Goal: Information Seeking & Learning: Find specific fact

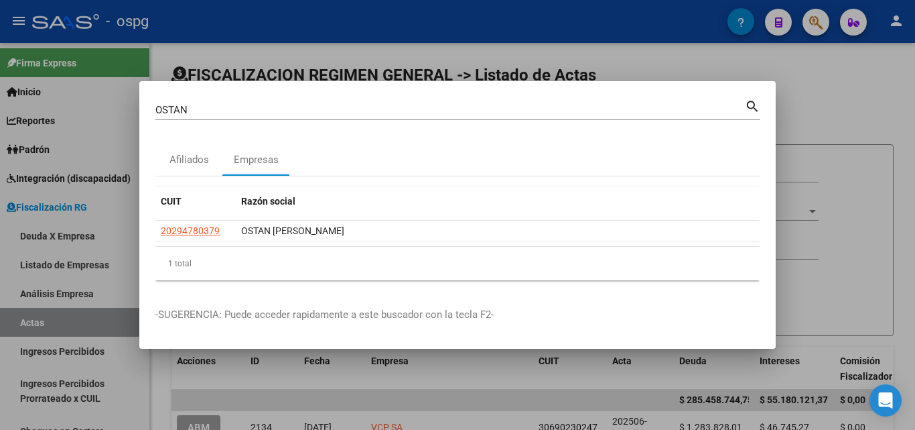
scroll to position [67, 0]
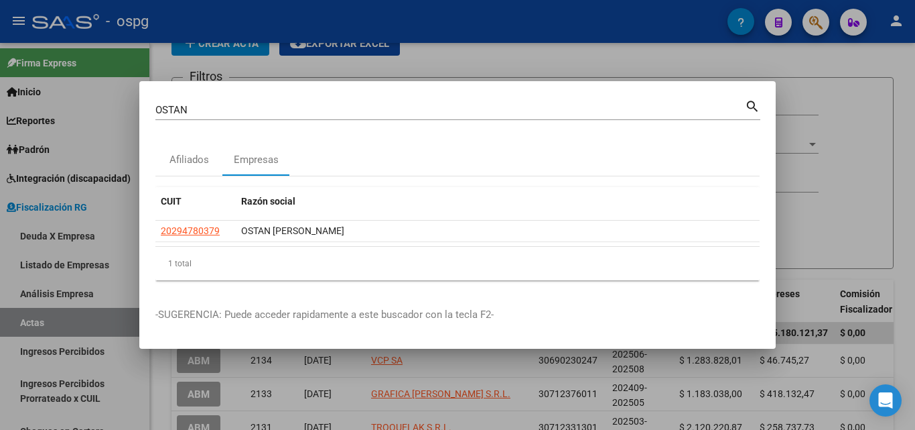
click at [475, 51] on div at bounding box center [457, 215] width 915 height 430
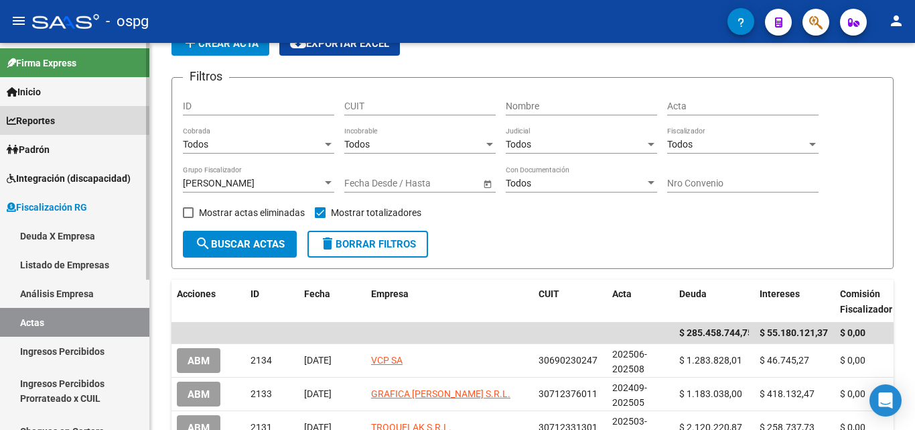
click at [47, 123] on span "Reportes" at bounding box center [31, 120] width 48 height 15
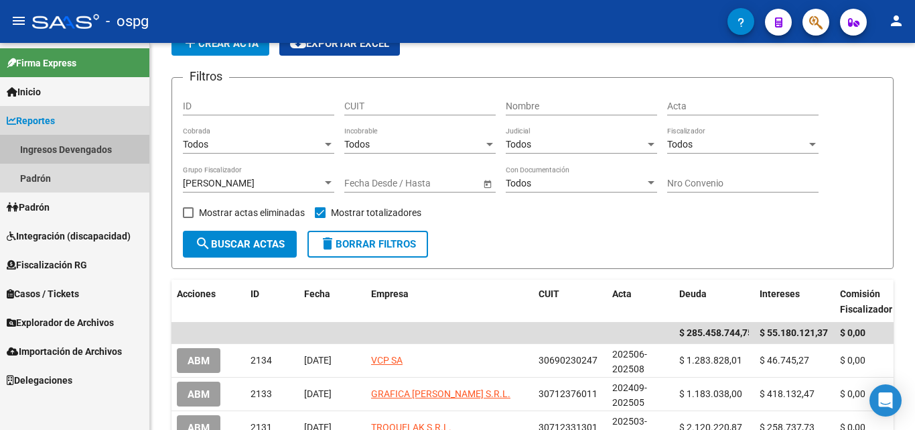
click at [82, 145] on link "Ingresos Devengados" at bounding box center [74, 149] width 149 height 29
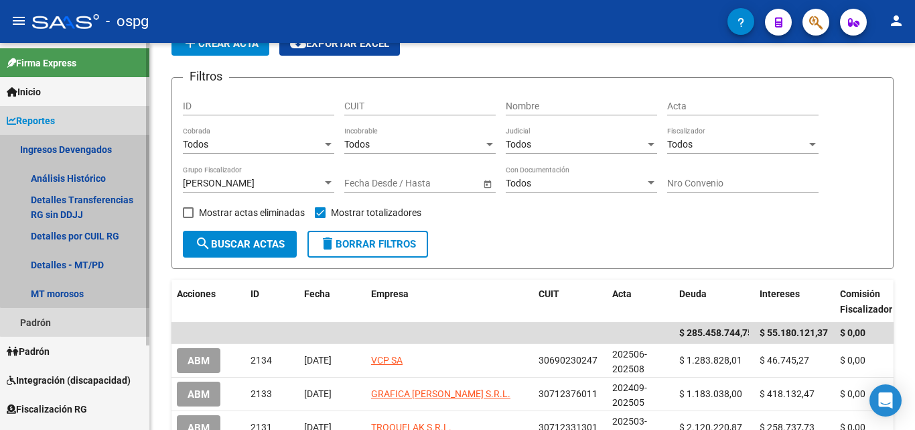
click at [82, 145] on link "Ingresos Devengados" at bounding box center [74, 149] width 149 height 29
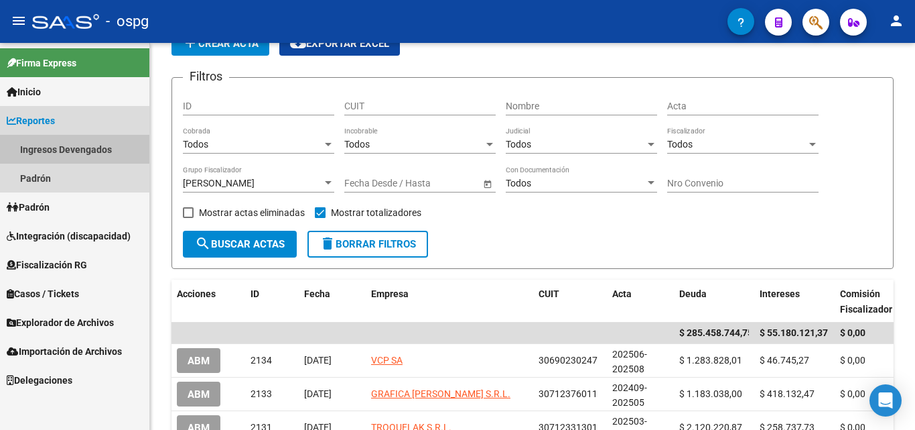
click at [82, 145] on link "Ingresos Devengados" at bounding box center [74, 149] width 149 height 29
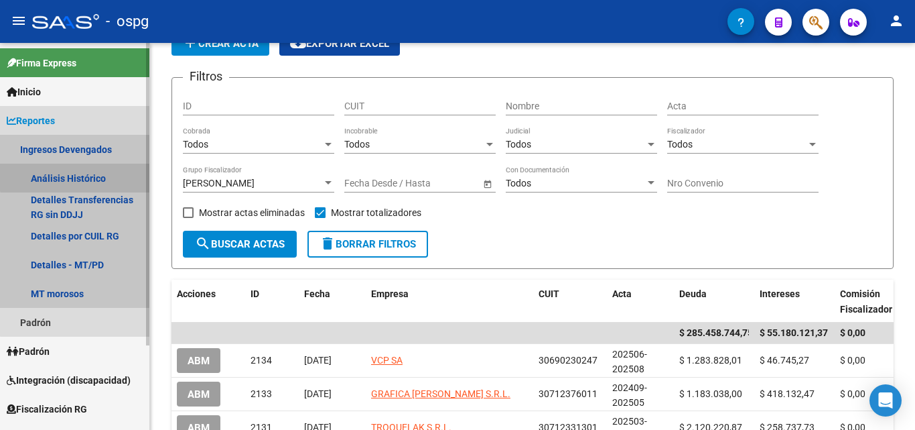
click at [80, 176] on link "Análisis Histórico" at bounding box center [74, 178] width 149 height 29
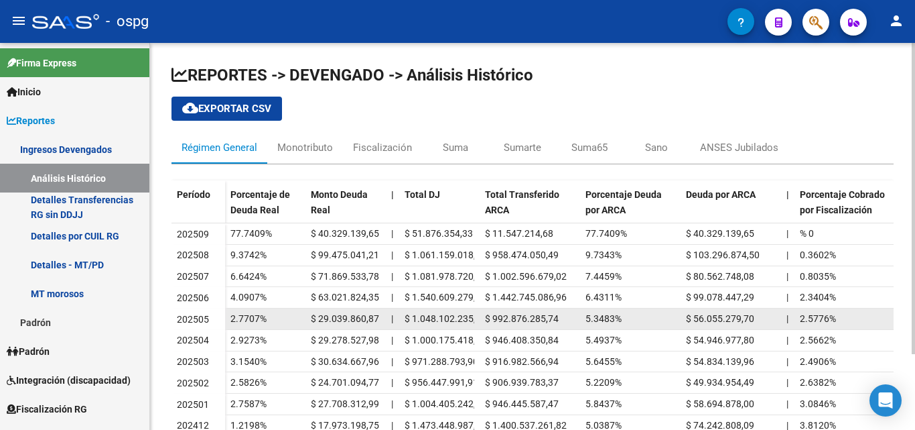
scroll to position [67, 0]
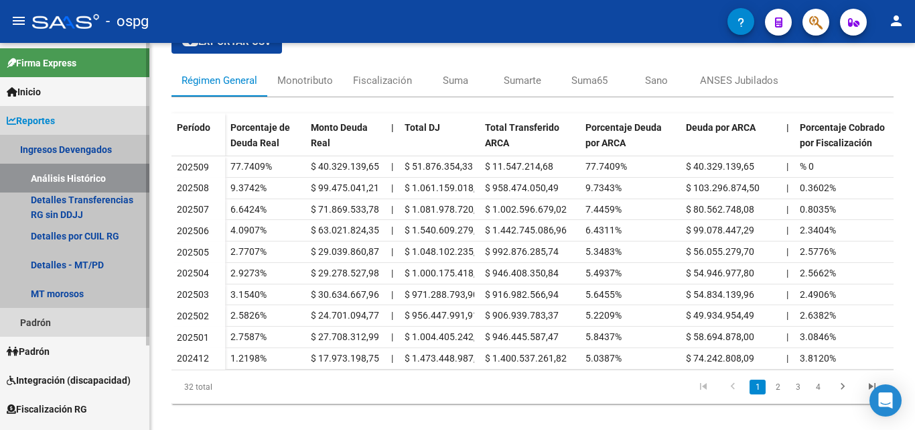
click at [78, 149] on link "Ingresos Devengados" at bounding box center [74, 149] width 149 height 29
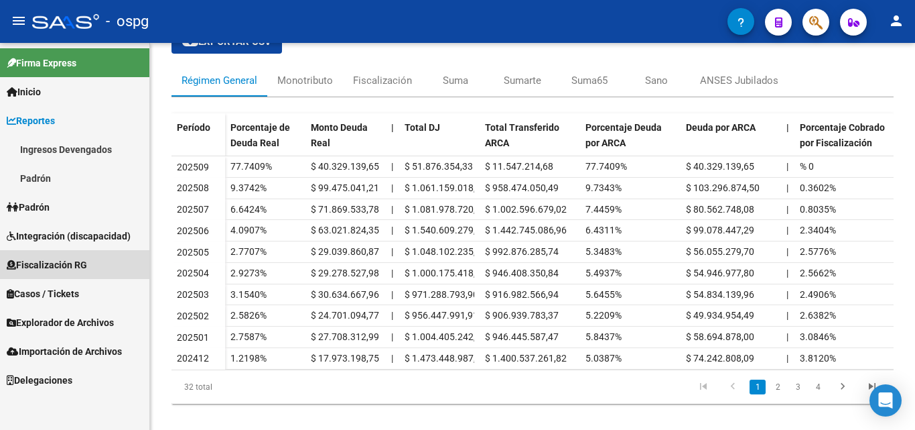
click at [65, 265] on span "Fiscalización RG" at bounding box center [47, 264] width 80 height 15
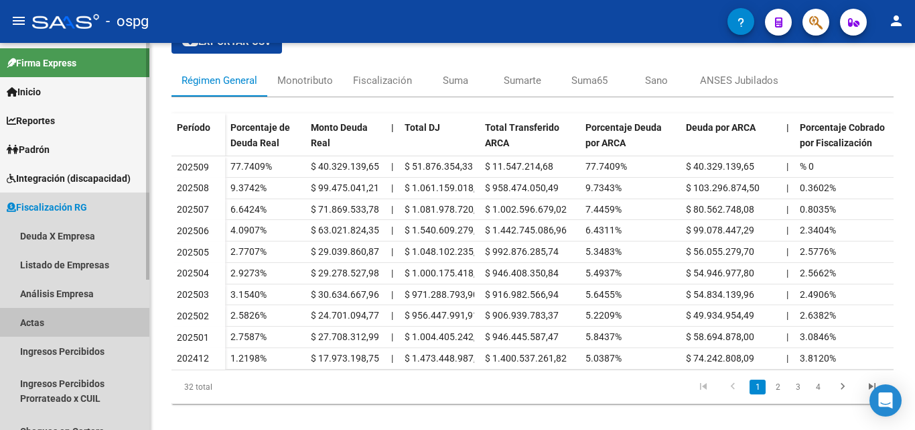
click at [60, 326] on link "Actas" at bounding box center [74, 322] width 149 height 29
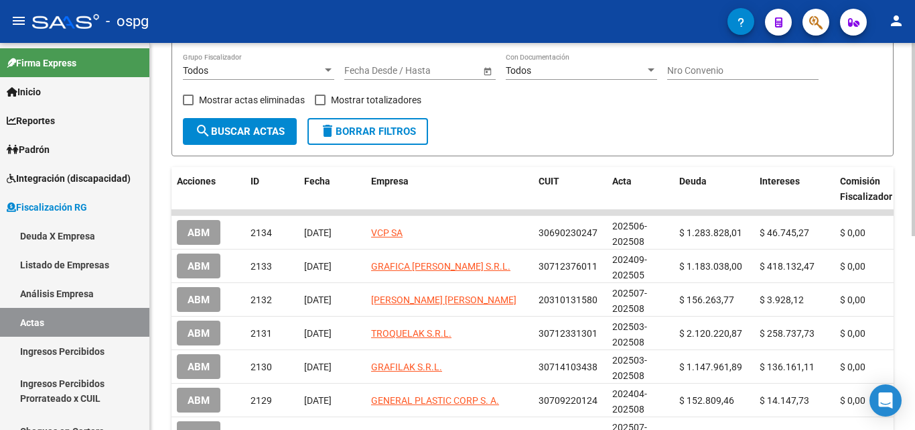
scroll to position [201, 0]
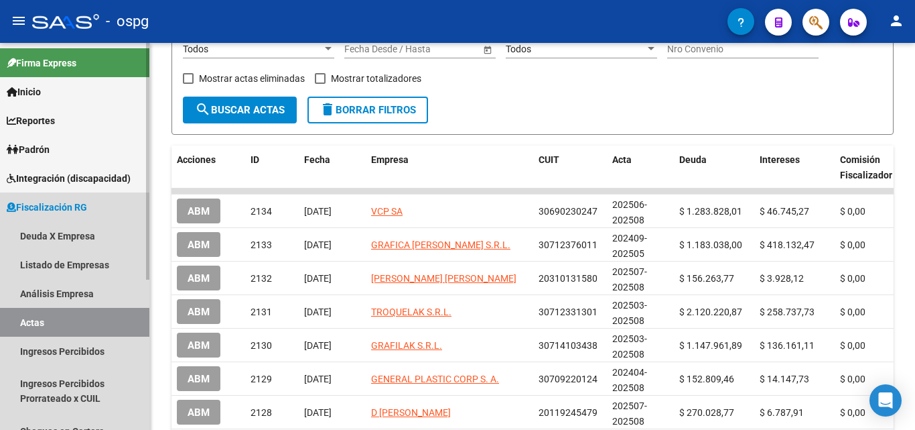
click at [40, 316] on link "Actas" at bounding box center [74, 322] width 149 height 29
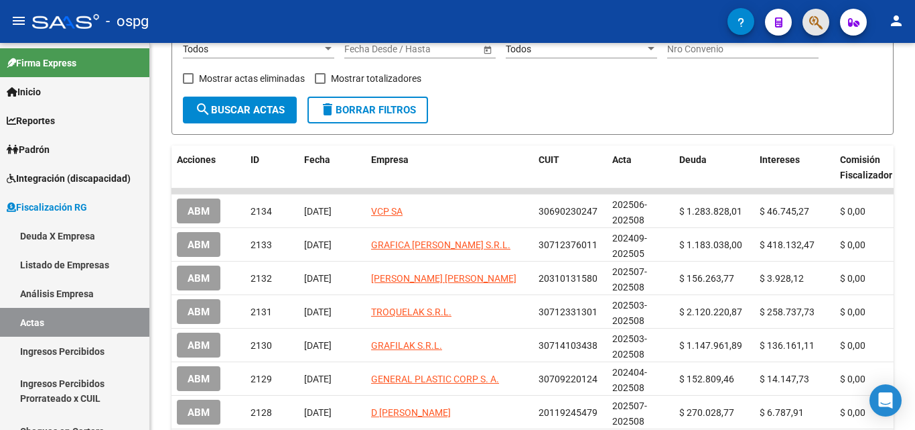
click at [826, 17] on button "button" at bounding box center [816, 22] width 27 height 27
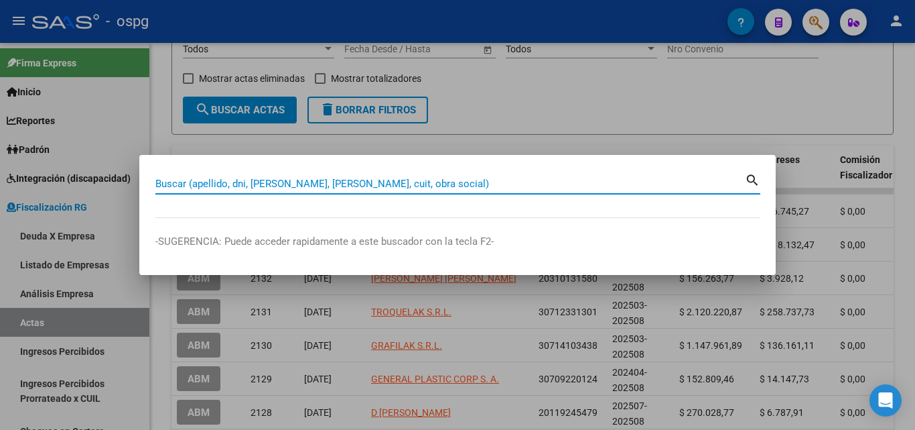
click at [307, 187] on input "Buscar (apellido, dni, [PERSON_NAME], [PERSON_NAME], cuit, obra social)" at bounding box center [450, 184] width 590 height 12
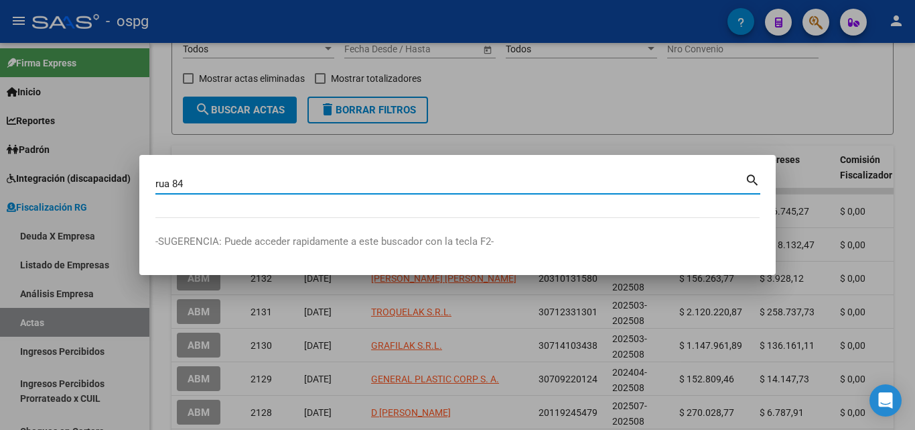
type input "rua 84"
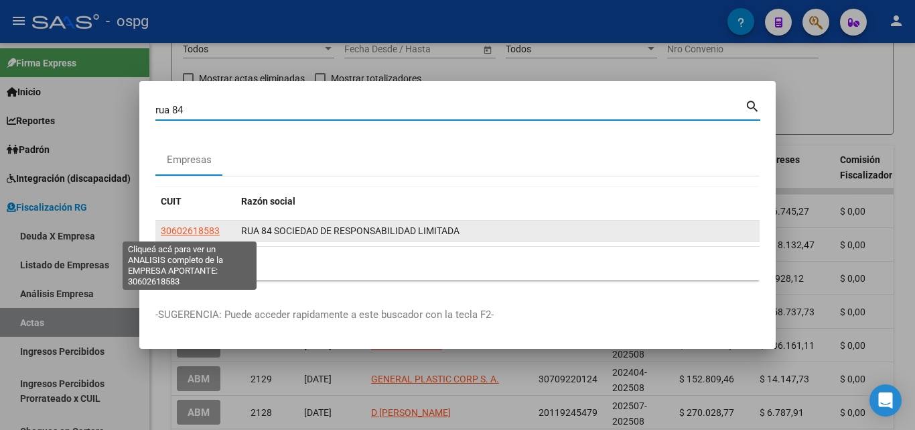
click at [188, 233] on span "30602618583" at bounding box center [190, 230] width 59 height 11
type textarea "30602618583"
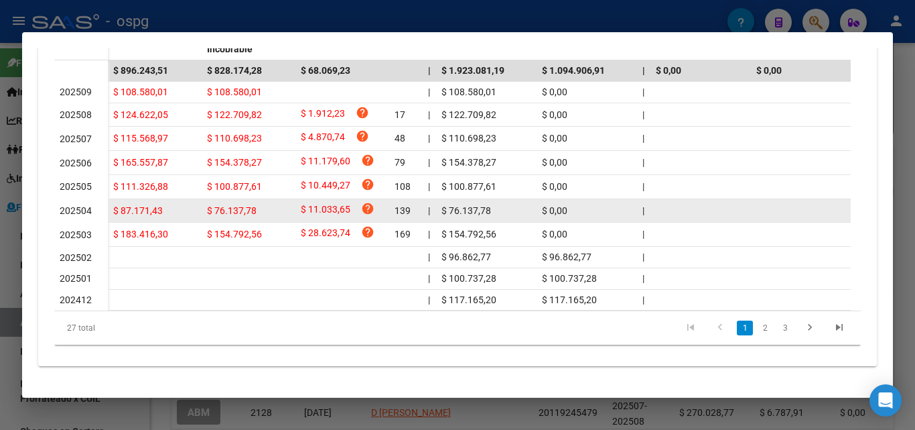
scroll to position [469, 0]
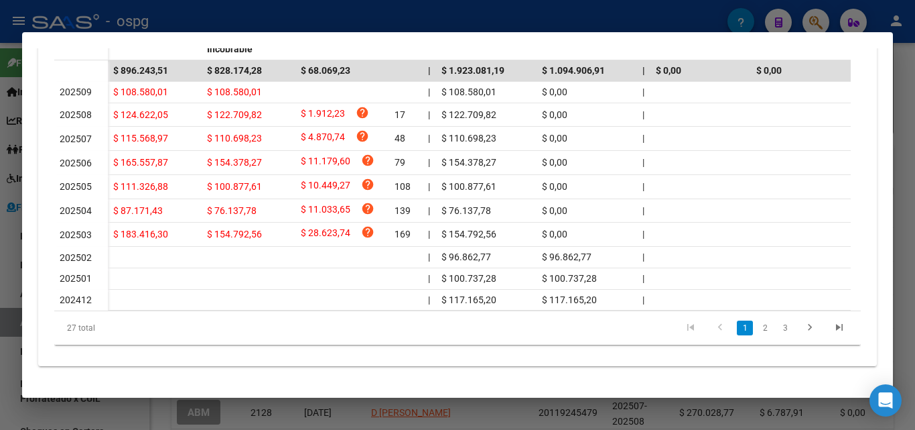
click at [0, 369] on div at bounding box center [457, 215] width 915 height 430
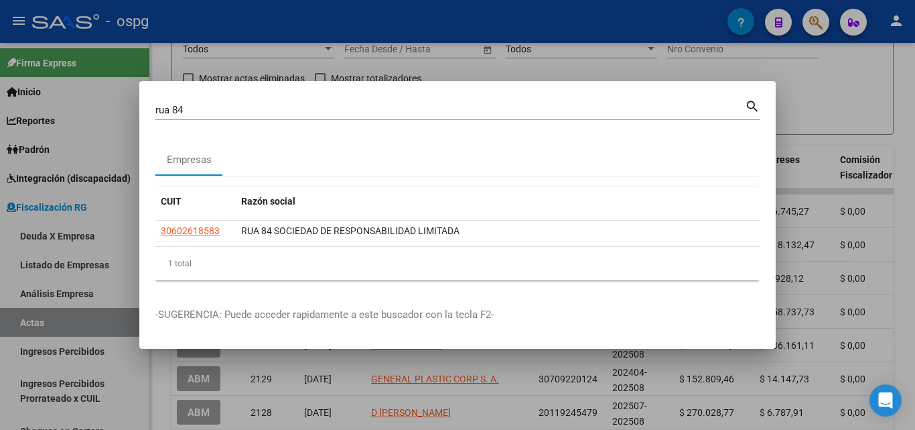
click at [854, 93] on div at bounding box center [457, 215] width 915 height 430
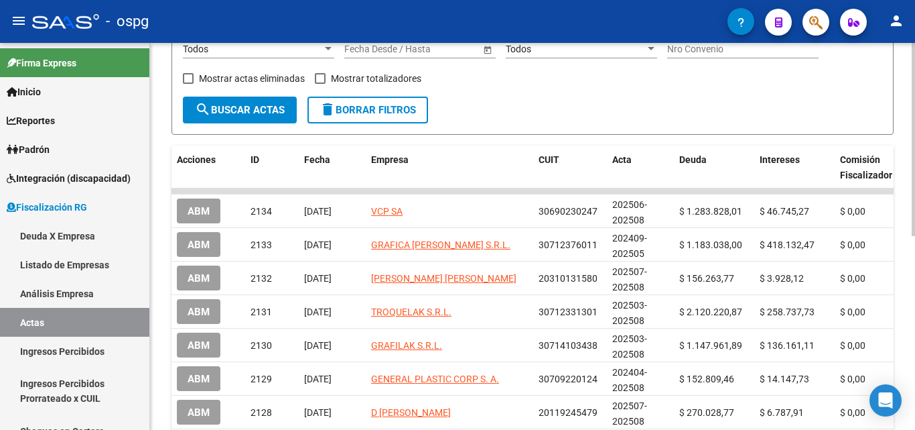
drag, startPoint x: 854, startPoint y: 93, endPoint x: 818, endPoint y: 64, distance: 46.3
click at [848, 91] on div "Filtros ID CUIT Nombre Acta Todos Cobrada Todos Incobrable Todos Judicial Todos…" at bounding box center [533, 25] width 700 height 142
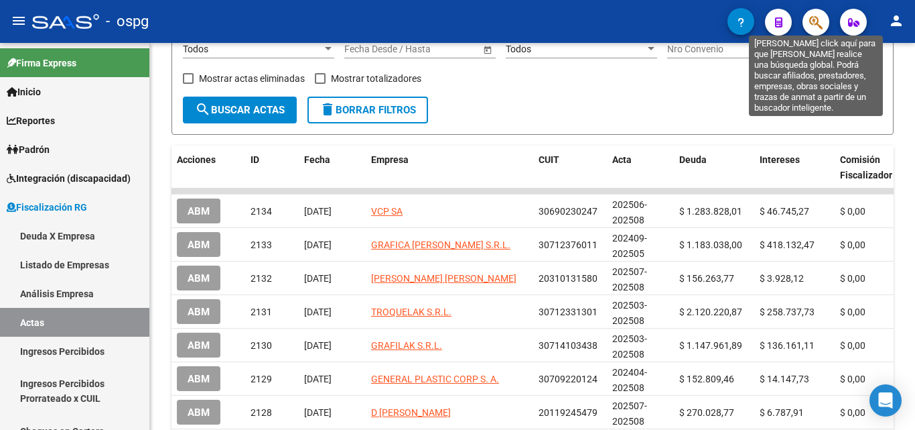
click at [817, 28] on icon "button" at bounding box center [816, 22] width 13 height 15
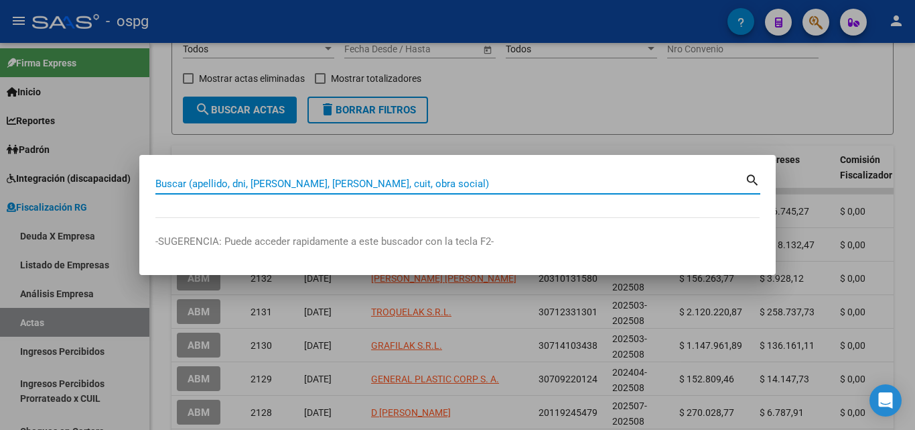
click at [401, 179] on input "Buscar (apellido, dni, [PERSON_NAME], [PERSON_NAME], cuit, obra social)" at bounding box center [450, 184] width 590 height 12
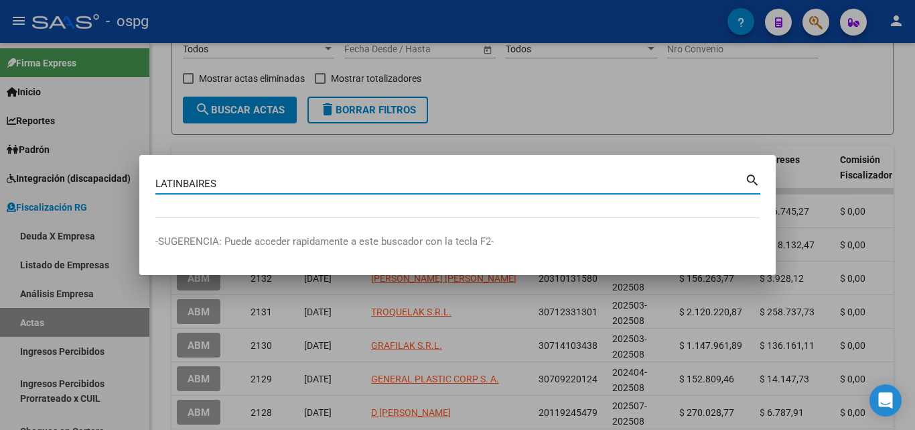
type input "LATINBAIRES"
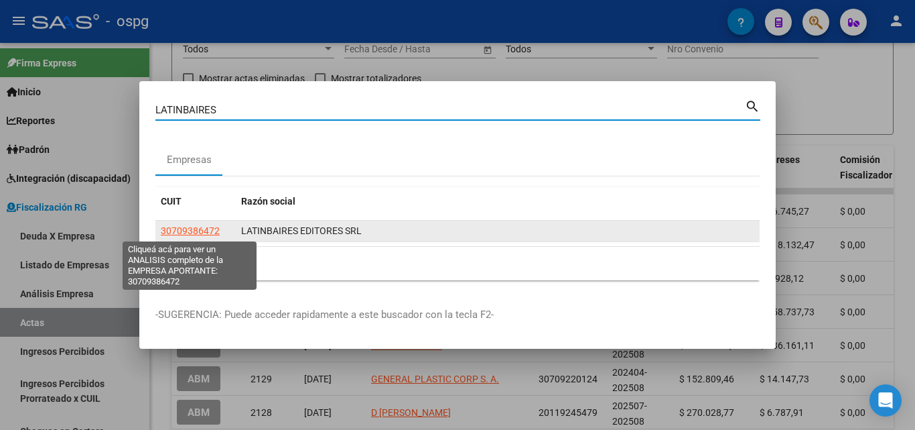
click at [209, 230] on span "30709386472" at bounding box center [190, 230] width 59 height 11
type textarea "30709386472"
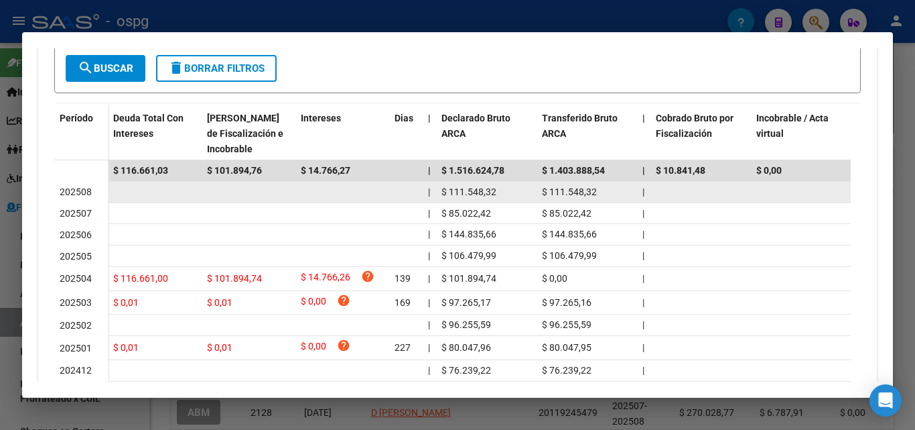
scroll to position [363, 0]
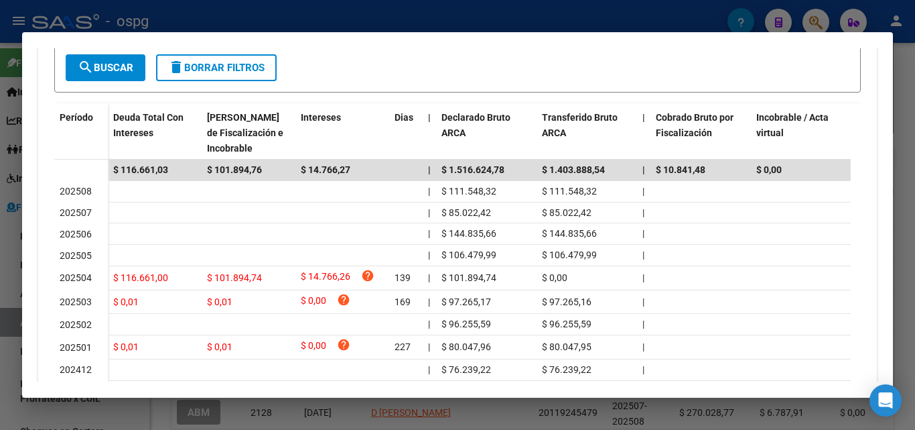
click at [914, 116] on div at bounding box center [457, 215] width 915 height 430
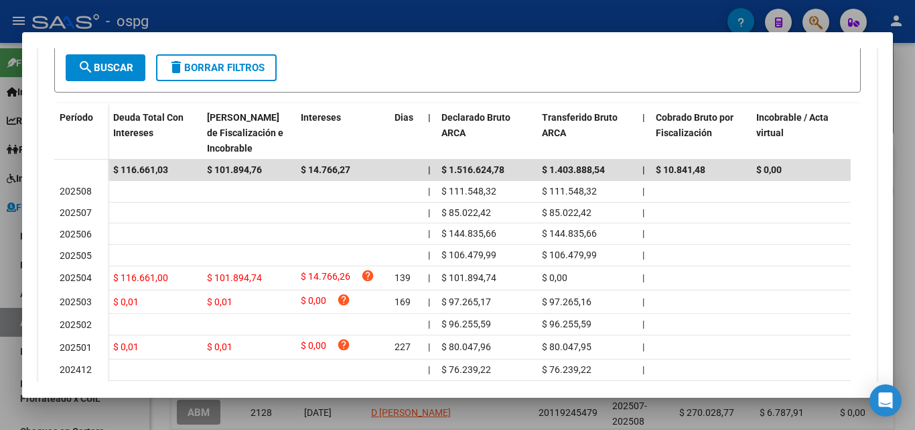
click at [914, 116] on div at bounding box center [457, 215] width 915 height 430
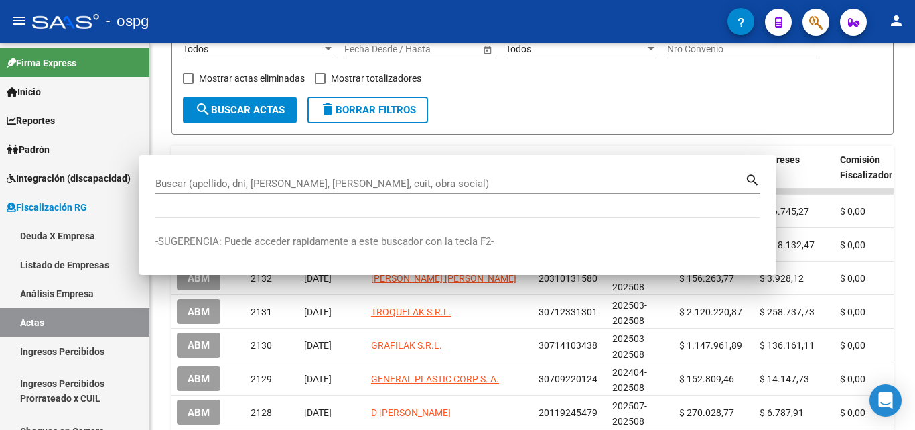
scroll to position [0, 0]
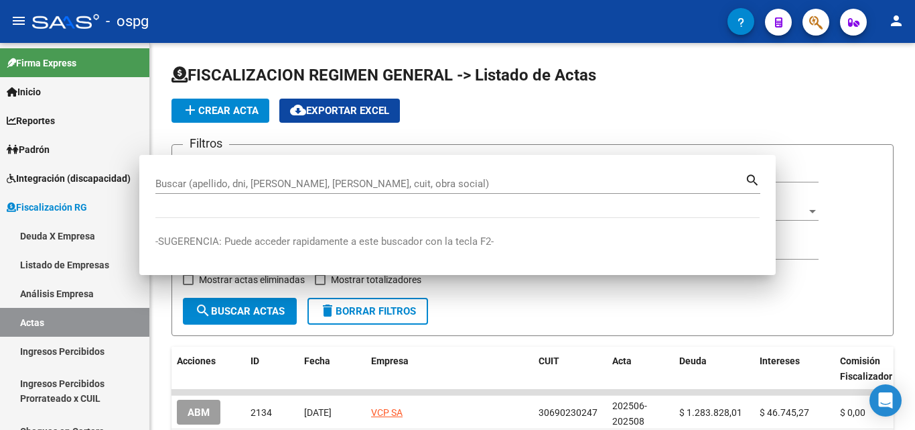
click at [914, 116] on div at bounding box center [913, 236] width 3 height 387
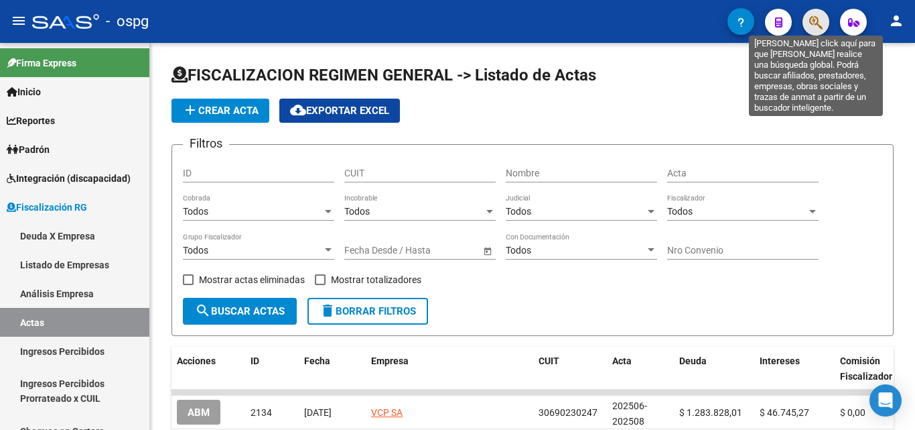
click at [815, 17] on icon "button" at bounding box center [816, 22] width 13 height 15
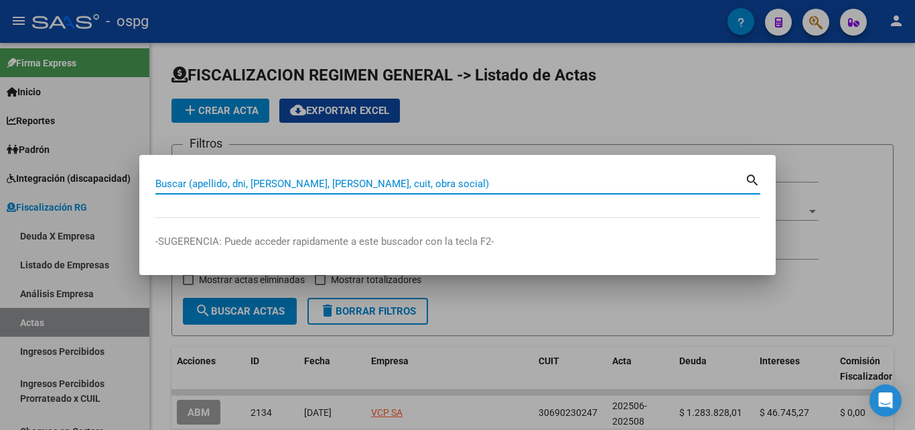
click at [342, 185] on input "Buscar (apellido, dni, [PERSON_NAME], [PERSON_NAME], cuit, obra social)" at bounding box center [450, 184] width 590 height 12
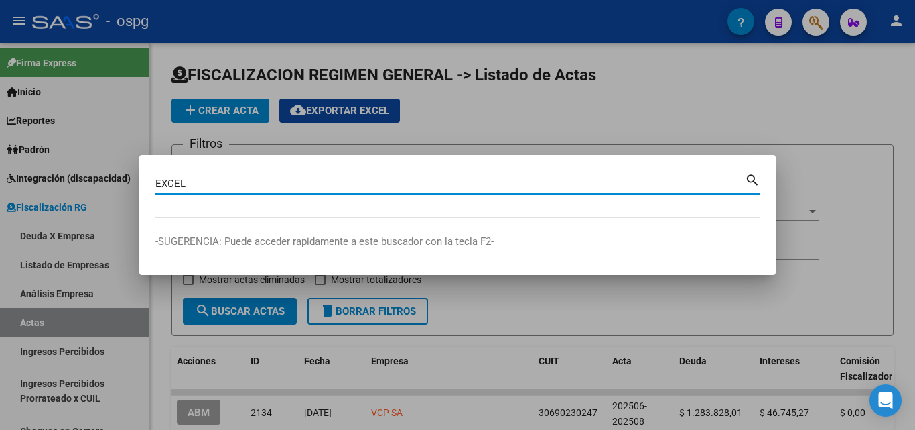
type input "EXCEL"
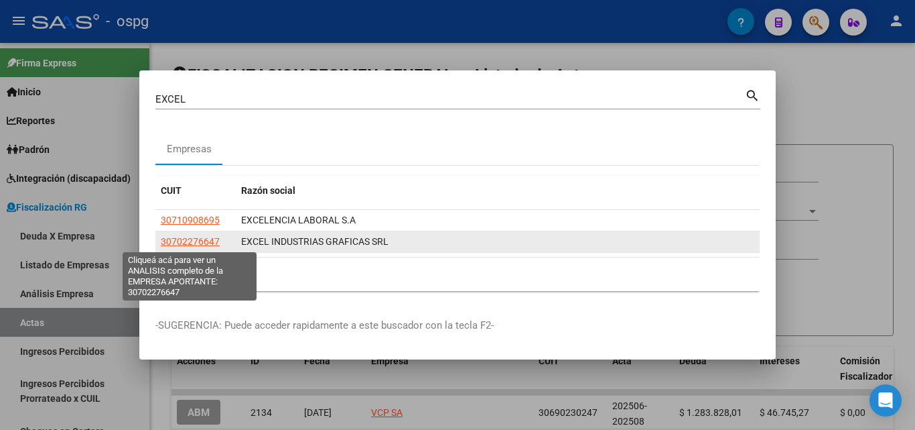
click at [210, 236] on span "30702276647" at bounding box center [190, 241] width 59 height 11
type textarea "30702276647"
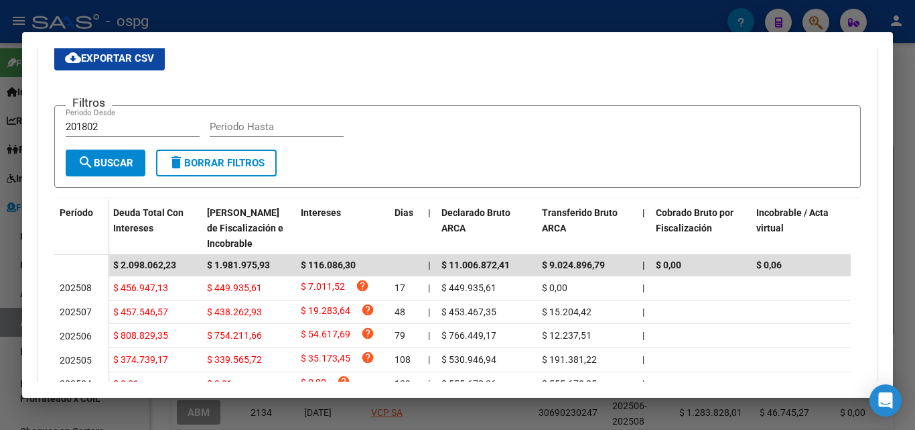
scroll to position [402, 0]
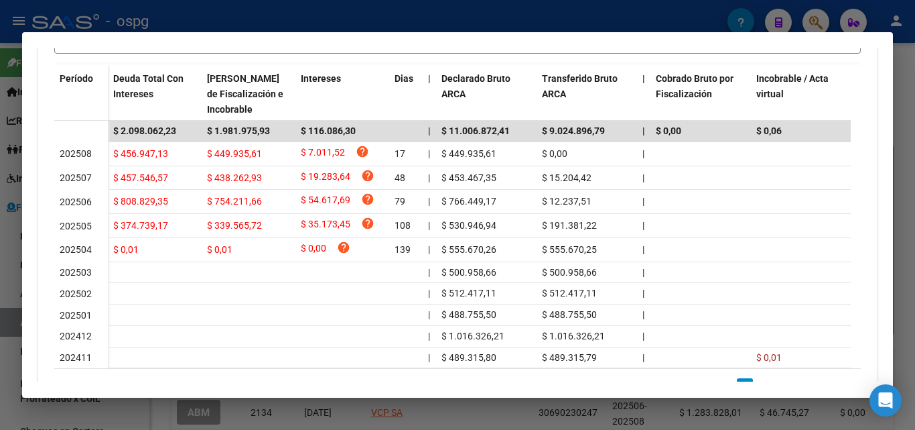
click at [915, 114] on div at bounding box center [457, 215] width 915 height 430
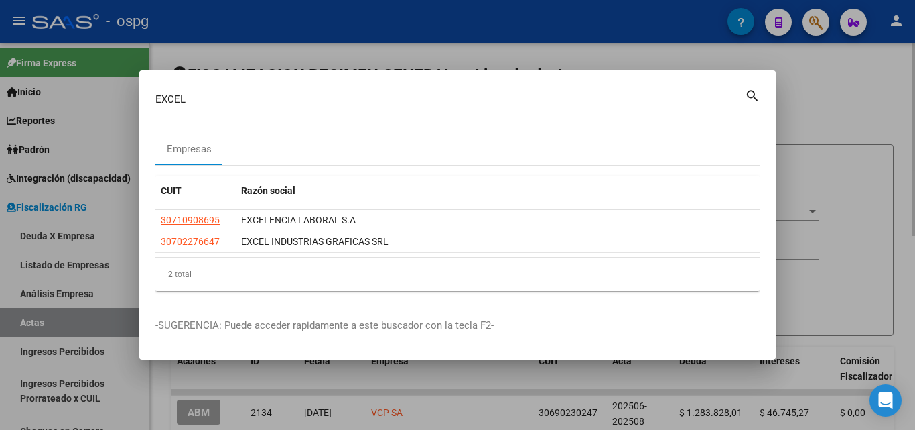
drag, startPoint x: 915, startPoint y: 114, endPoint x: 901, endPoint y: 103, distance: 17.2
click at [915, 113] on div at bounding box center [457, 215] width 915 height 430
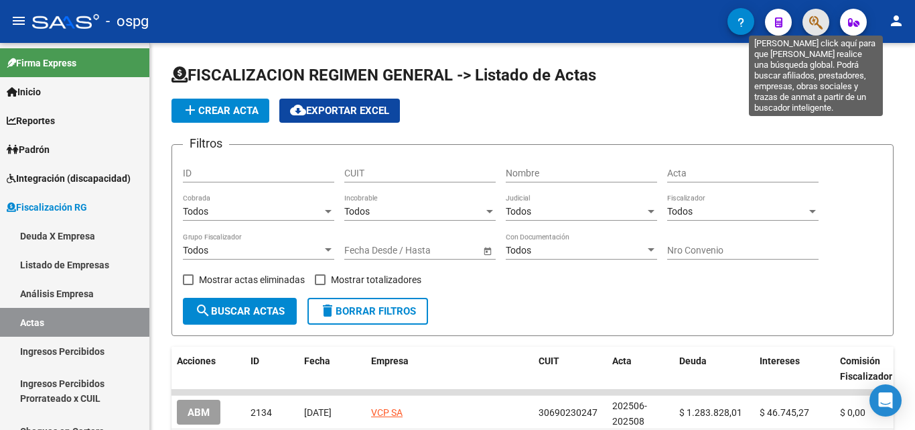
click at [808, 19] on button "button" at bounding box center [816, 22] width 27 height 27
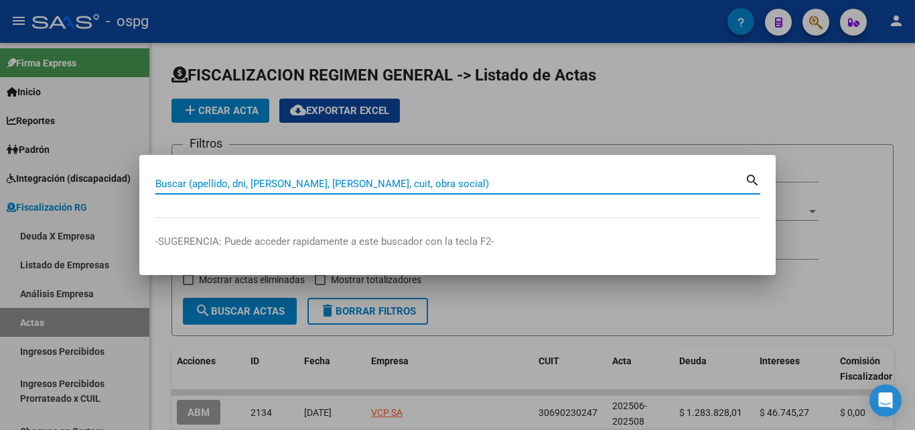
click at [365, 180] on input "Buscar (apellido, dni, [PERSON_NAME], [PERSON_NAME], cuit, obra social)" at bounding box center [450, 184] width 590 height 12
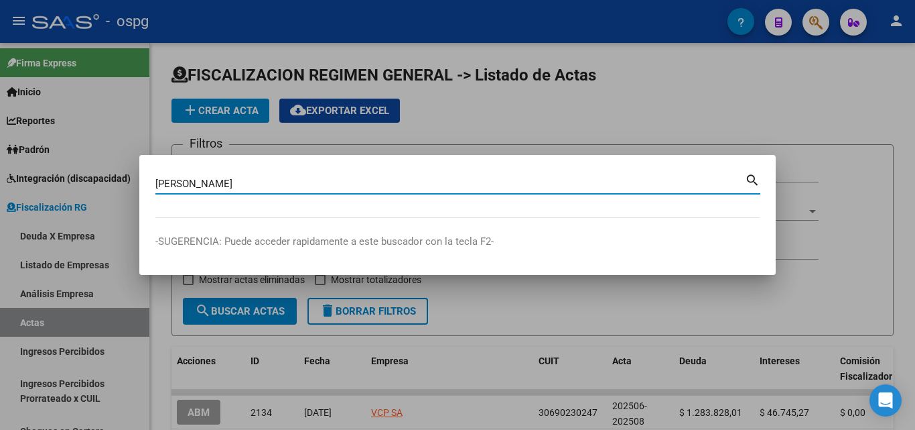
type input "[PERSON_NAME]"
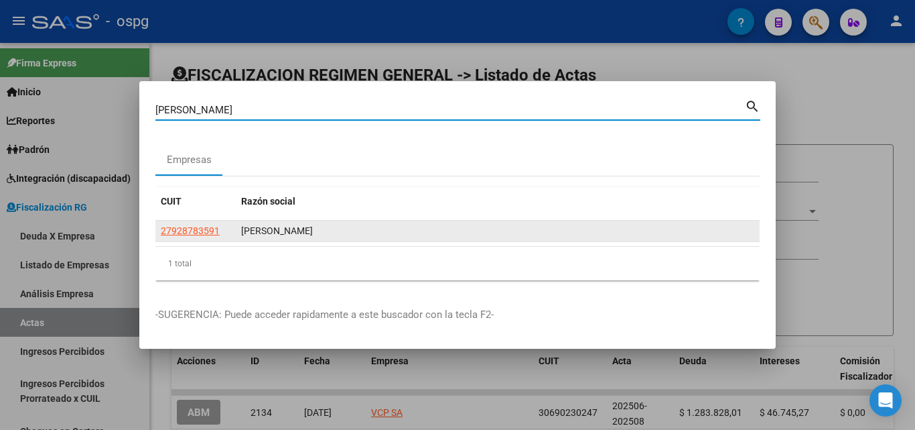
click at [163, 239] on datatable-body-cell "27928783591" at bounding box center [195, 230] width 80 height 21
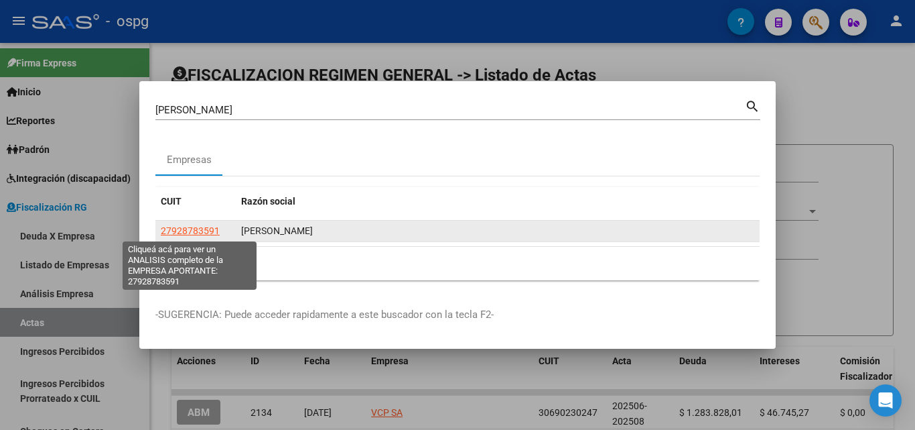
click at [172, 232] on span "27928783591" at bounding box center [190, 230] width 59 height 11
type textarea "27928783591"
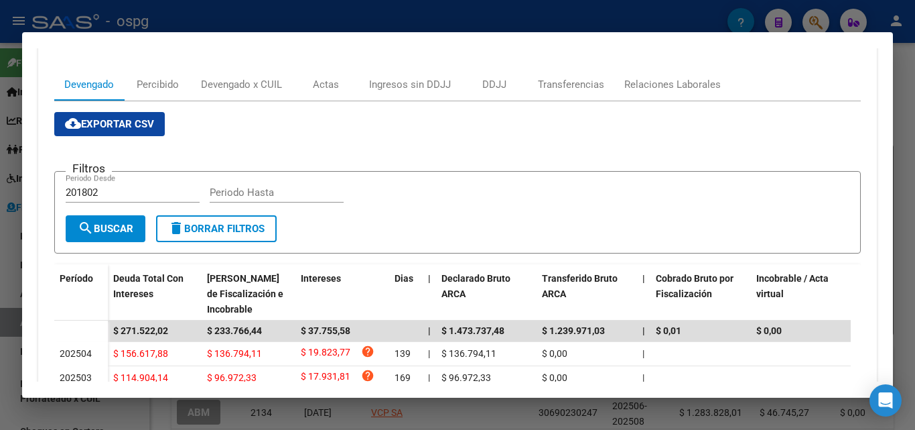
scroll to position [201, 0]
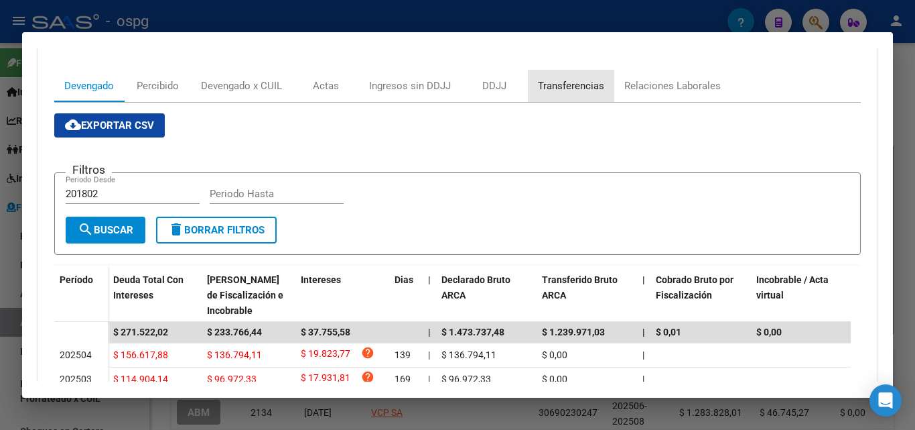
click at [593, 80] on div "Transferencias" at bounding box center [571, 85] width 66 height 15
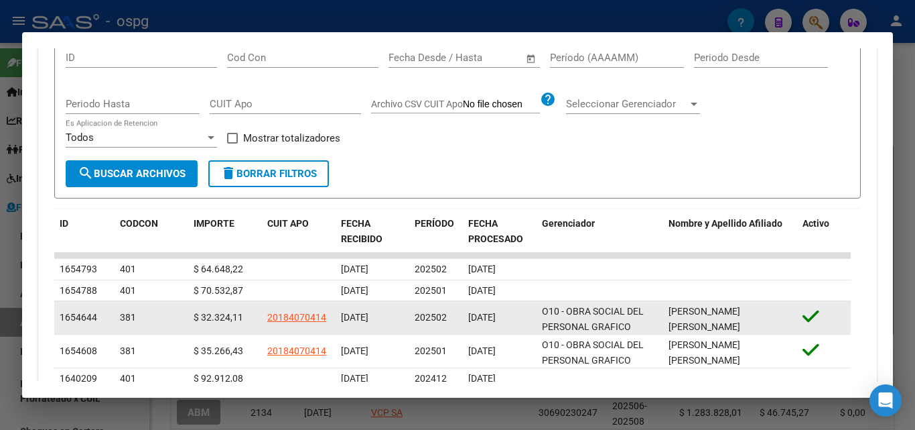
scroll to position [402, 0]
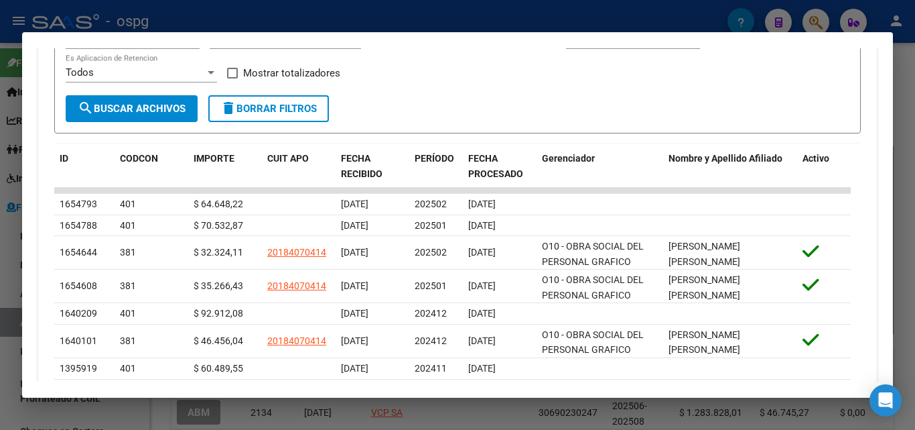
click at [915, 112] on div at bounding box center [457, 215] width 915 height 430
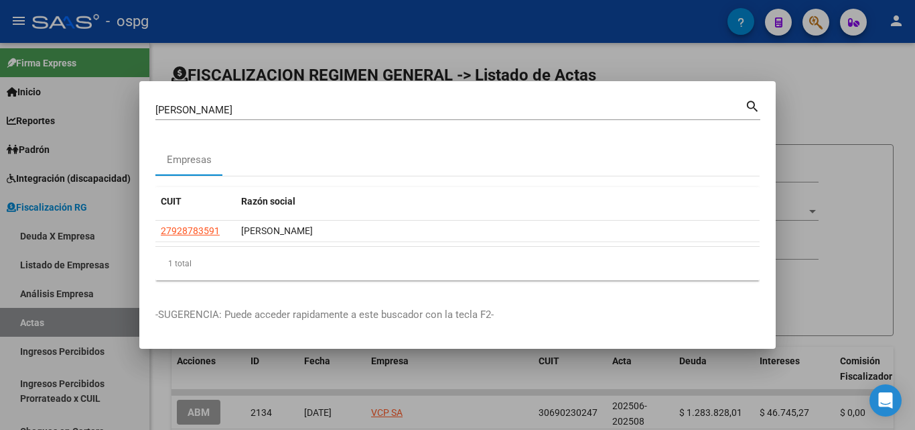
click at [915, 112] on div at bounding box center [457, 215] width 915 height 430
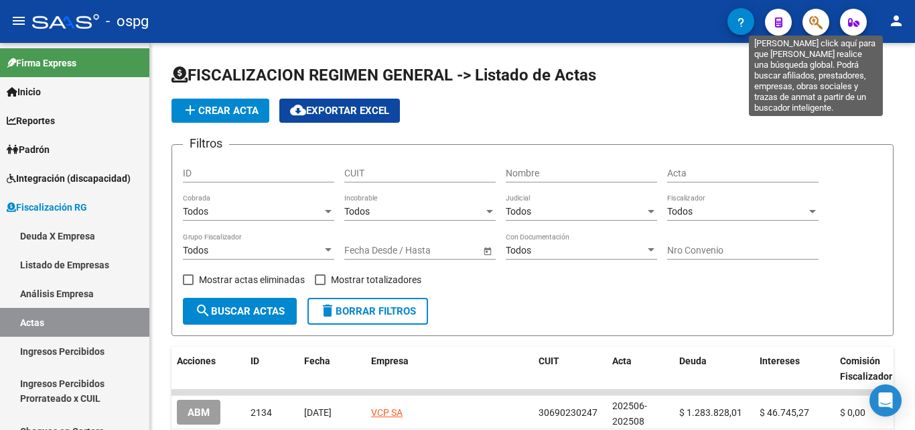
click at [823, 24] on icon "button" at bounding box center [816, 22] width 13 height 15
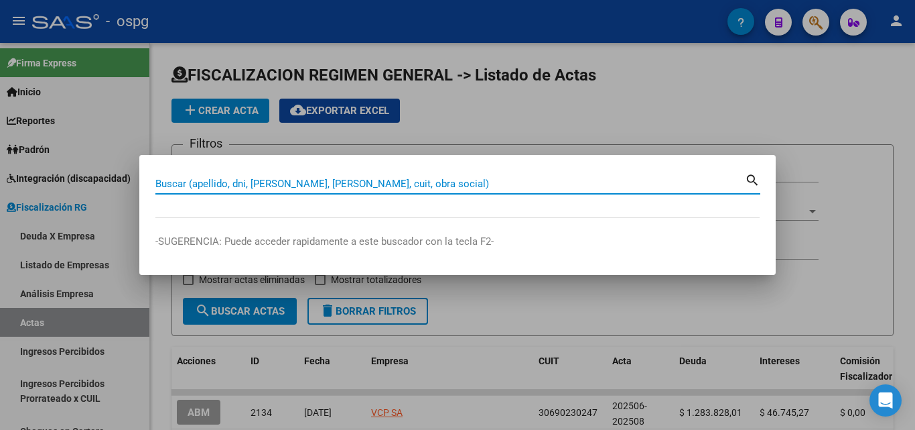
click at [312, 182] on input "Buscar (apellido, dni, [PERSON_NAME], [PERSON_NAME], cuit, obra social)" at bounding box center [450, 184] width 590 height 12
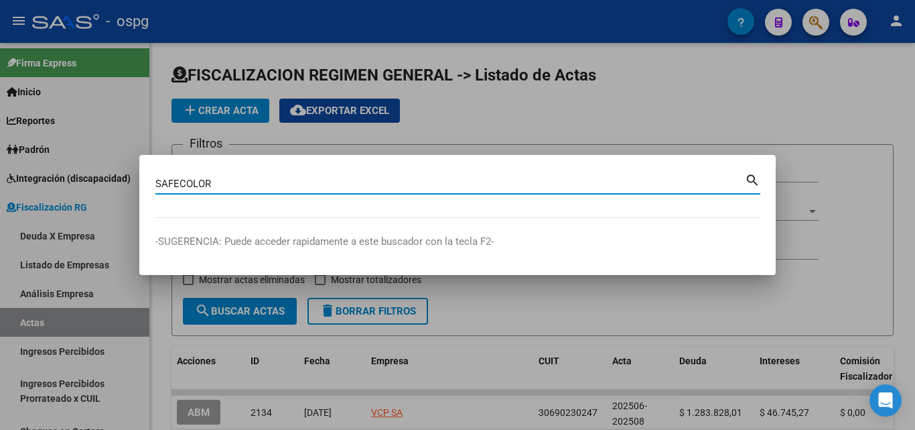
type input "SAFECOLOR"
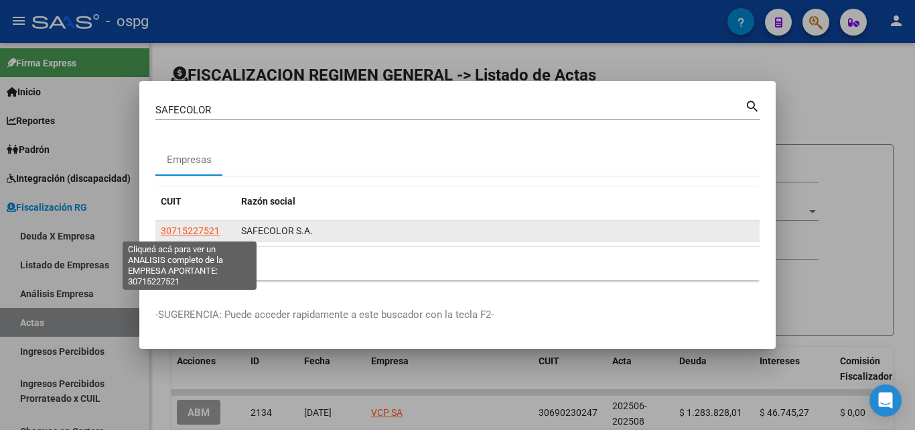
click at [190, 233] on span "30715227521" at bounding box center [190, 230] width 59 height 11
type textarea "30715227521"
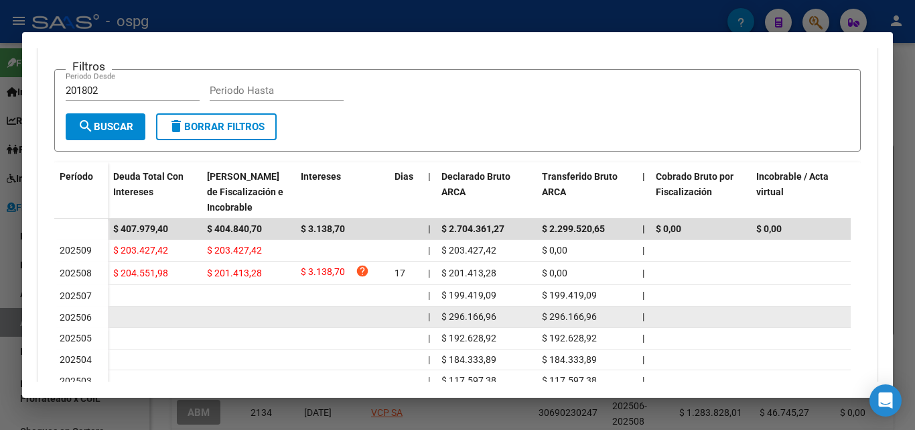
scroll to position [335, 0]
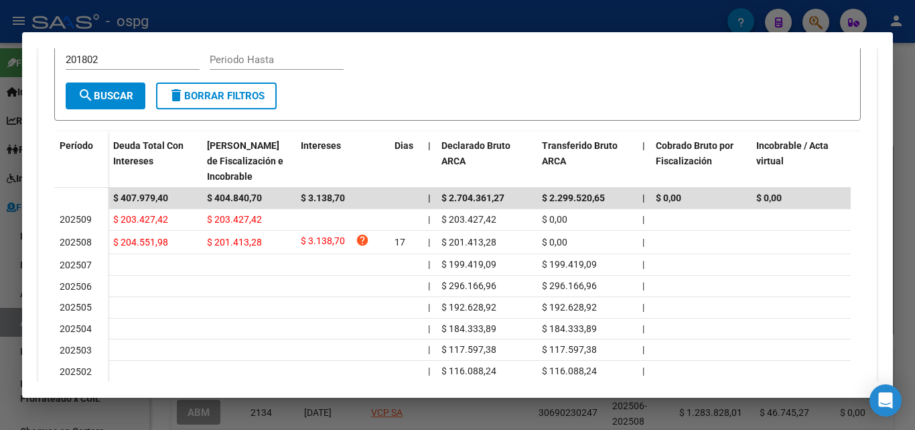
click at [911, 180] on div at bounding box center [457, 215] width 915 height 430
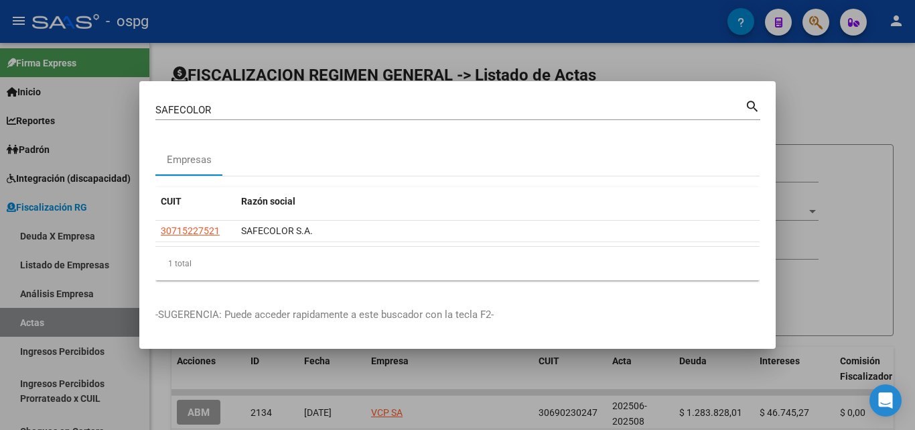
click at [911, 180] on div at bounding box center [457, 215] width 915 height 430
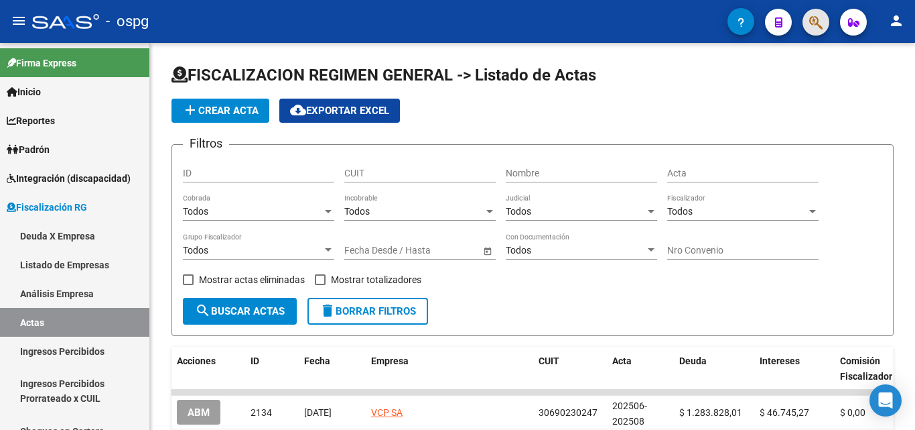
click at [807, 29] on button "button" at bounding box center [816, 22] width 27 height 27
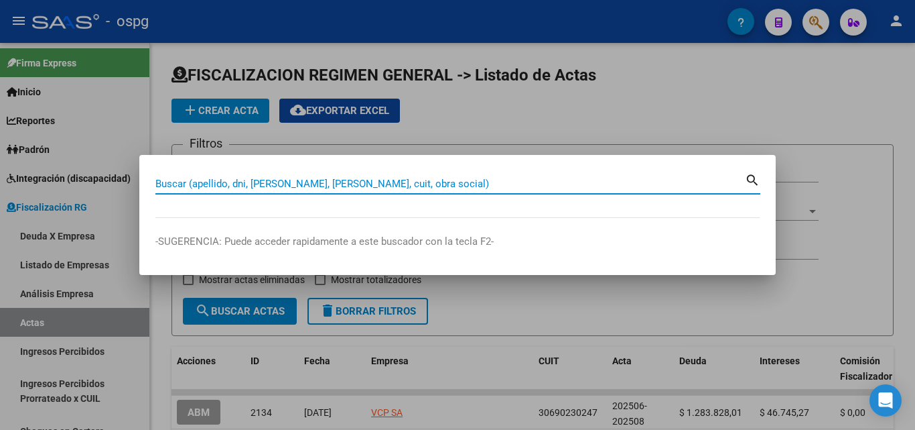
click at [340, 180] on input "Buscar (apellido, dni, [PERSON_NAME], [PERSON_NAME], cuit, obra social)" at bounding box center [450, 184] width 590 height 12
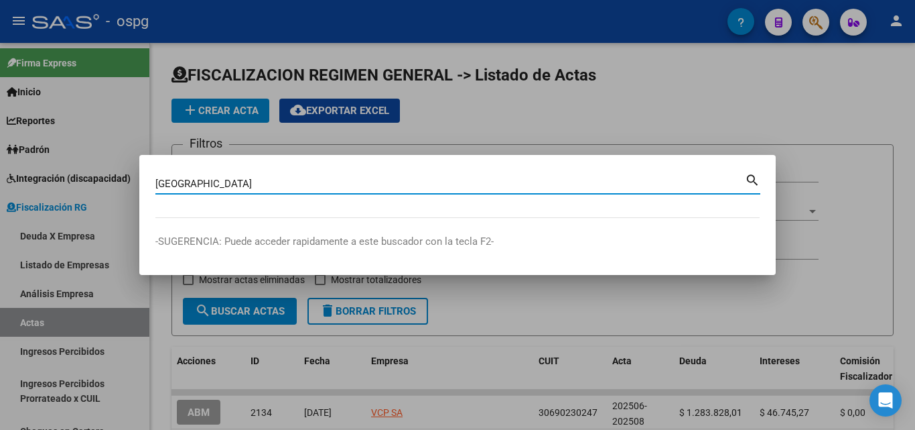
type input "[GEOGRAPHIC_DATA]"
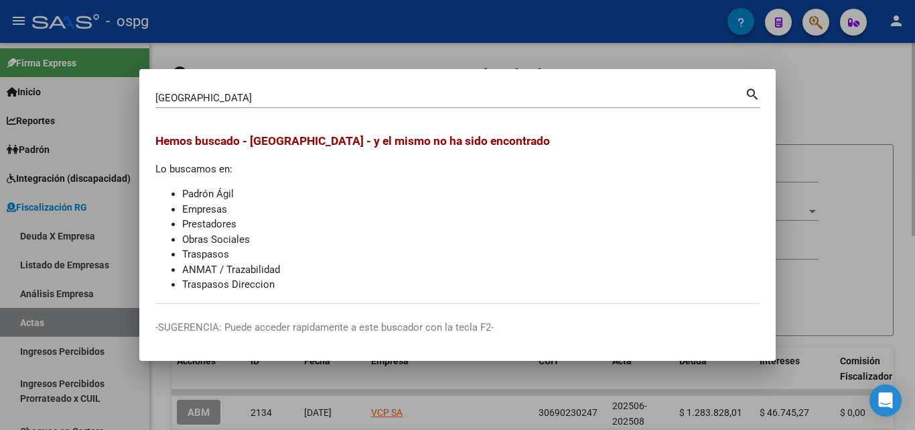
drag, startPoint x: 815, startPoint y: 112, endPoint x: 787, endPoint y: 87, distance: 37.0
click at [813, 110] on div at bounding box center [457, 215] width 915 height 430
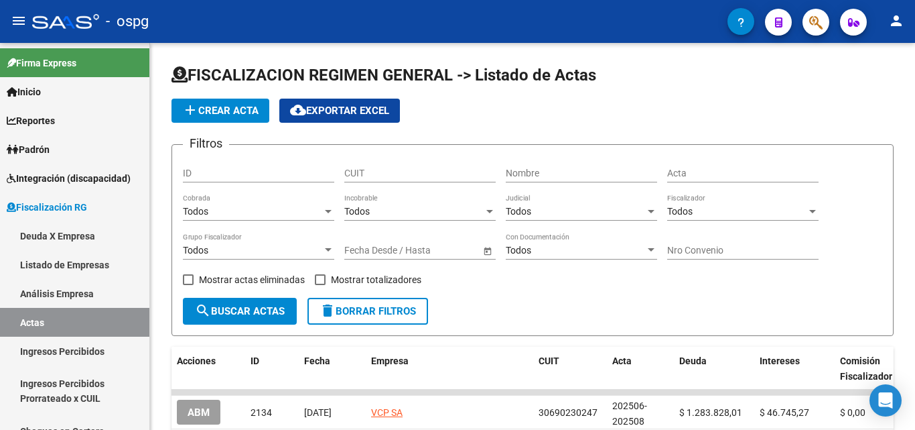
click at [812, 27] on icon "button" at bounding box center [816, 22] width 13 height 15
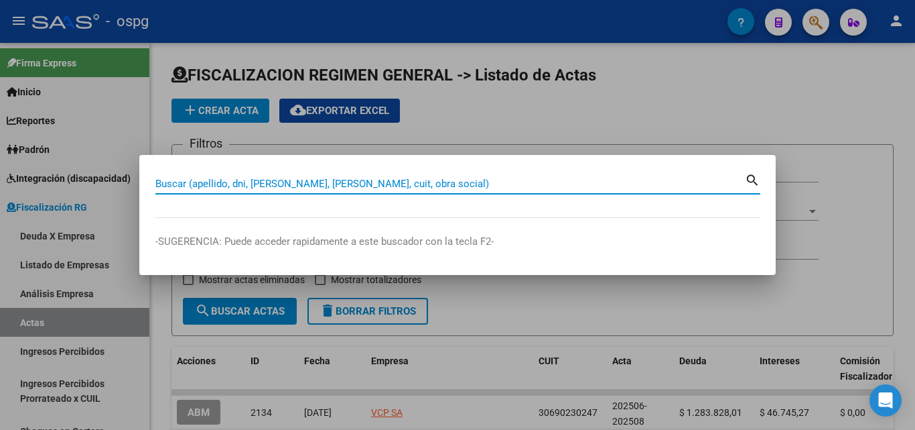
click at [541, 188] on input "Buscar (apellido, dni, [PERSON_NAME], [PERSON_NAME], cuit, obra social)" at bounding box center [450, 184] width 590 height 12
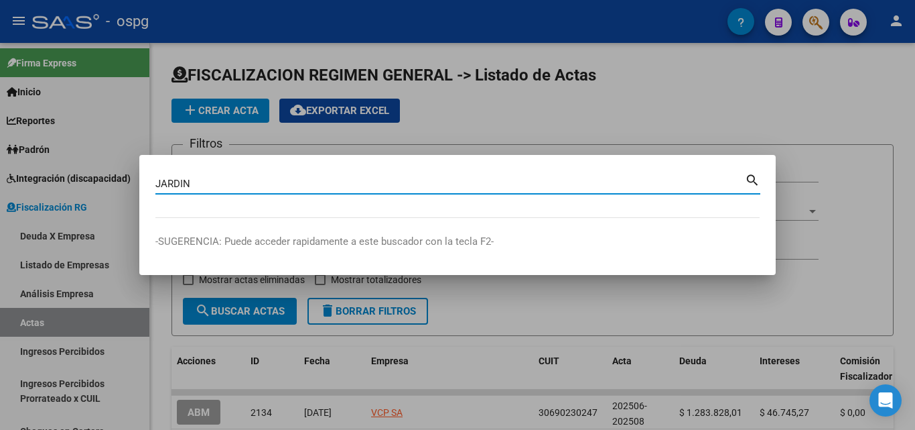
type input "JARDIN"
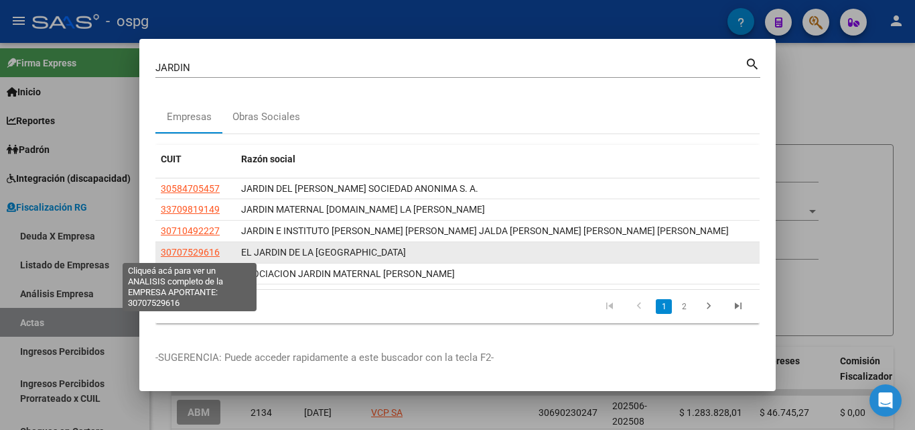
click at [186, 255] on span "30707529616" at bounding box center [190, 252] width 59 height 11
type textarea "30707529616"
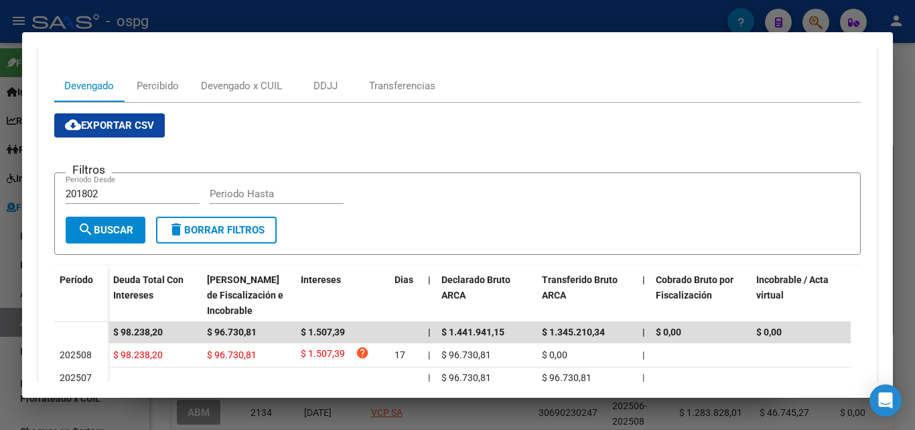
scroll to position [134, 0]
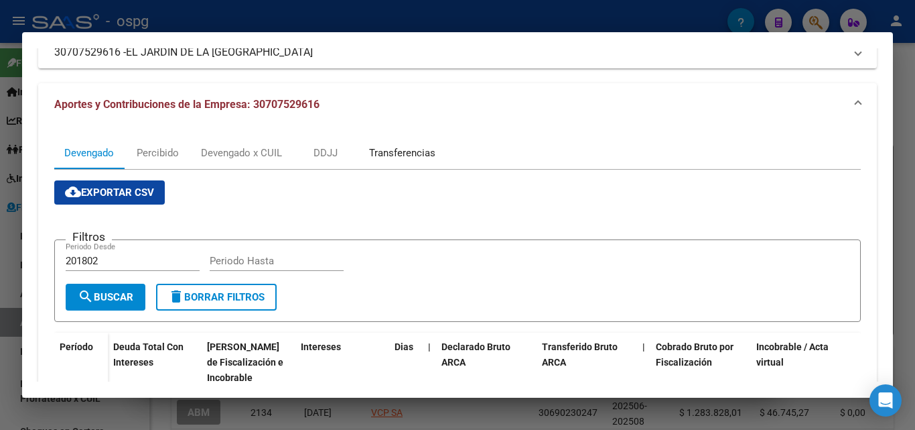
click at [423, 155] on div "Transferencias" at bounding box center [402, 152] width 66 height 15
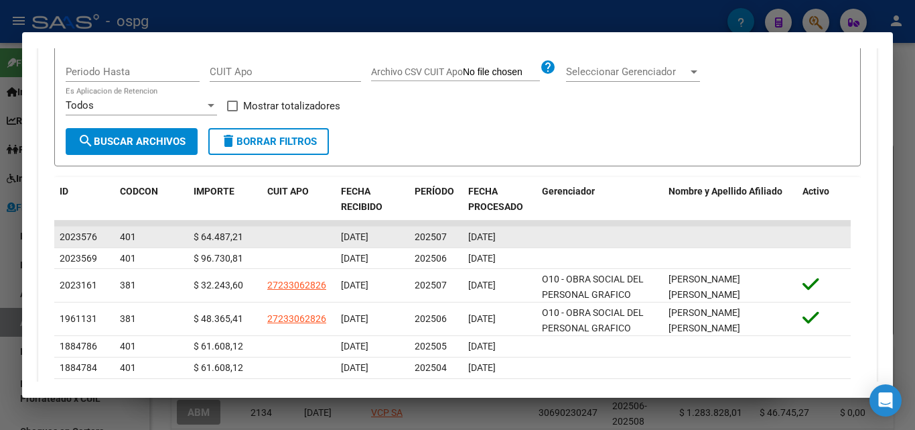
scroll to position [402, 0]
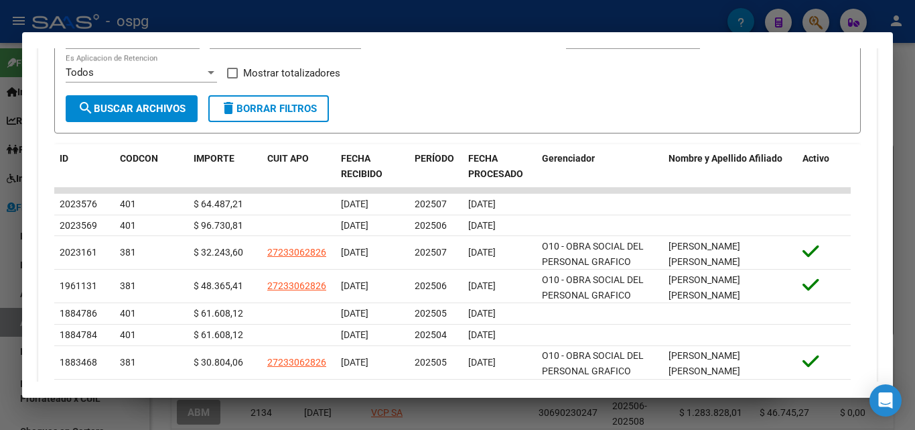
click at [915, 117] on div at bounding box center [457, 215] width 915 height 430
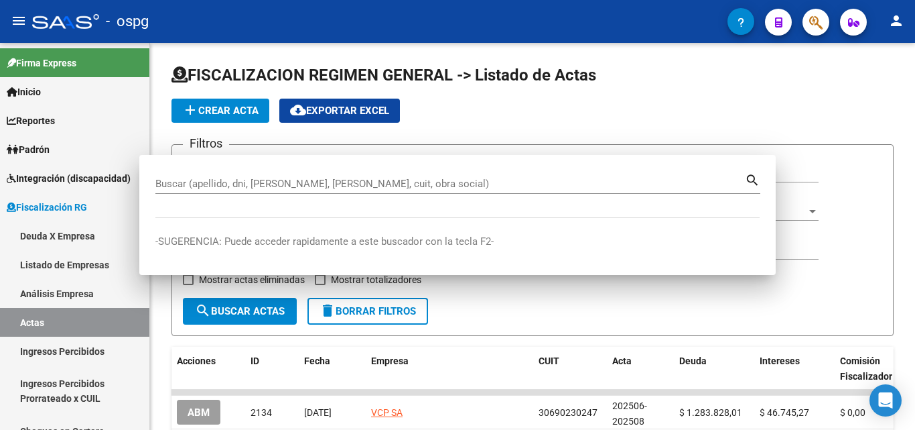
click at [915, 117] on div at bounding box center [913, 139] width 3 height 193
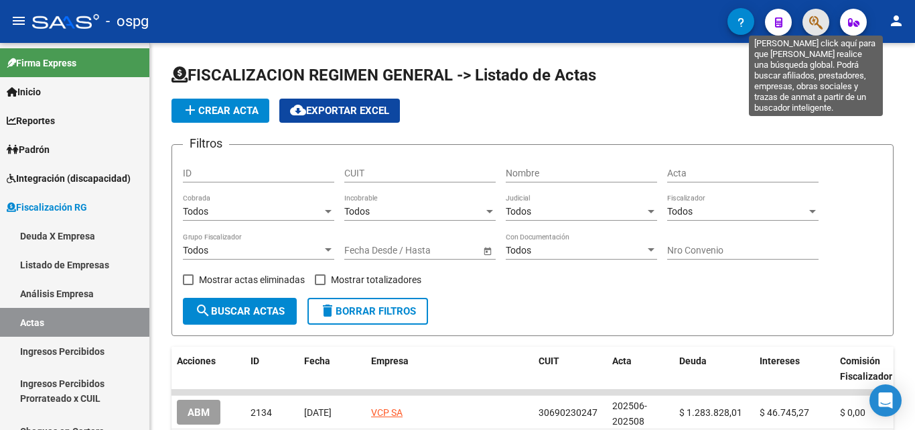
click at [808, 20] on button "button" at bounding box center [816, 22] width 27 height 27
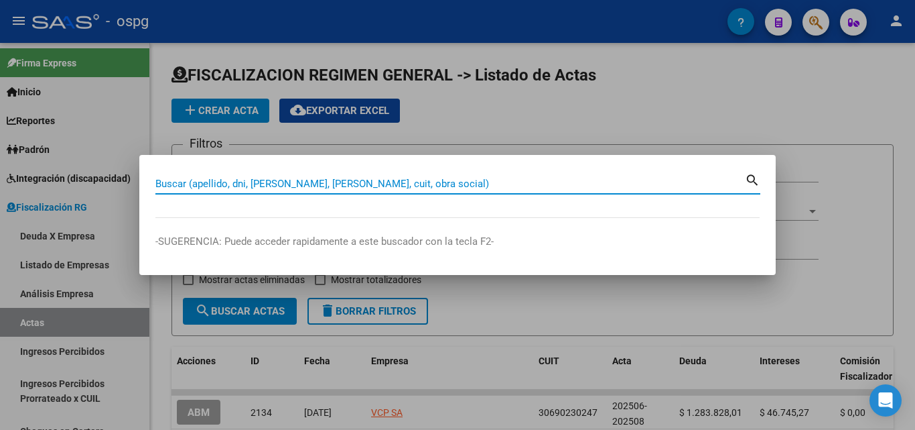
click at [427, 186] on input "Buscar (apellido, dni, [PERSON_NAME], [PERSON_NAME], cuit, obra social)" at bounding box center [450, 184] width 590 height 12
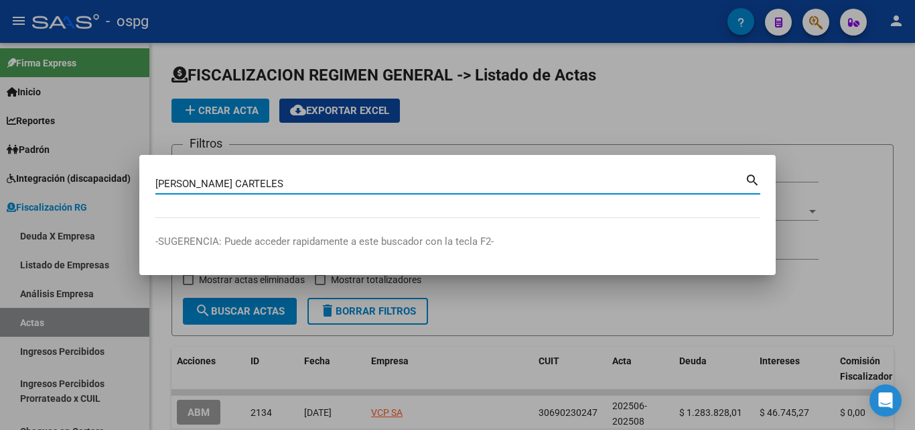
type input "[PERSON_NAME] CARTELES"
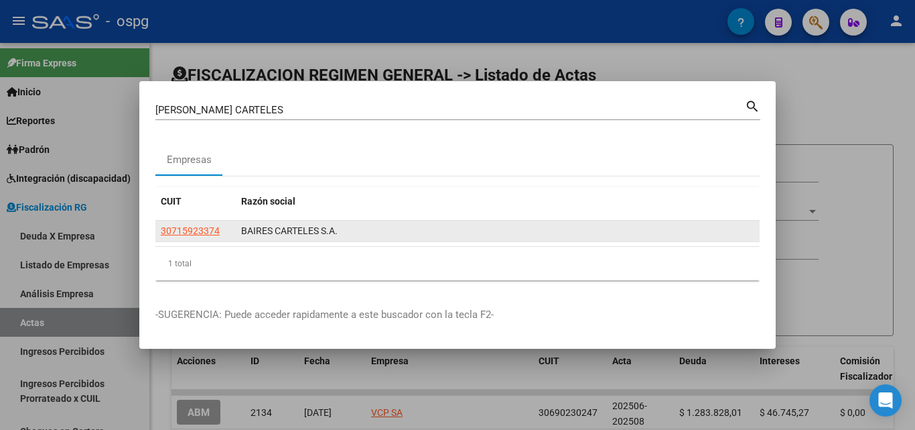
click at [202, 226] on div "CUIT Razón social 30715923374 [PERSON_NAME] CARTELES S.A. 1 total 1" at bounding box center [457, 233] width 605 height 93
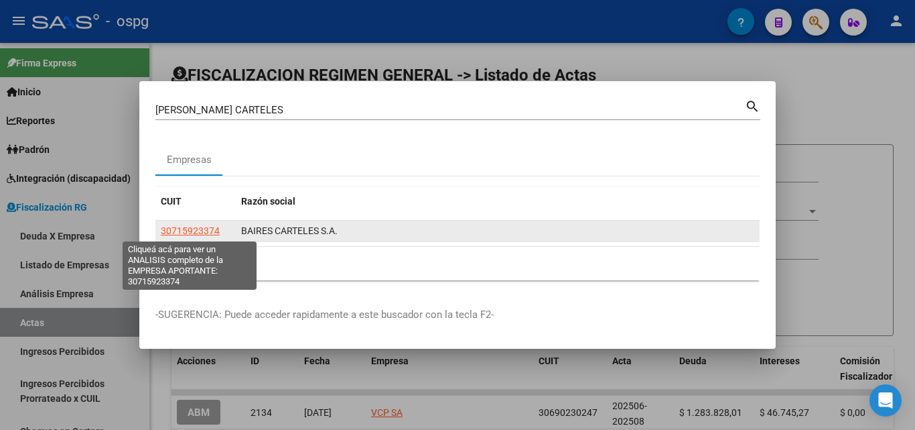
click at [198, 233] on span "30715923374" at bounding box center [190, 230] width 59 height 11
copy div "Razón social 30715923"
type textarea "30715923374"
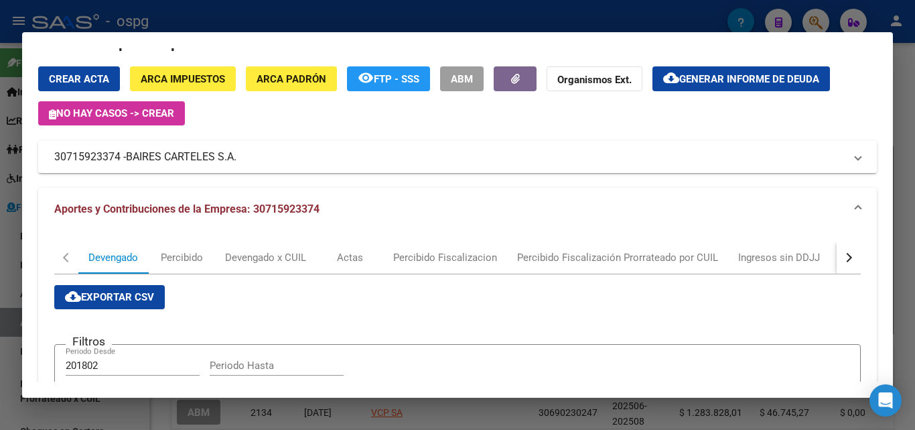
scroll to position [28, 0]
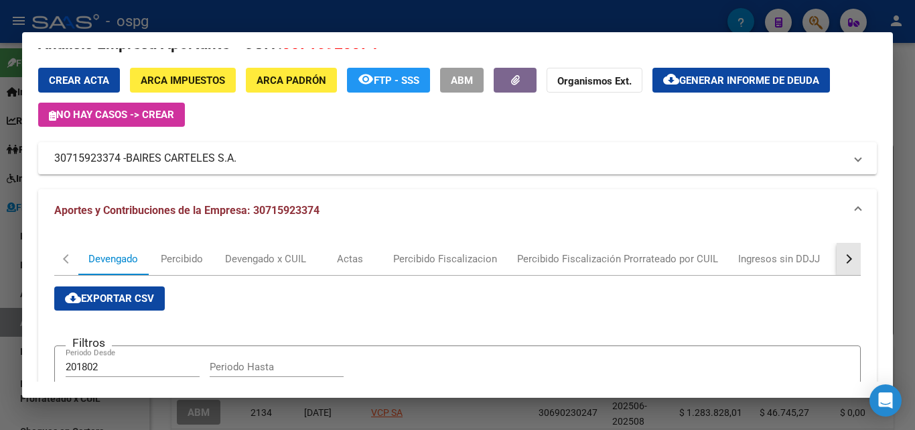
click at [843, 260] on div "button" at bounding box center [847, 258] width 9 height 9
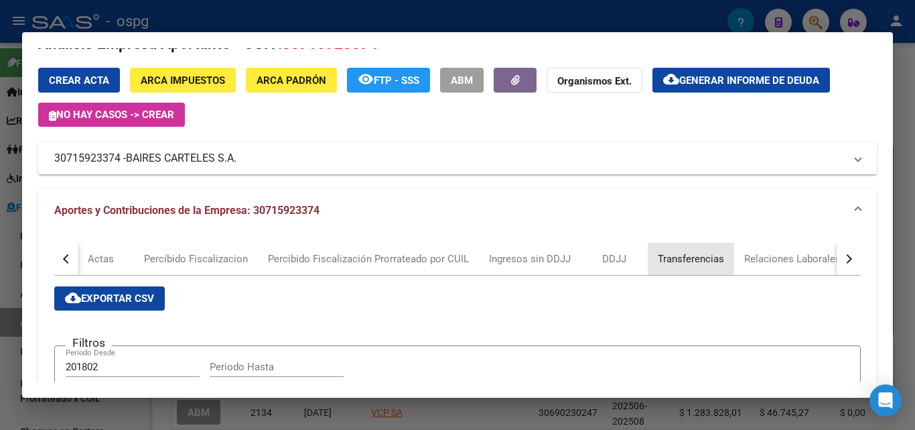
click at [708, 260] on div "Transferencias" at bounding box center [691, 258] width 66 height 15
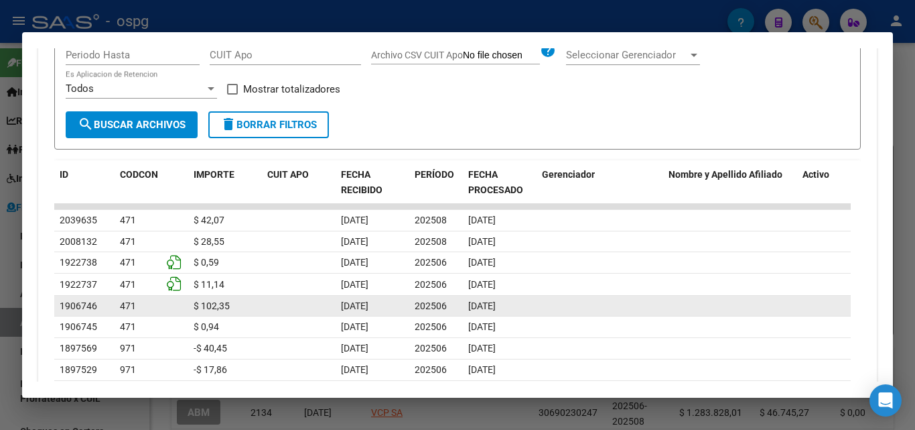
scroll to position [469, 0]
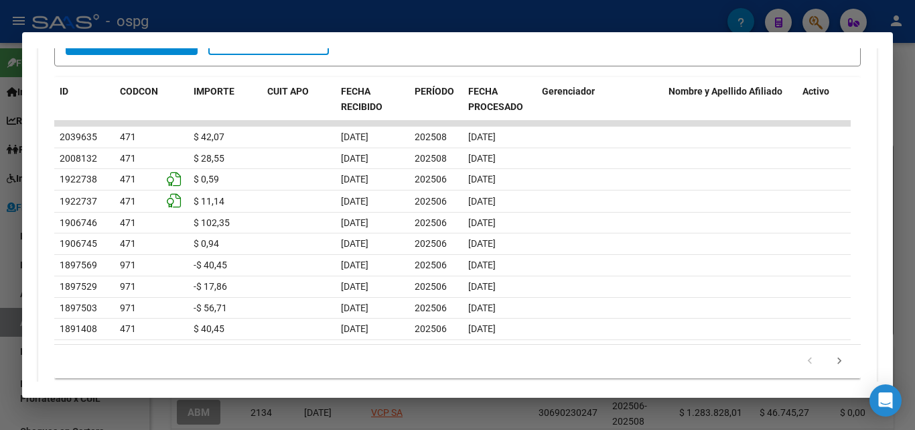
click at [0, 329] on div at bounding box center [457, 215] width 915 height 430
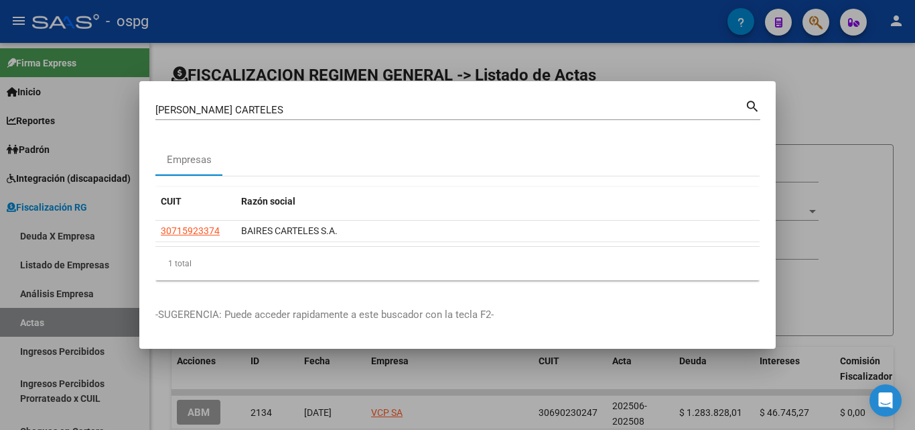
click at [850, 99] on div at bounding box center [457, 215] width 915 height 430
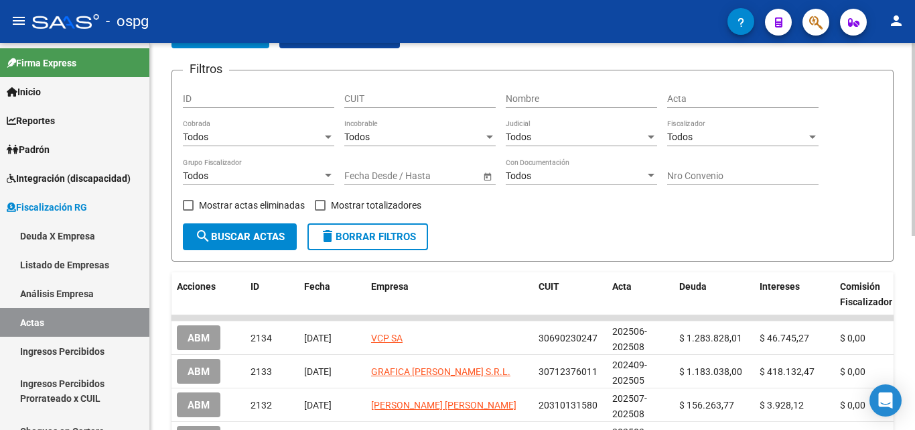
scroll to position [268, 0]
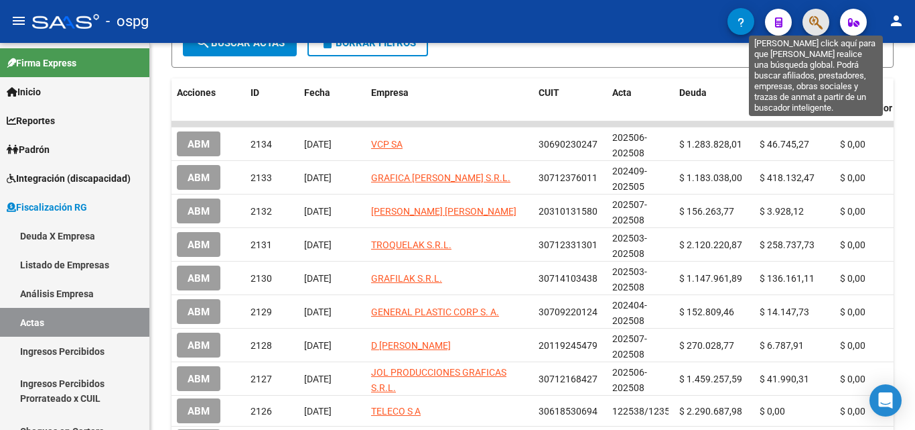
click at [811, 22] on icon "button" at bounding box center [816, 22] width 13 height 15
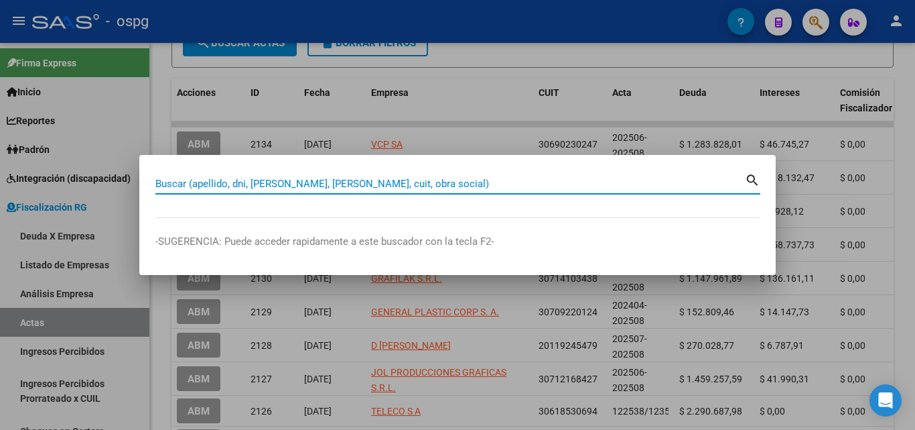
click at [304, 182] on input "Buscar (apellido, dni, [PERSON_NAME], [PERSON_NAME], cuit, obra social)" at bounding box center [450, 184] width 590 height 12
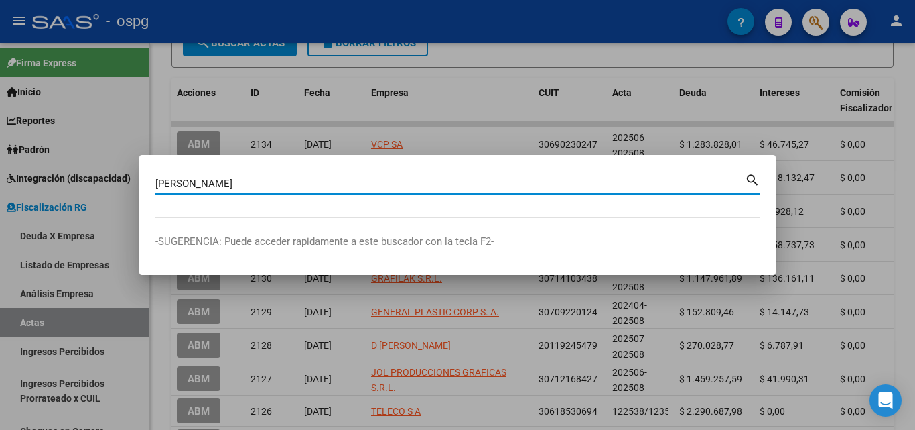
type input "[PERSON_NAME]"
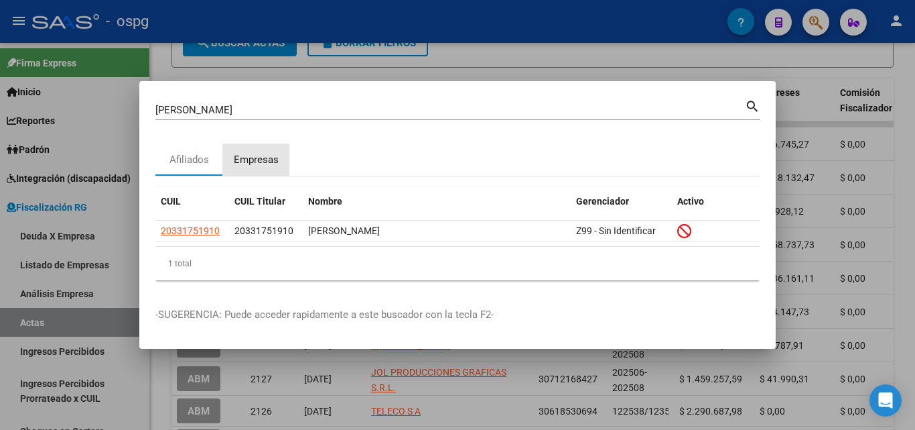
click at [245, 168] on div "Empresas" at bounding box center [256, 159] width 67 height 32
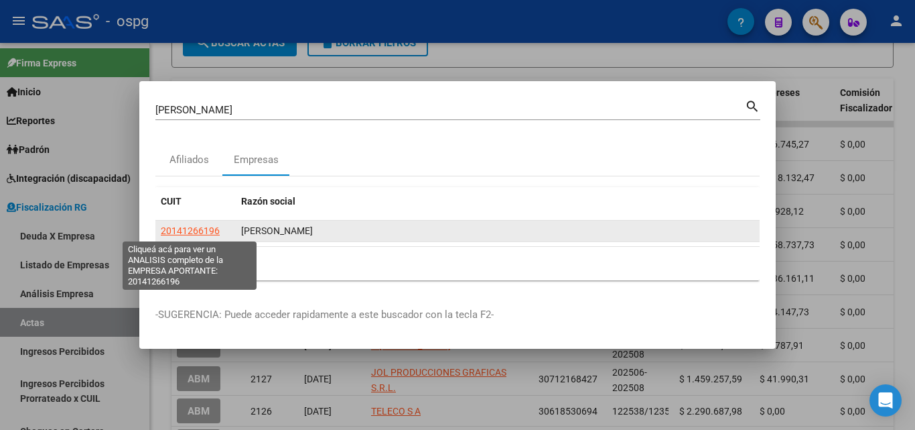
click at [201, 229] on span "20141266196" at bounding box center [190, 230] width 59 height 11
type textarea "20141266196"
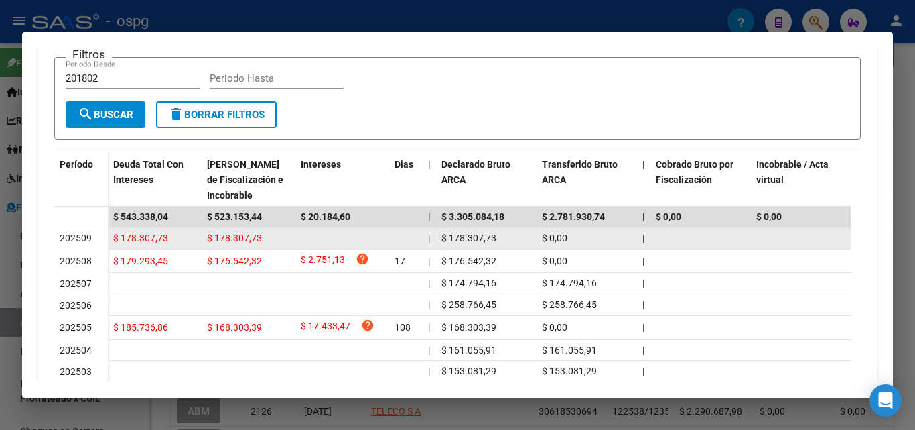
scroll to position [402, 0]
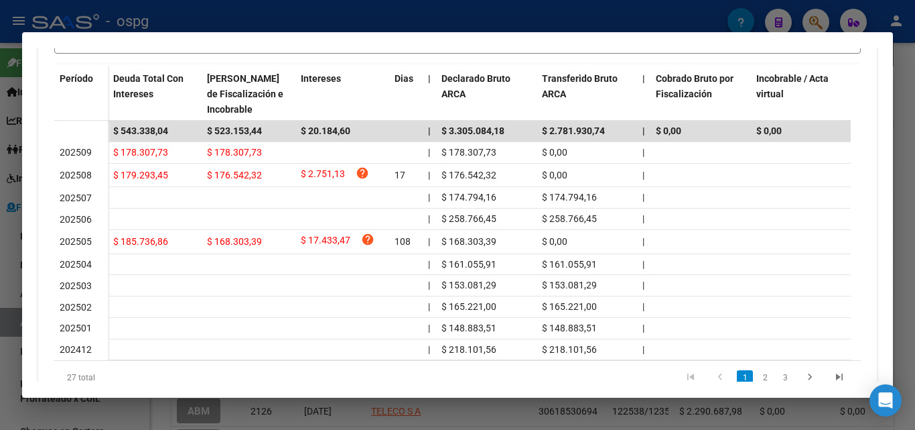
click at [0, 308] on div at bounding box center [457, 215] width 915 height 430
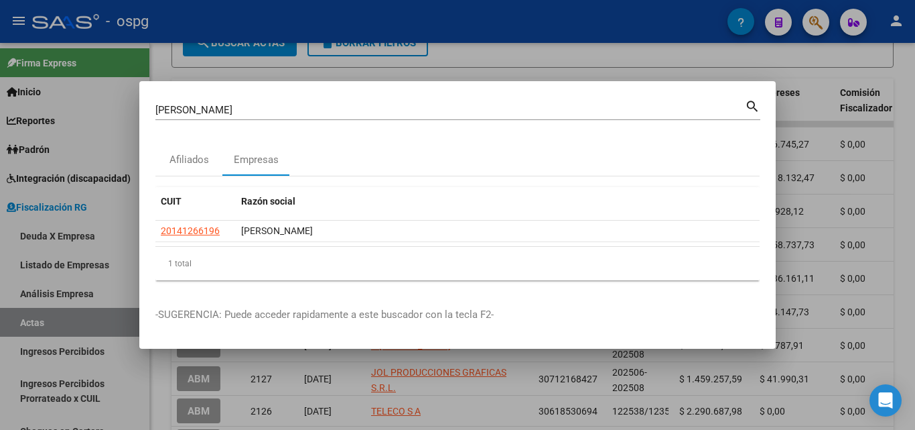
click at [307, 359] on div at bounding box center [457, 215] width 915 height 430
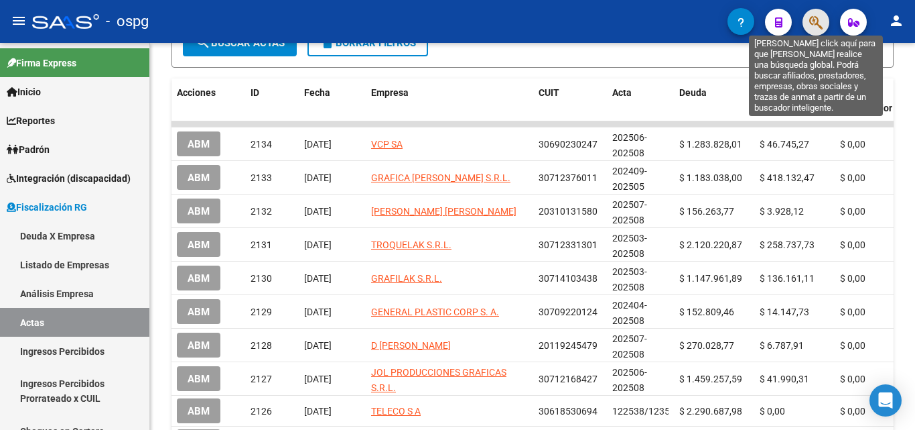
click at [810, 20] on icon "button" at bounding box center [816, 22] width 13 height 15
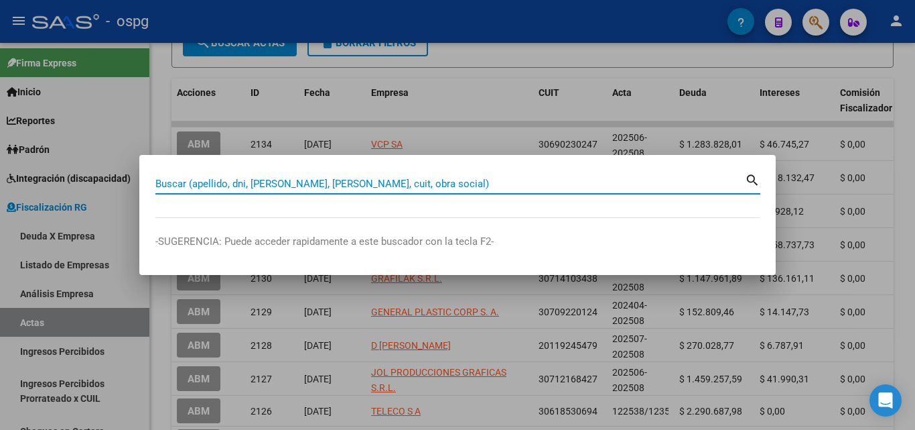
click at [249, 183] on input "Buscar (apellido, dni, [PERSON_NAME], [PERSON_NAME], cuit, obra social)" at bounding box center [450, 184] width 590 height 12
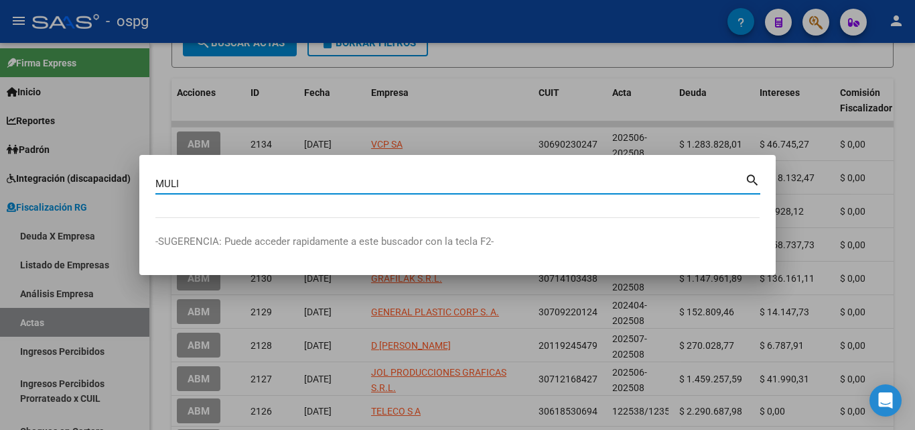
type input "MULI"
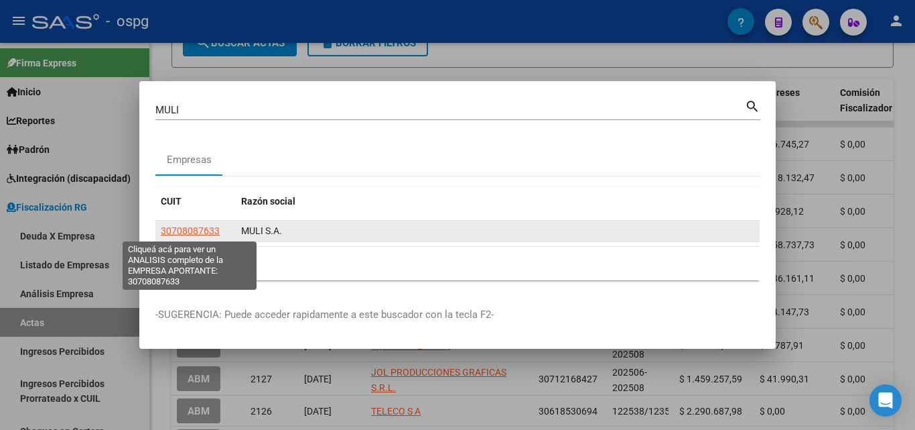
click at [200, 229] on span "30708087633" at bounding box center [190, 230] width 59 height 11
type textarea "30708087633"
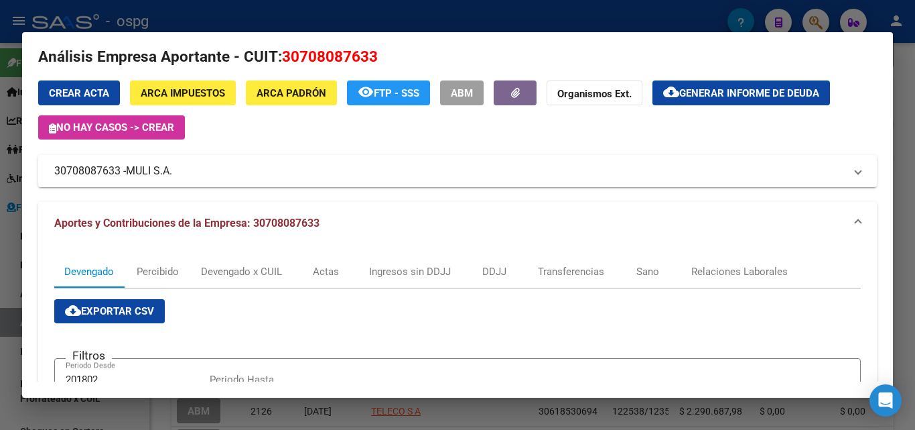
scroll to position [0, 0]
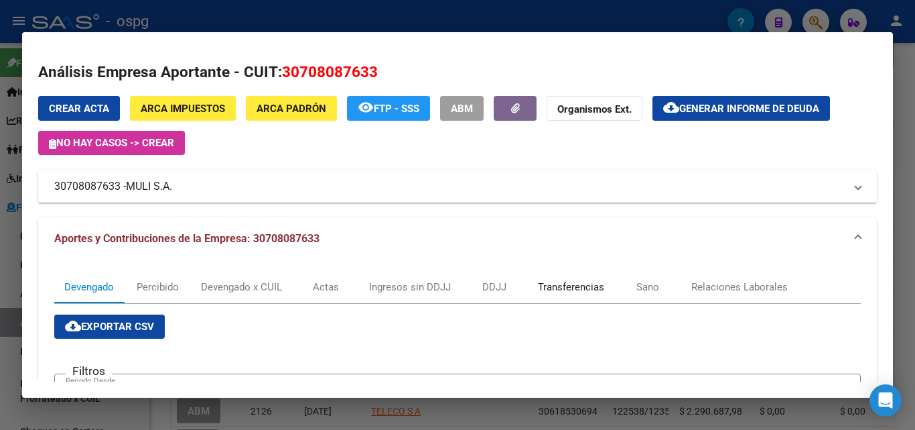
click at [584, 294] on div "Transferencias" at bounding box center [571, 286] width 66 height 15
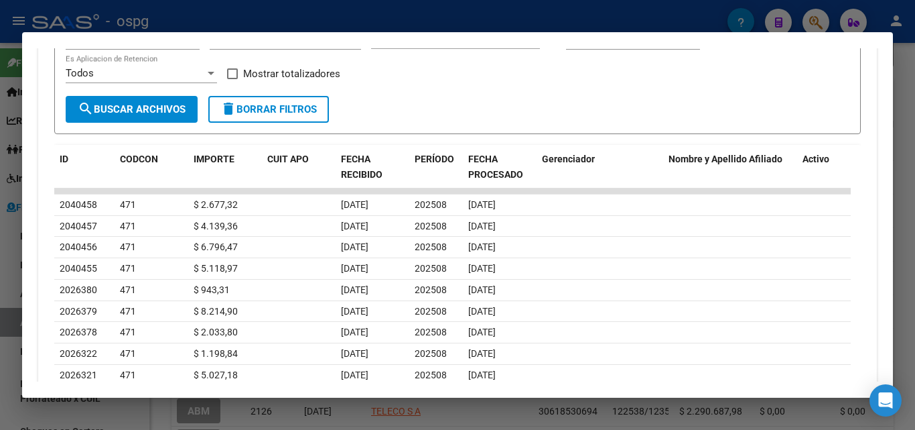
scroll to position [402, 0]
click at [0, 337] on div at bounding box center [457, 215] width 915 height 430
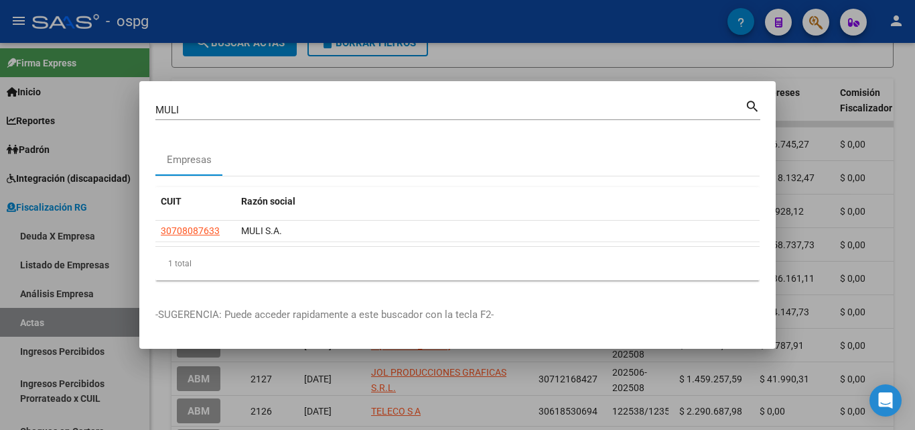
click at [897, 175] on div at bounding box center [457, 215] width 915 height 430
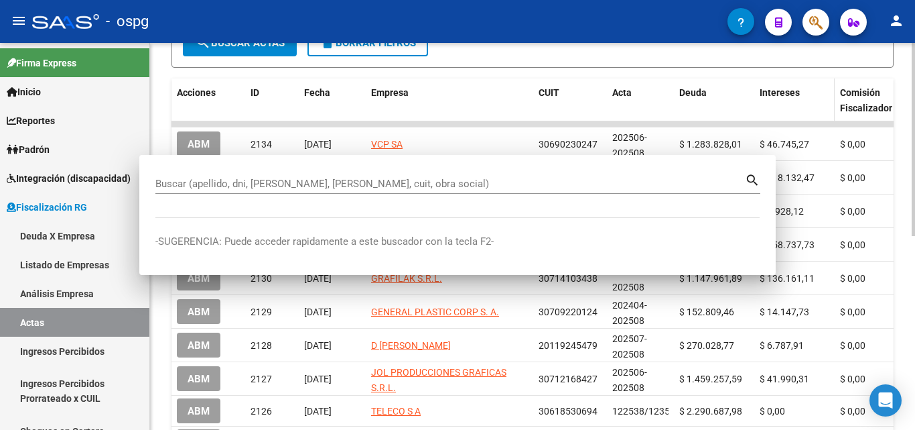
drag, startPoint x: 897, startPoint y: 175, endPoint x: 812, endPoint y: 82, distance: 125.7
click at [895, 170] on div "FISCALIZACION REGIMEN GENERAL -> Listado de Actas add Crear Acta cloud_download…" at bounding box center [532, 157] width 765 height 764
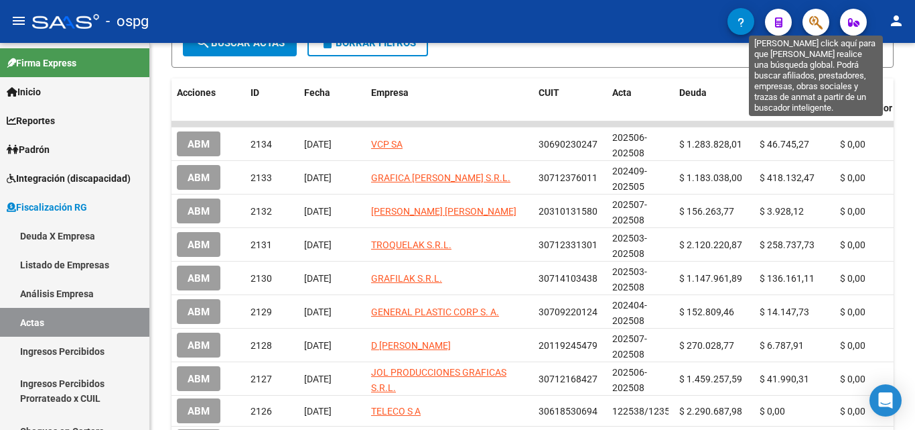
click at [818, 24] on icon "button" at bounding box center [816, 22] width 13 height 15
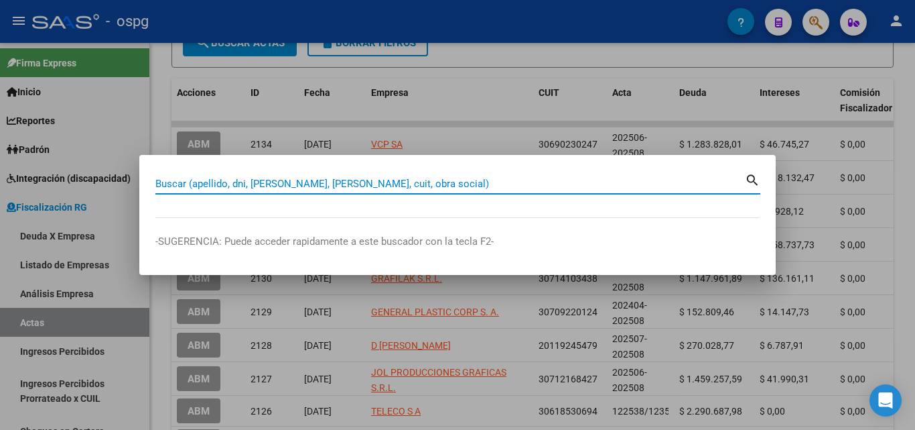
click at [350, 184] on input "Buscar (apellido, dni, [PERSON_NAME], [PERSON_NAME], cuit, obra social)" at bounding box center [450, 184] width 590 height 12
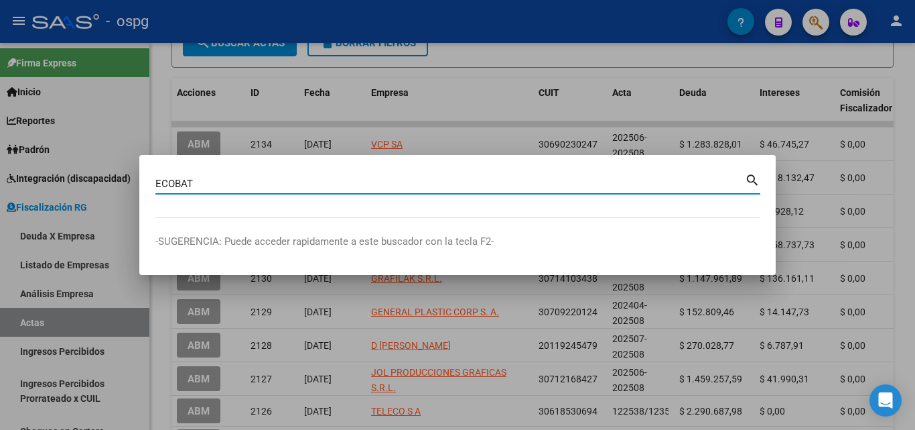
type input "ECOBAT"
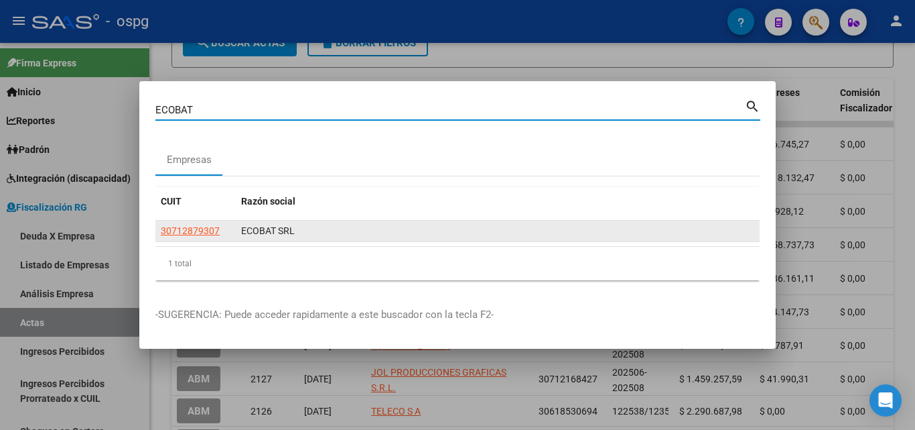
click at [192, 224] on datatable-body-cell "30712879307" at bounding box center [195, 230] width 80 height 21
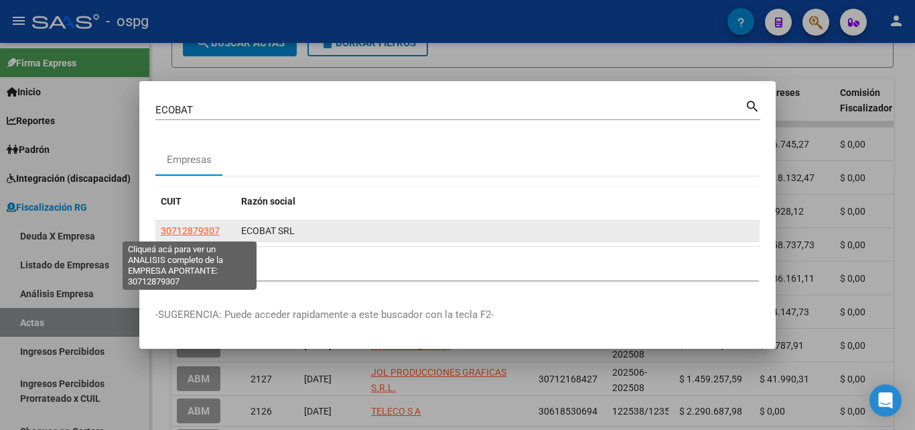
click at [202, 231] on span "30712879307" at bounding box center [190, 230] width 59 height 11
type textarea "30712879307"
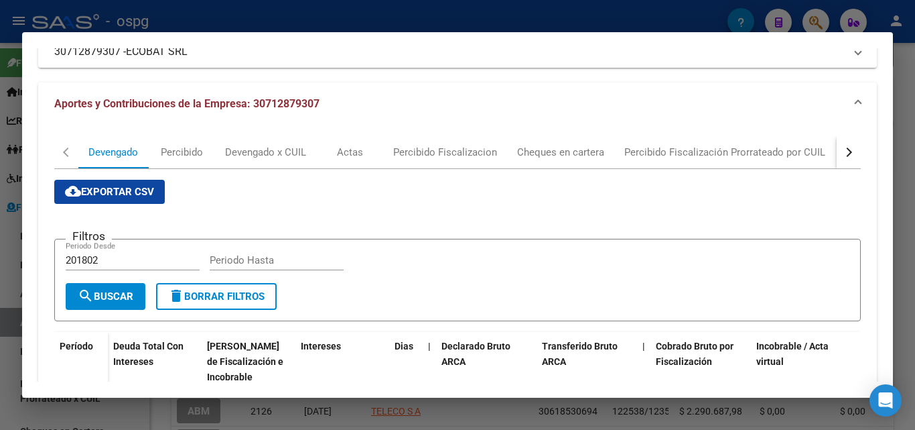
scroll to position [134, 0]
click at [837, 147] on button "button" at bounding box center [849, 153] width 24 height 32
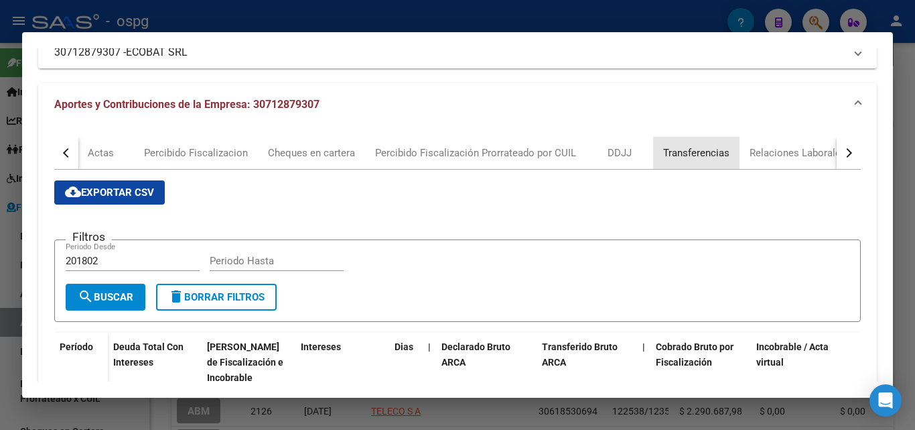
click at [689, 156] on div "Transferencias" at bounding box center [696, 152] width 66 height 15
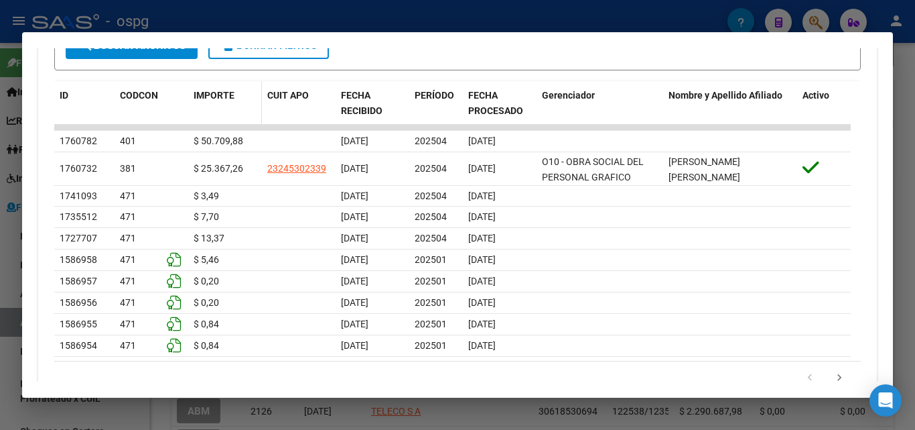
scroll to position [469, 0]
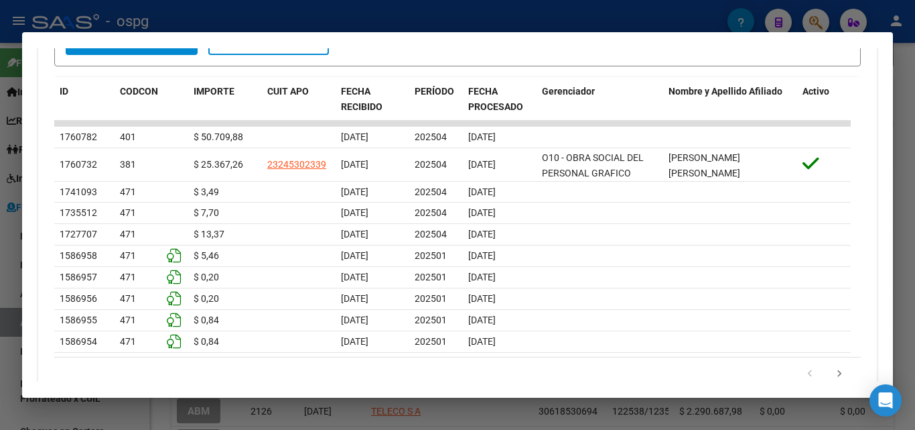
click at [0, 308] on div at bounding box center [457, 215] width 915 height 430
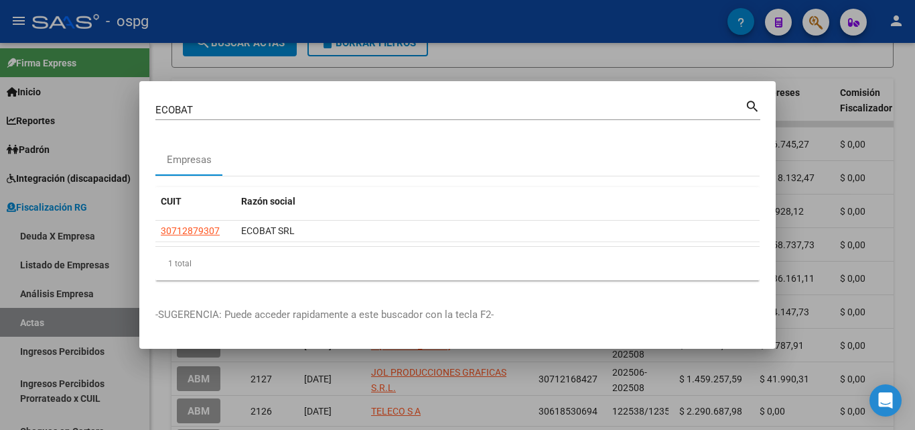
click at [0, 308] on div at bounding box center [457, 215] width 915 height 430
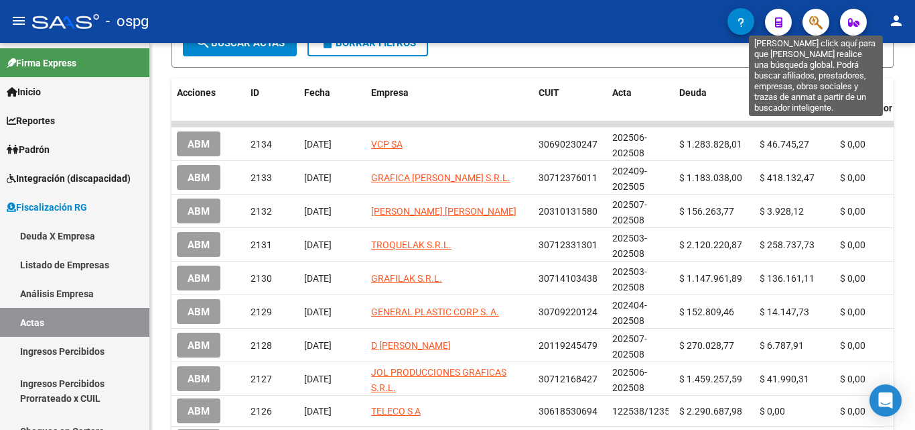
click at [816, 21] on icon "button" at bounding box center [816, 22] width 13 height 15
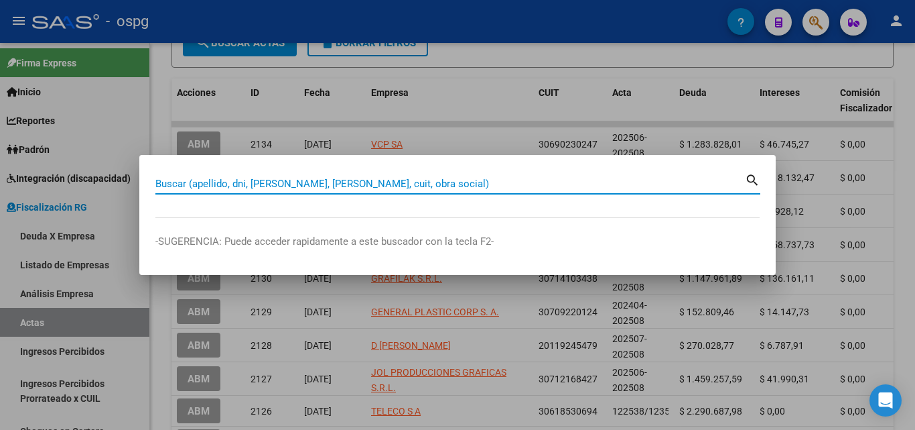
click at [329, 183] on input "Buscar (apellido, dni, [PERSON_NAME], [PERSON_NAME], cuit, obra social)" at bounding box center [450, 184] width 590 height 12
paste input "30709533084"
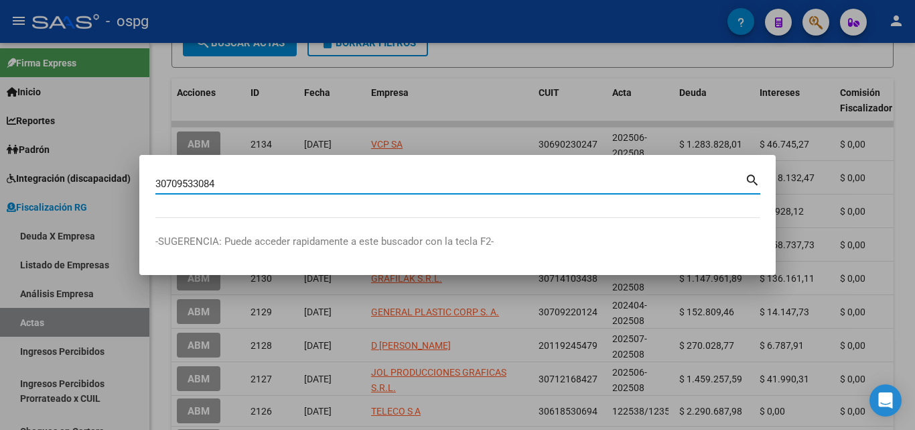
type input "30709533084"
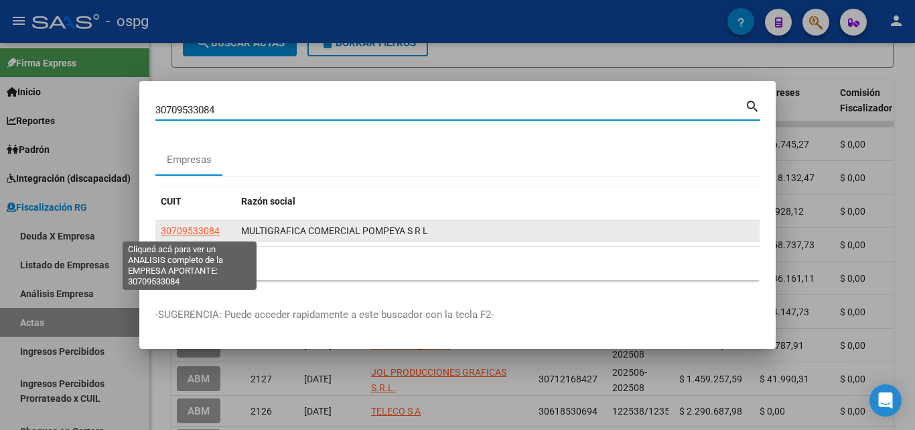
click at [192, 226] on span "30709533084" at bounding box center [190, 230] width 59 height 11
type textarea "30709533084"
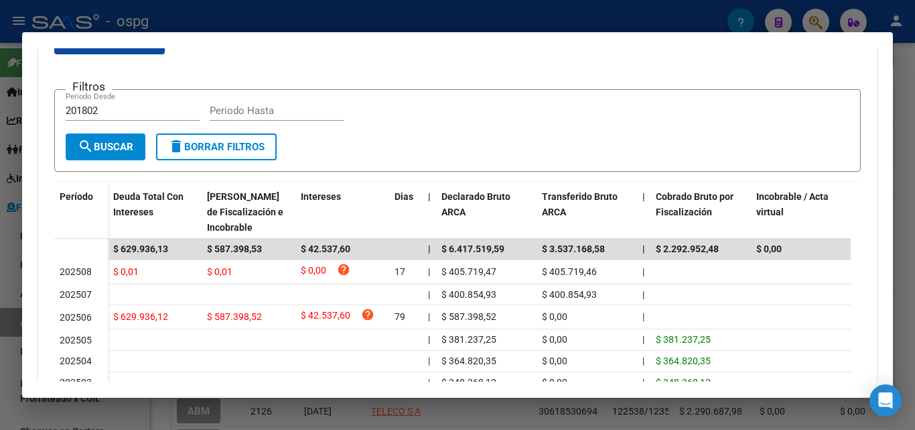
scroll to position [402, 0]
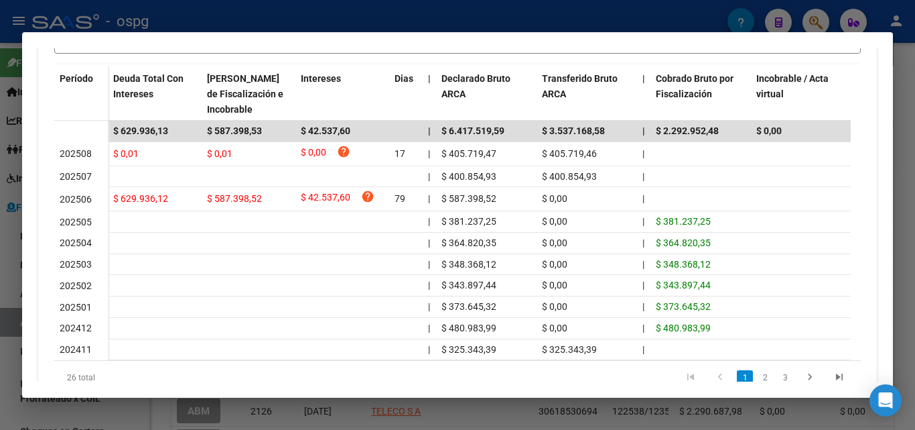
click at [0, 254] on div at bounding box center [457, 215] width 915 height 430
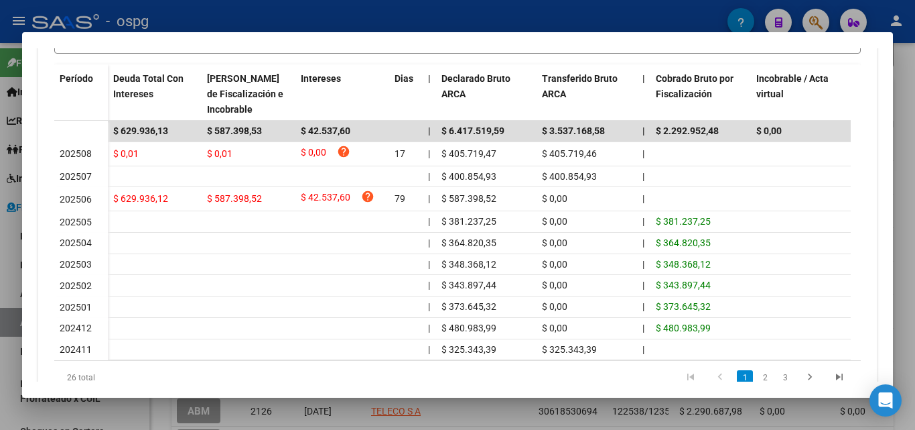
click at [0, 254] on div at bounding box center [457, 215] width 915 height 430
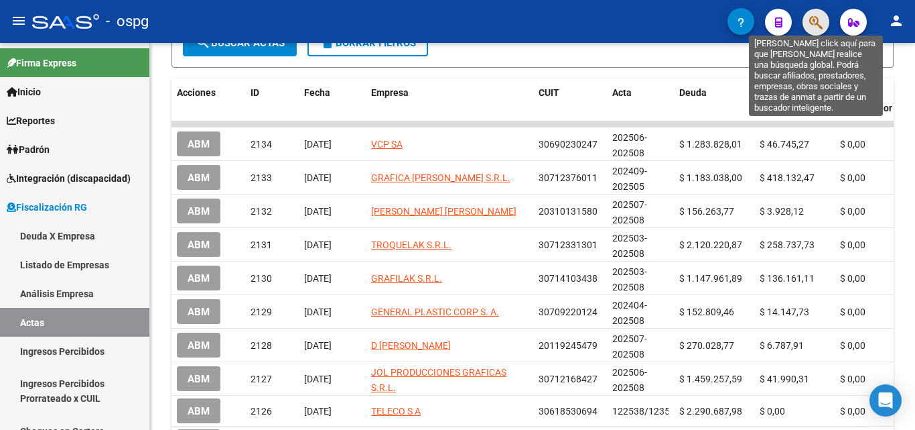
click at [809, 19] on button "button" at bounding box center [816, 22] width 27 height 27
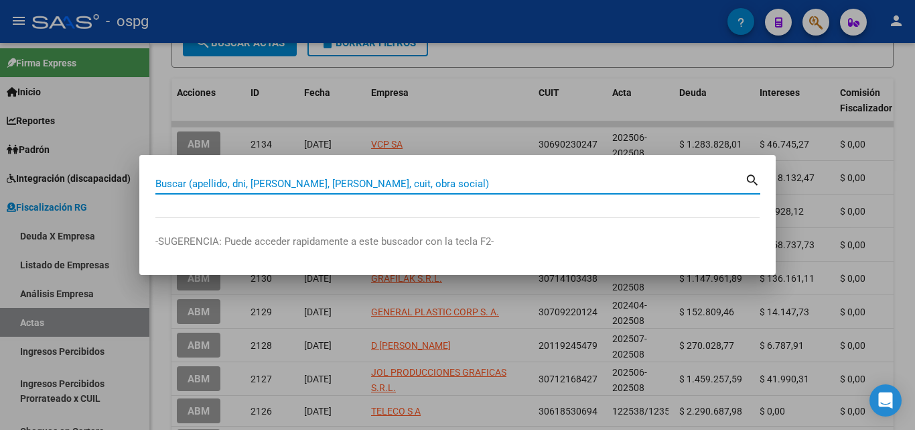
click at [367, 181] on input "Buscar (apellido, dni, [PERSON_NAME], [PERSON_NAME], cuit, obra social)" at bounding box center [450, 184] width 590 height 12
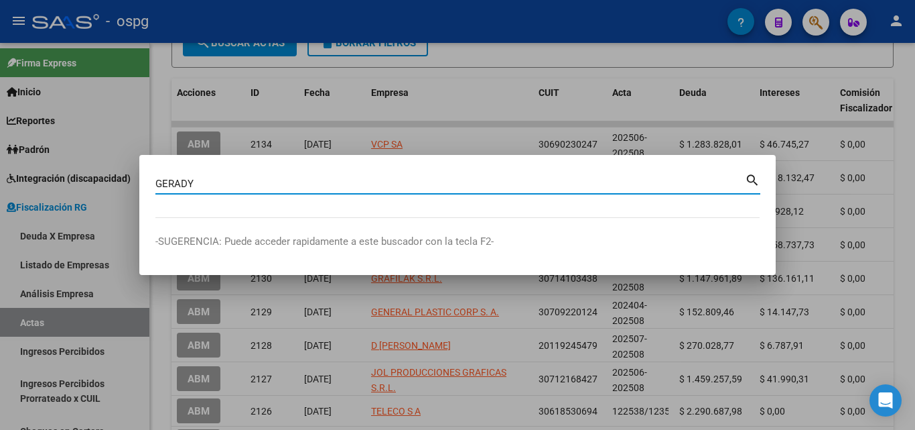
type input "GERADY"
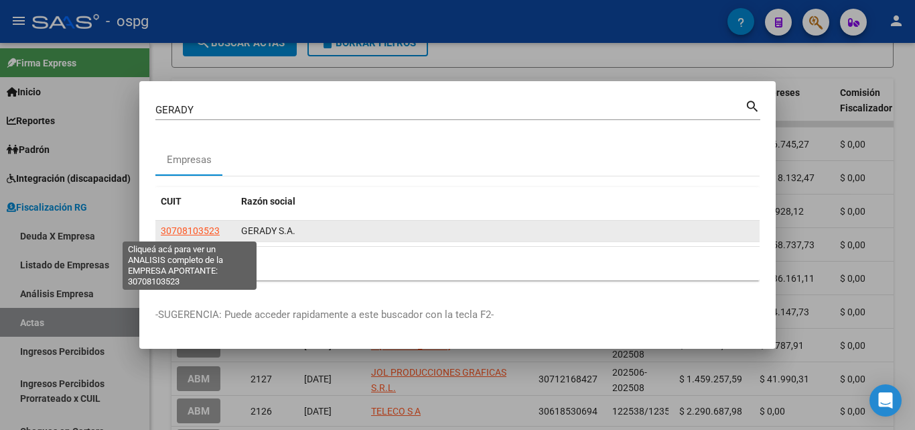
click at [194, 227] on span "30708103523" at bounding box center [190, 230] width 59 height 11
type textarea "30708103523"
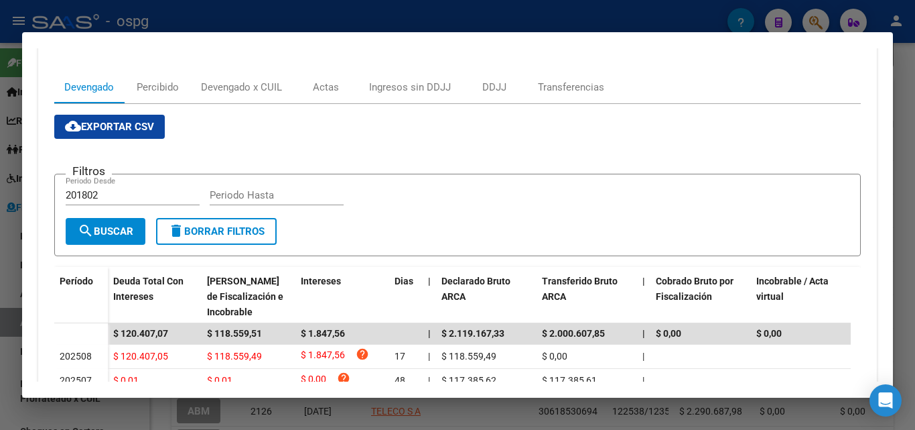
scroll to position [296, 0]
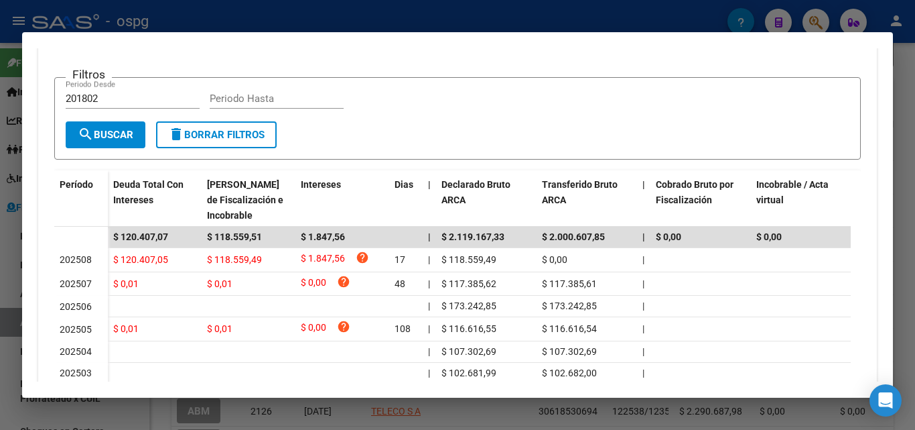
click at [0, 297] on div at bounding box center [457, 215] width 915 height 430
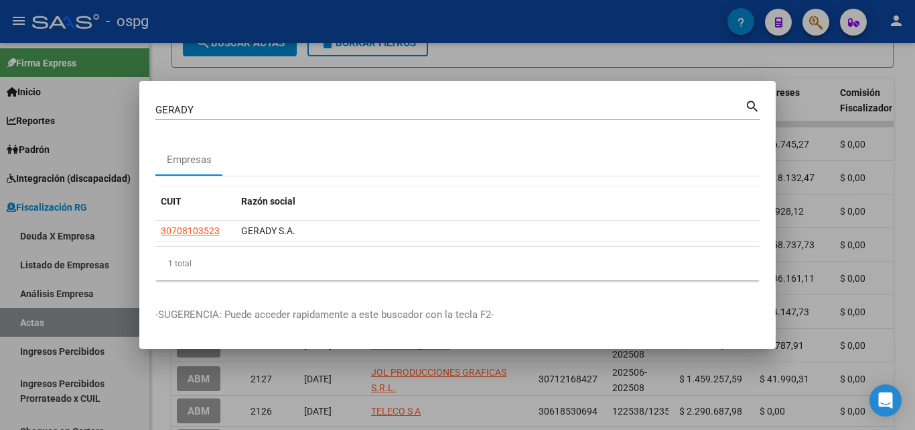
click at [915, 154] on div at bounding box center [457, 215] width 915 height 430
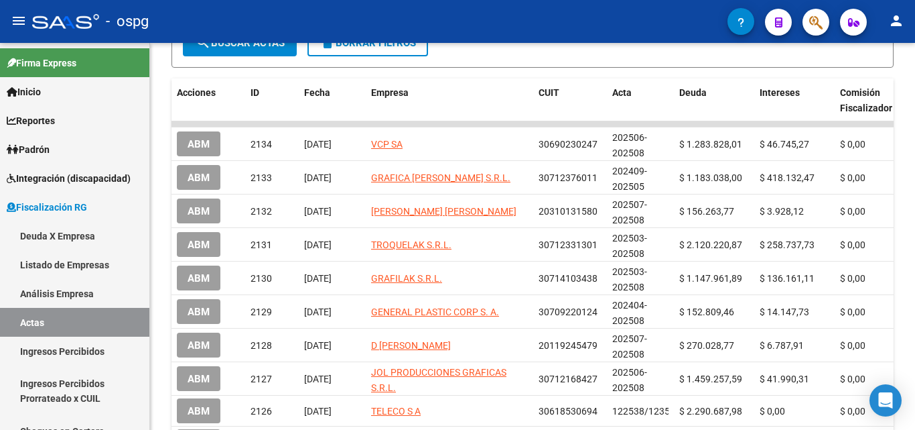
click at [915, 154] on div at bounding box center [913, 236] width 3 height 387
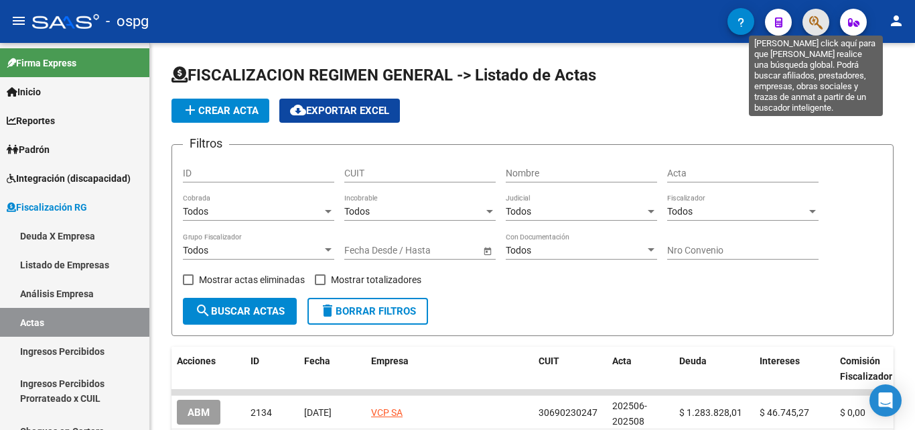
click at [815, 21] on icon "button" at bounding box center [816, 22] width 13 height 15
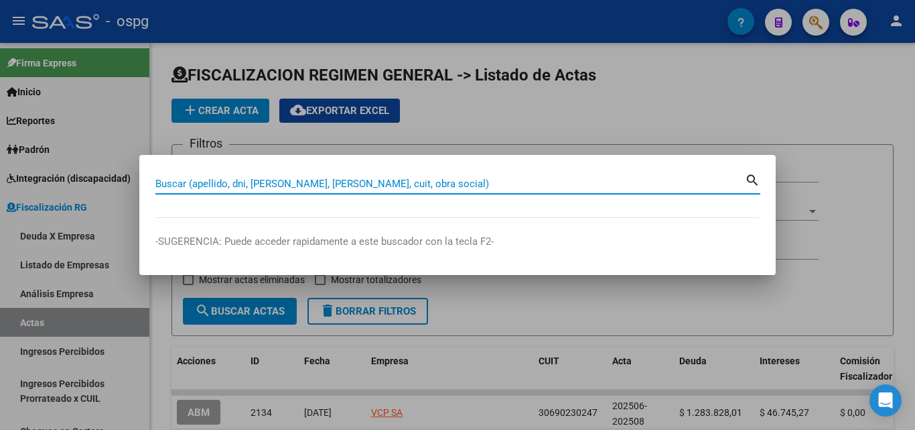
click at [198, 184] on input "Buscar (apellido, dni, [PERSON_NAME], [PERSON_NAME], cuit, obra social)" at bounding box center [450, 184] width 590 height 12
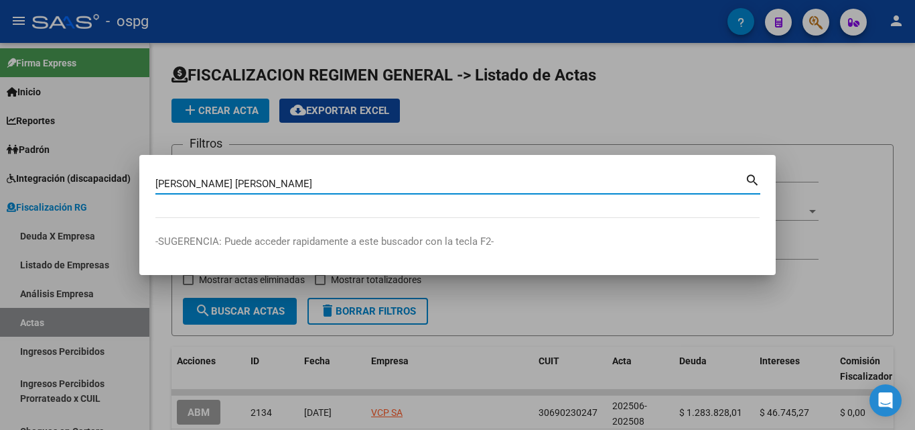
type input "[PERSON_NAME] [PERSON_NAME]"
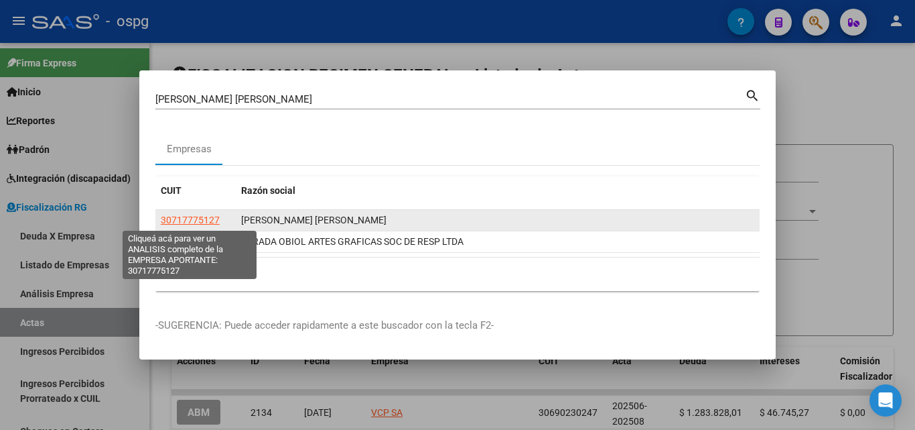
click at [196, 218] on span "30717775127" at bounding box center [190, 219] width 59 height 11
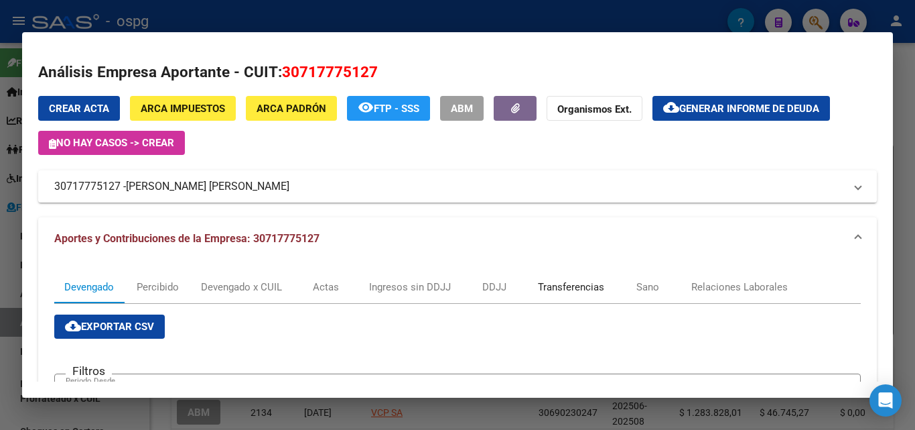
click at [574, 286] on div "Transferencias" at bounding box center [571, 286] width 66 height 15
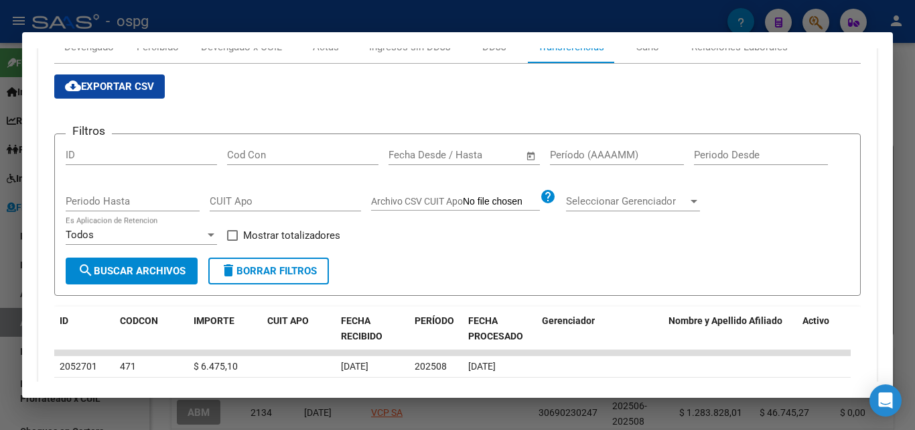
scroll to position [235, 0]
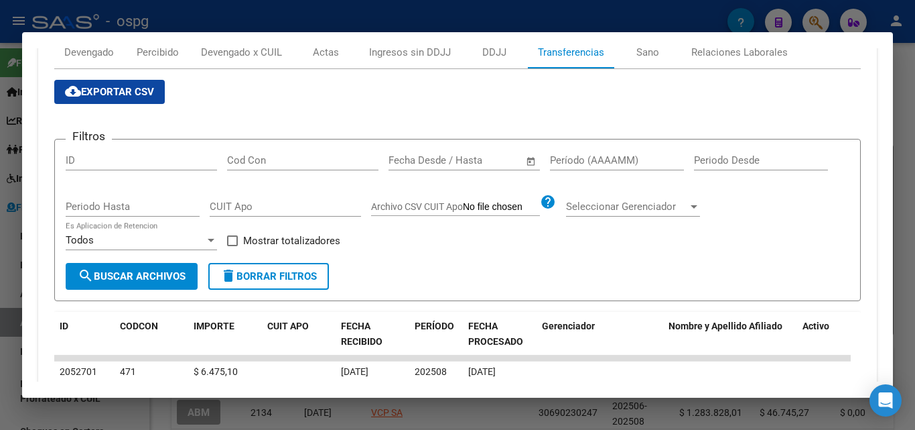
click at [0, 350] on div at bounding box center [457, 215] width 915 height 430
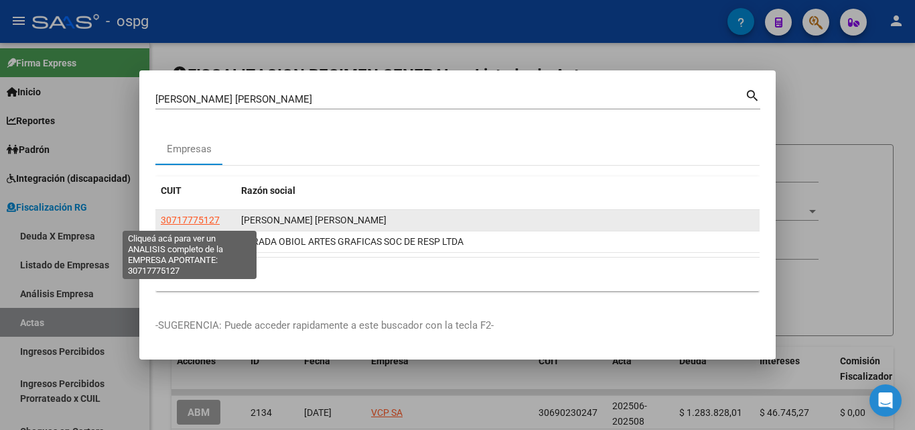
click at [191, 215] on span "30717775127" at bounding box center [190, 219] width 59 height 11
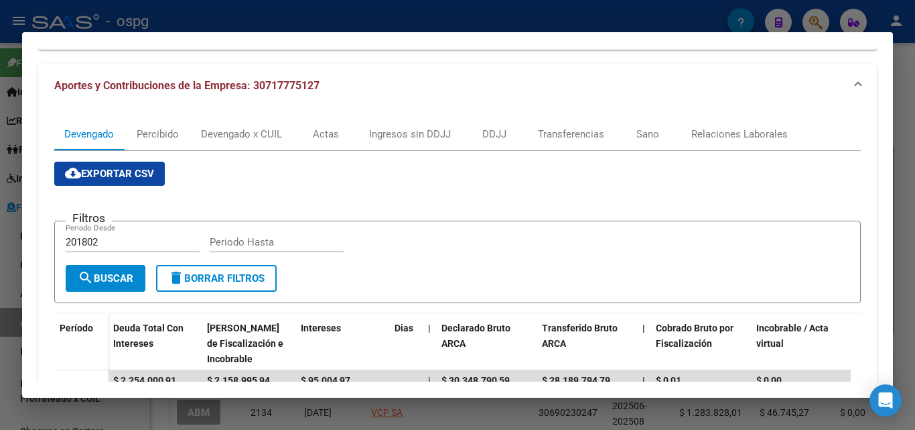
scroll to position [134, 0]
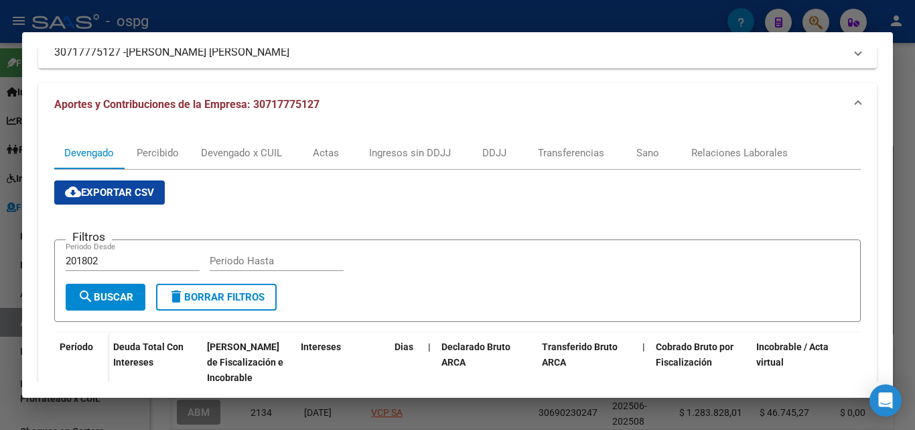
click at [0, 407] on div at bounding box center [457, 215] width 915 height 430
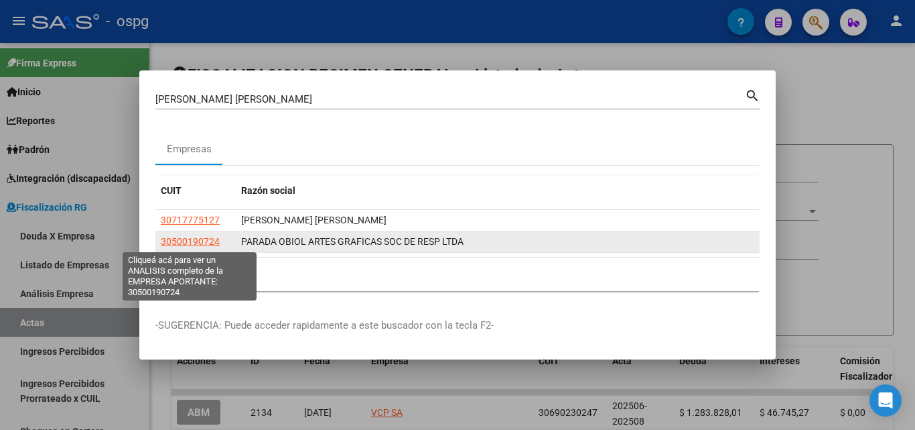
click at [204, 241] on span "30500190724" at bounding box center [190, 241] width 59 height 11
type textarea "30500190724"
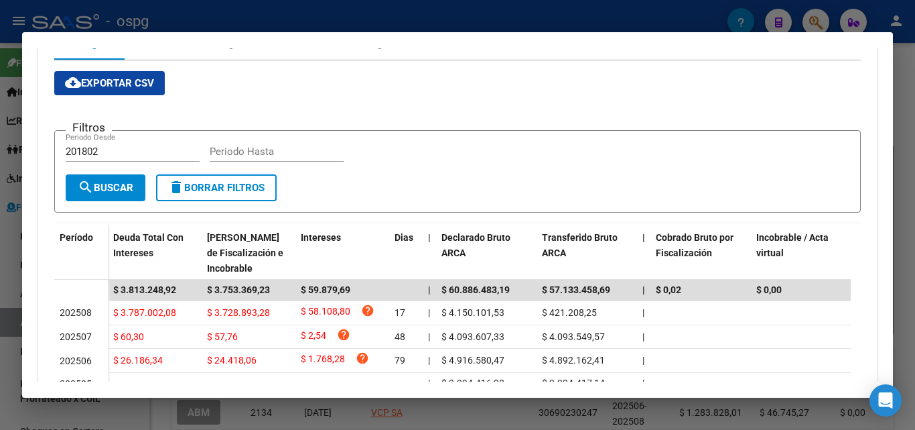
scroll to position [201, 0]
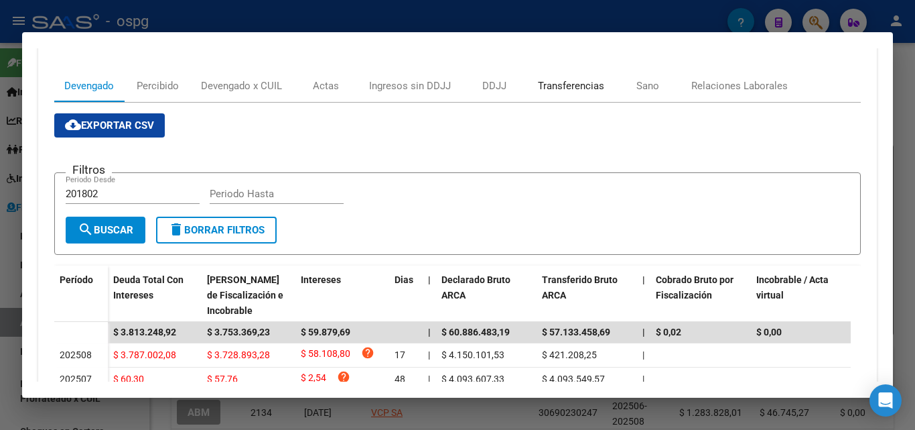
click at [573, 79] on div "Transferencias" at bounding box center [571, 85] width 66 height 15
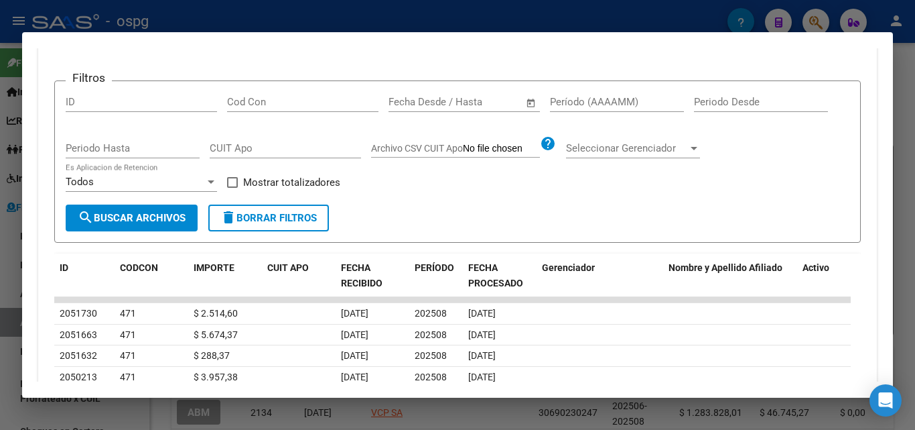
scroll to position [335, 0]
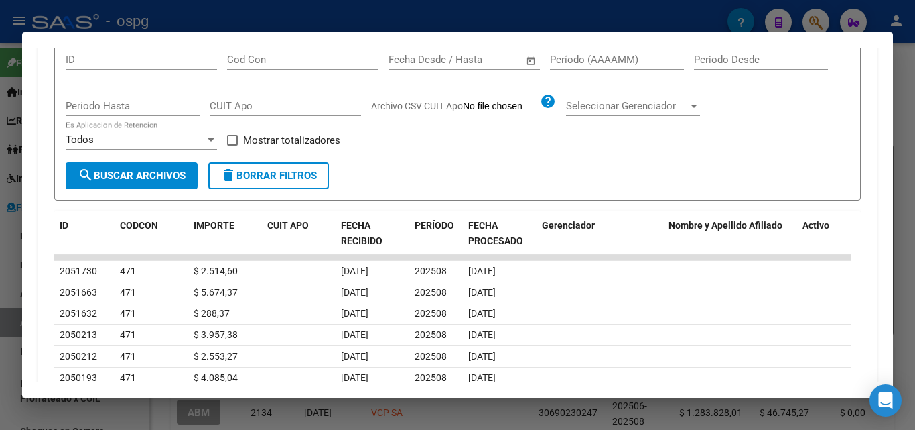
click at [0, 286] on div at bounding box center [457, 215] width 915 height 430
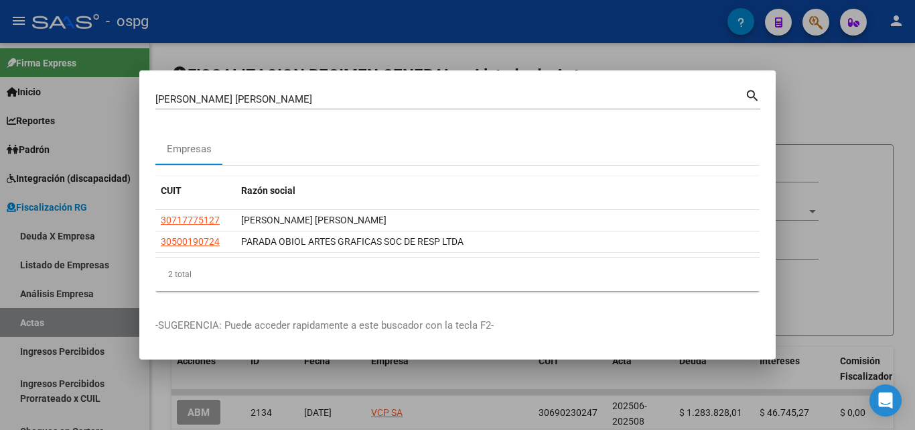
click at [0, 286] on div at bounding box center [457, 215] width 915 height 430
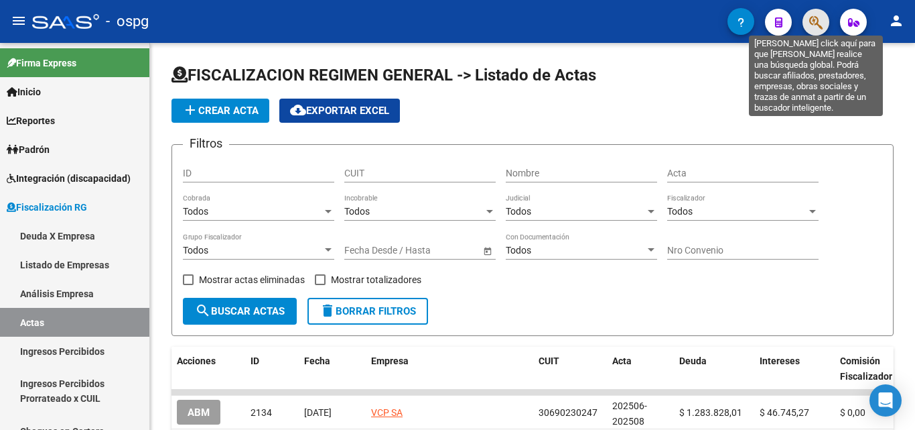
click at [812, 27] on icon "button" at bounding box center [816, 22] width 13 height 15
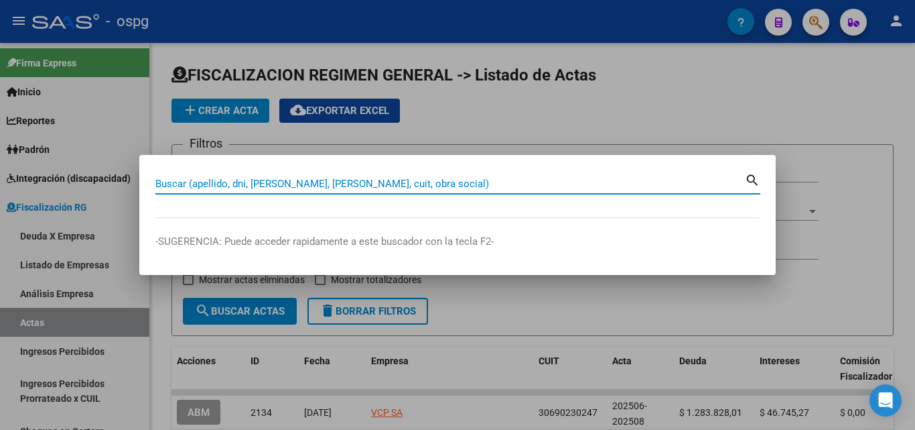
click at [288, 188] on input "Buscar (apellido, dni, [PERSON_NAME], [PERSON_NAME], cuit, obra social)" at bounding box center [450, 184] width 590 height 12
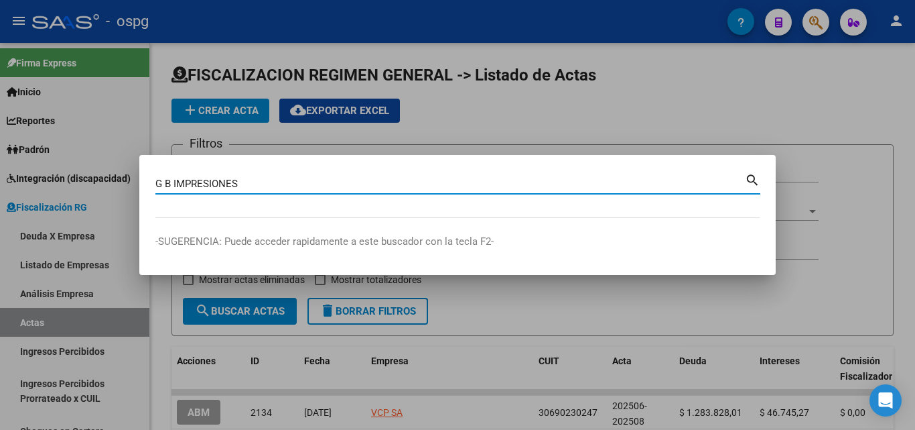
type input "G B IMPRESIONES"
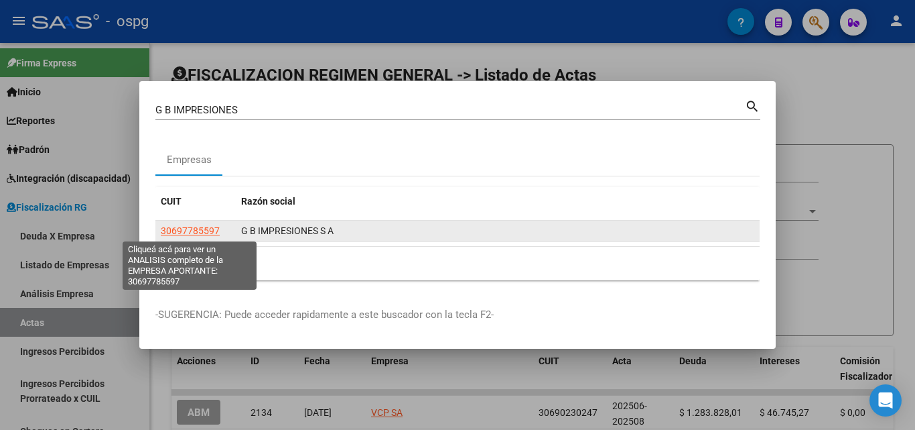
click at [208, 227] on span "30697785597" at bounding box center [190, 230] width 59 height 11
type textarea "30697785597"
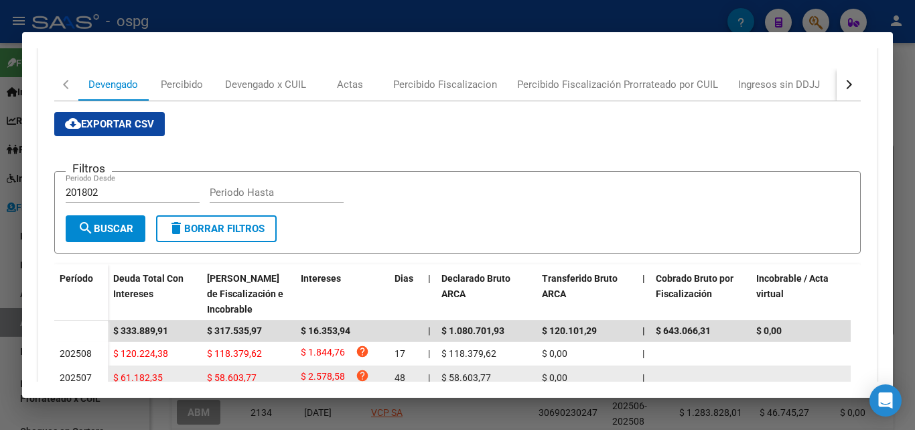
scroll to position [201, 0]
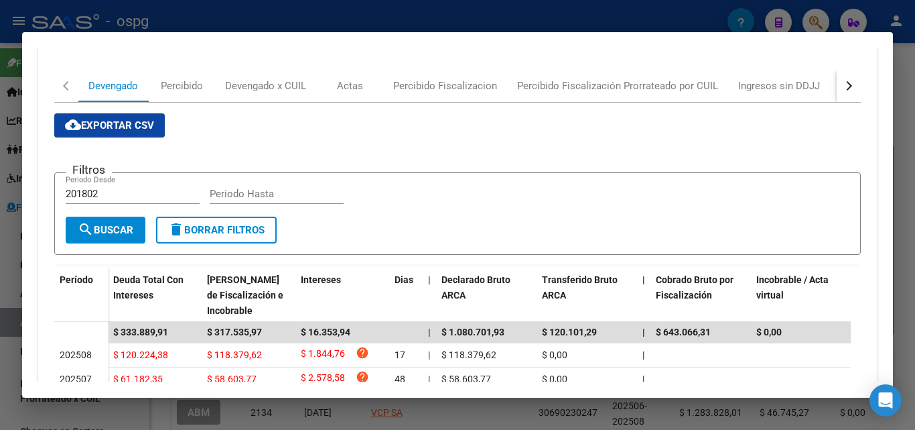
click at [843, 84] on div "button" at bounding box center [847, 85] width 9 height 9
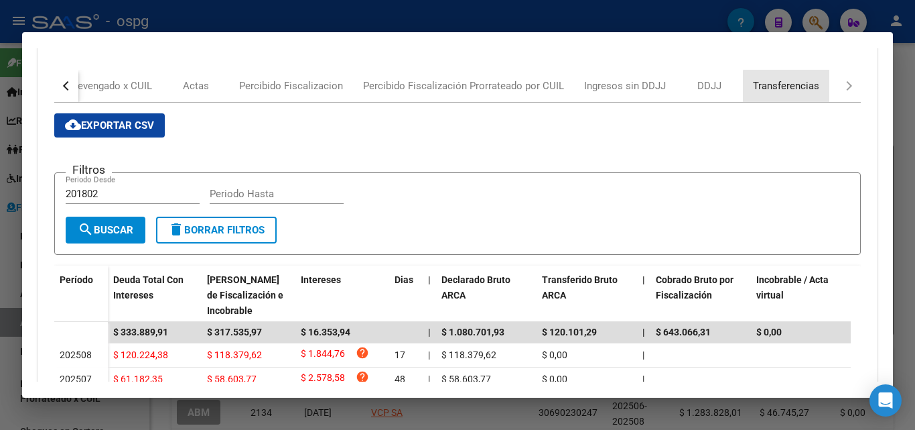
click at [792, 87] on div "Transferencias" at bounding box center [786, 85] width 66 height 15
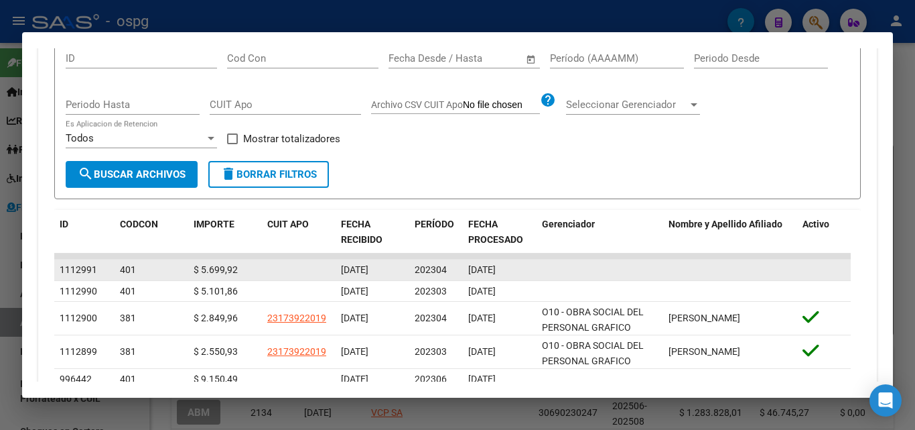
scroll to position [335, 0]
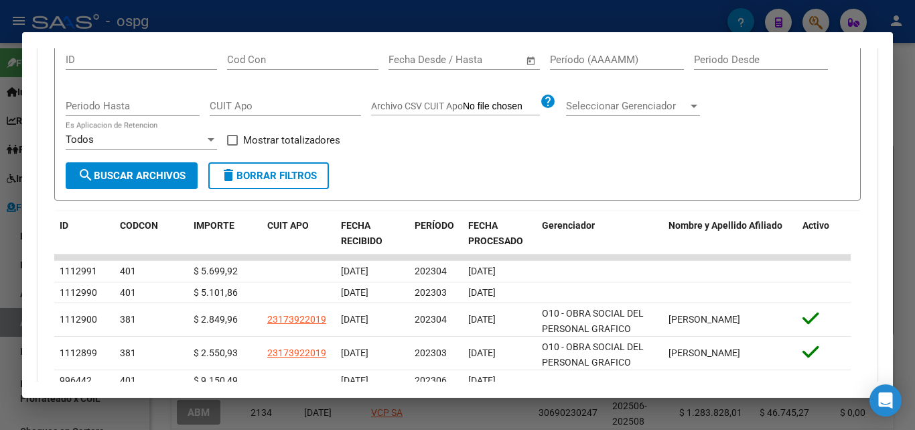
click at [0, 371] on div at bounding box center [457, 215] width 915 height 430
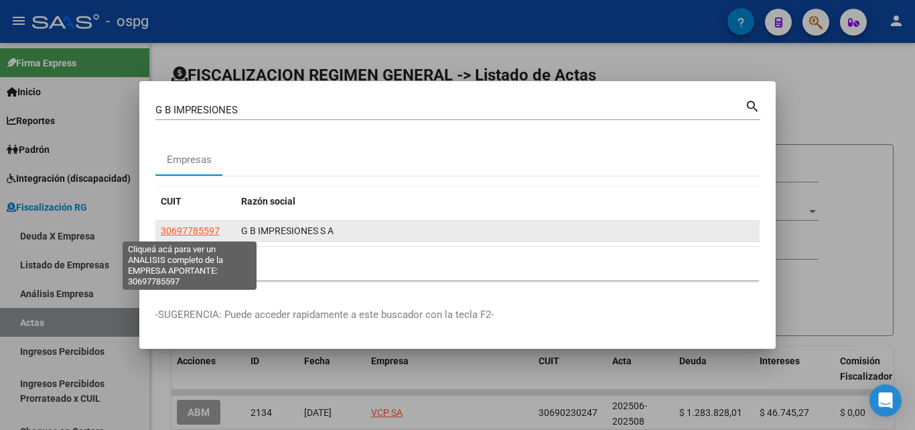
click at [202, 227] on span "30697785597" at bounding box center [190, 230] width 59 height 11
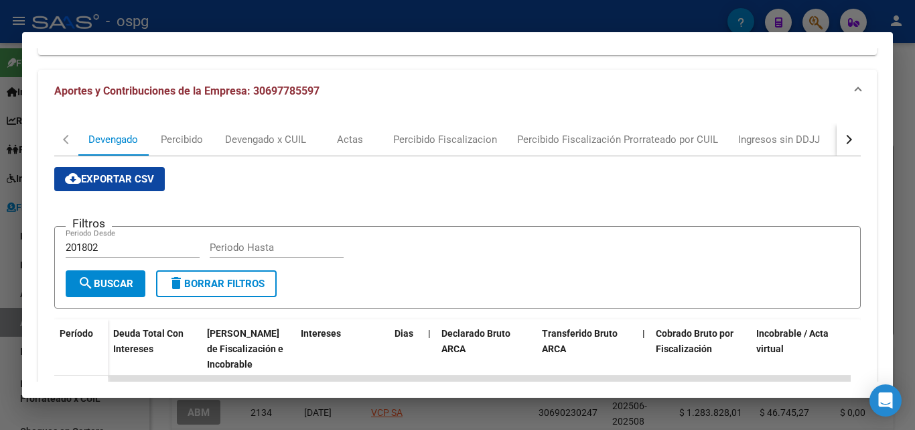
scroll to position [134, 0]
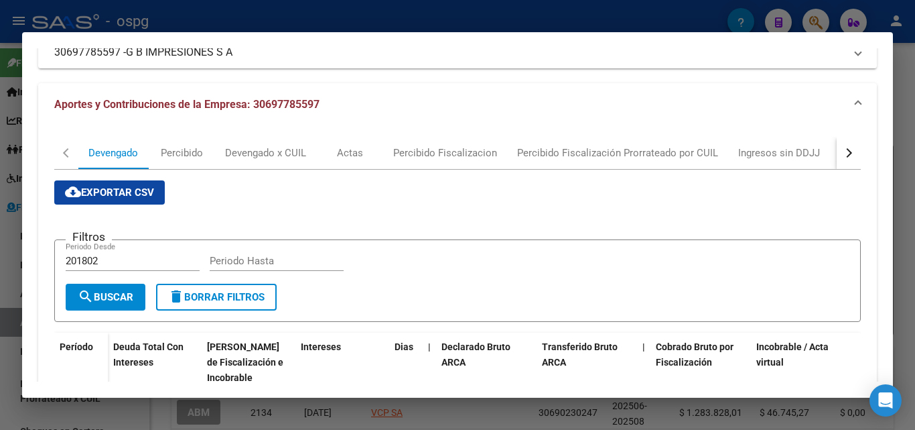
click at [843, 153] on div "button" at bounding box center [847, 152] width 9 height 9
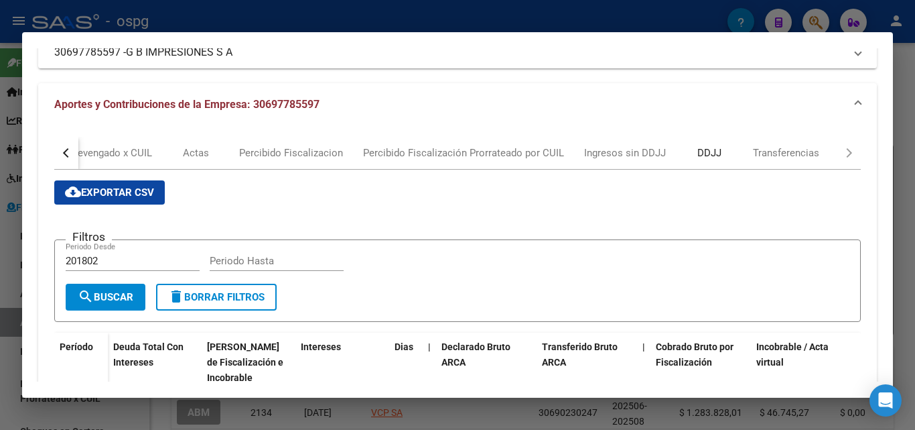
click at [716, 147] on div "DDJJ" at bounding box center [710, 152] width 24 height 15
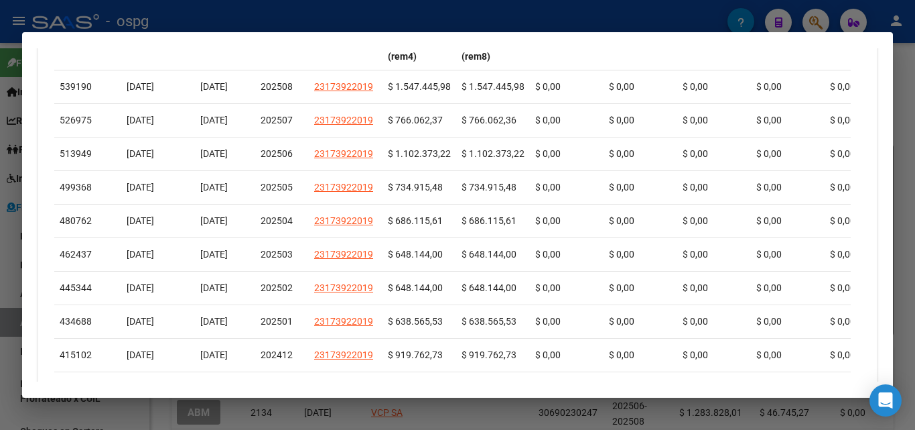
scroll to position [536, 0]
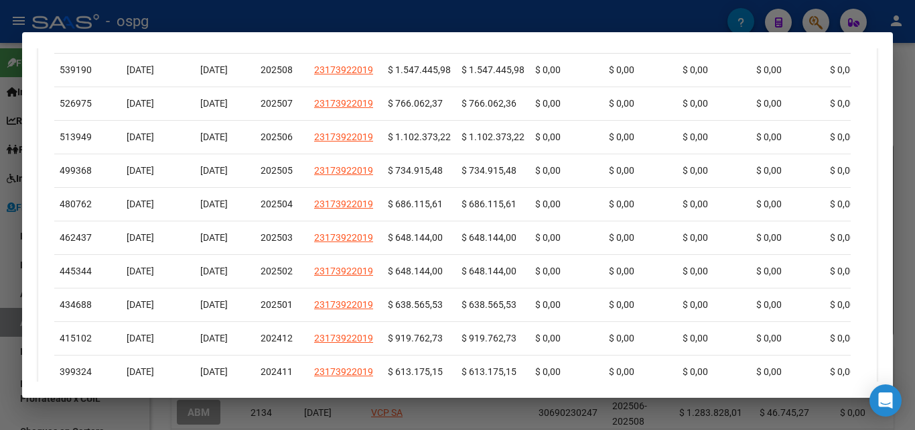
click at [0, 310] on div at bounding box center [457, 215] width 915 height 430
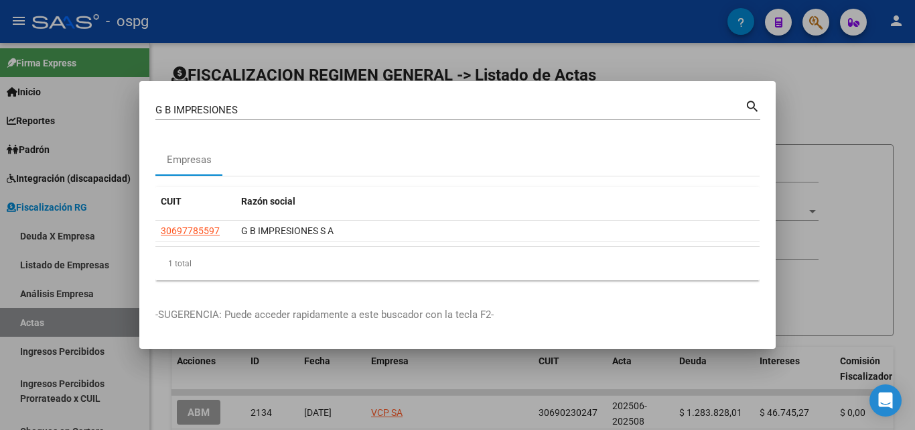
click at [129, 379] on div at bounding box center [457, 215] width 915 height 430
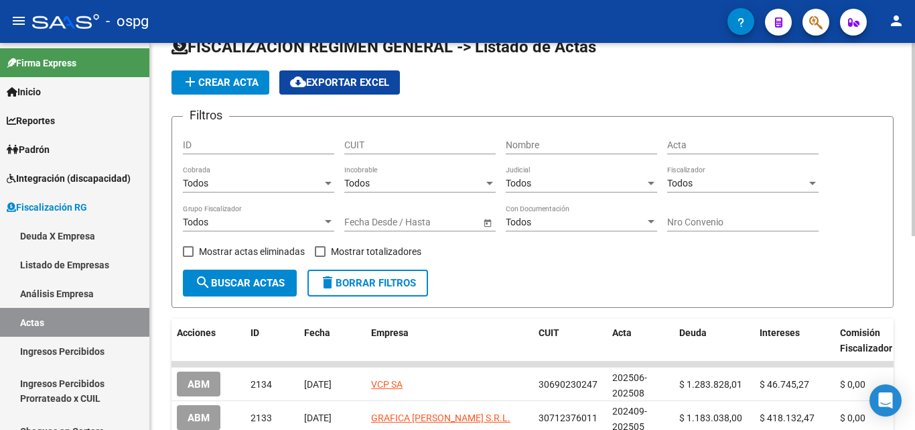
scroll to position [0, 0]
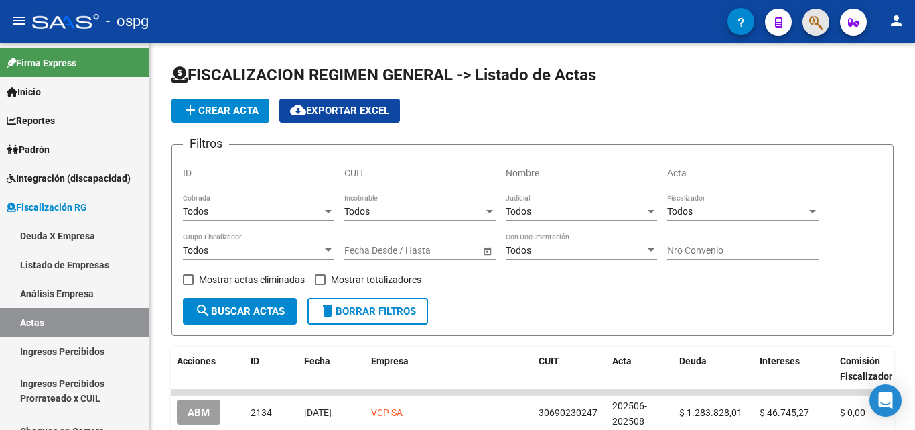
click at [808, 19] on button "button" at bounding box center [816, 22] width 27 height 27
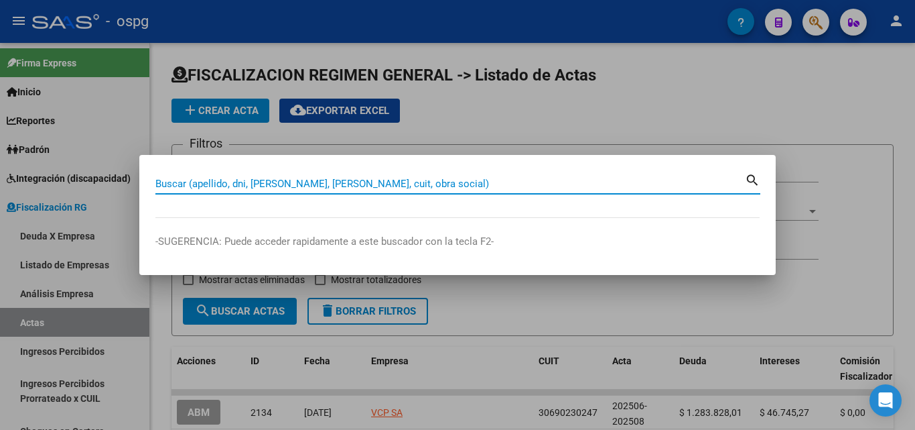
click at [202, 186] on input "Buscar (apellido, dni, [PERSON_NAME], [PERSON_NAME], cuit, obra social)" at bounding box center [450, 184] width 590 height 12
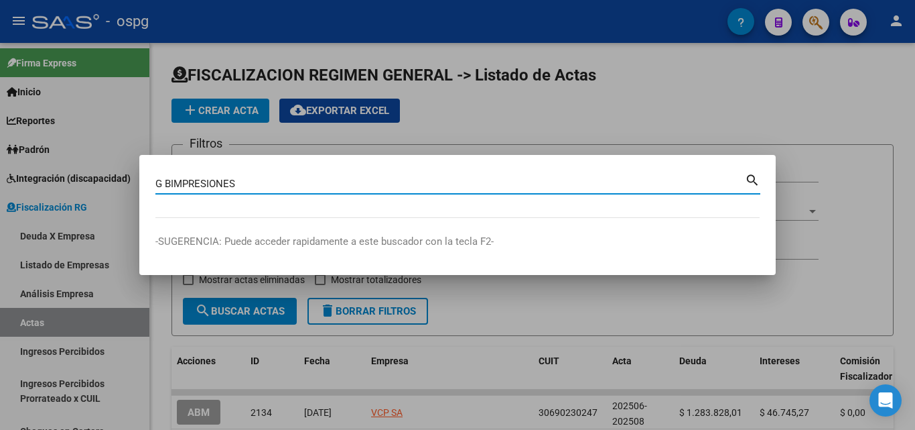
type input "G BIMPRESIONES"
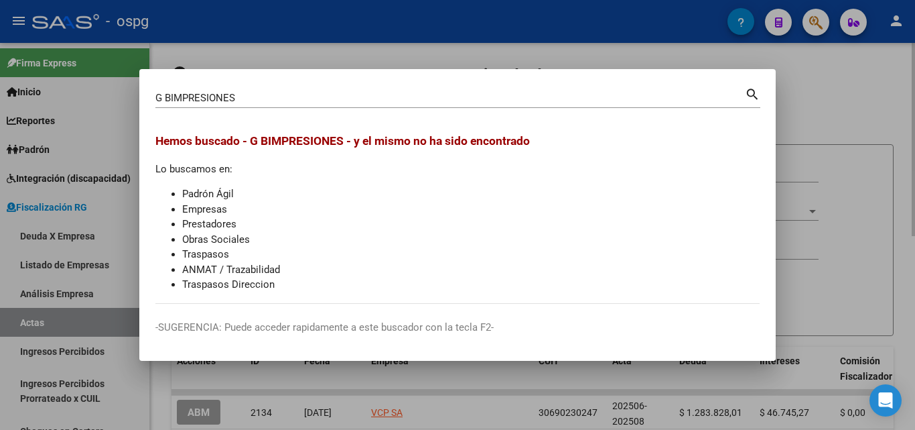
drag, startPoint x: 837, startPoint y: 103, endPoint x: 808, endPoint y: 52, distance: 59.4
click at [833, 100] on div at bounding box center [457, 215] width 915 height 430
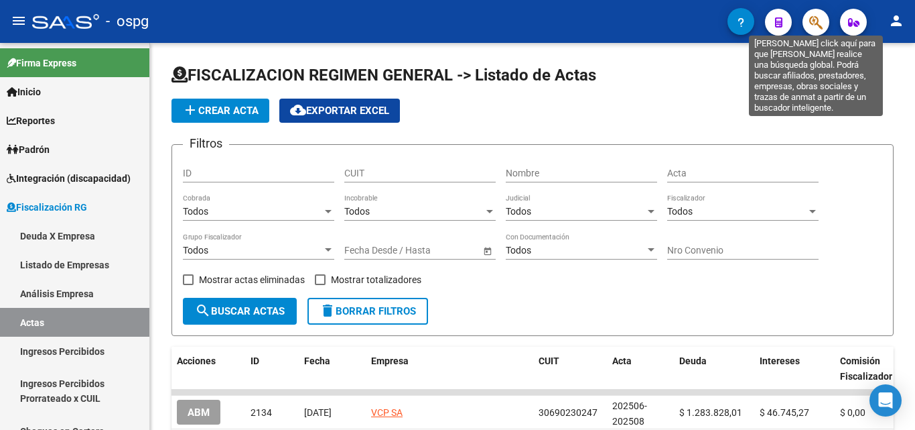
click at [818, 19] on icon "button" at bounding box center [816, 22] width 13 height 15
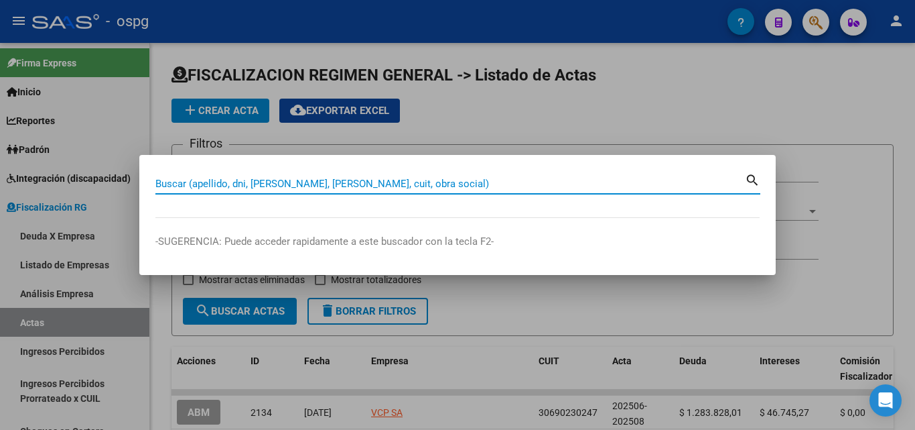
click at [395, 188] on input "Buscar (apellido, dni, [PERSON_NAME], [PERSON_NAME], cuit, obra social)" at bounding box center [450, 184] width 590 height 12
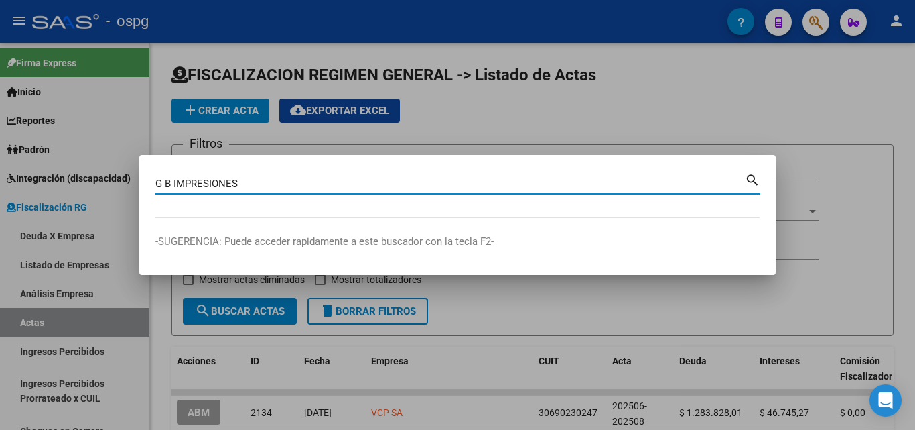
type input "G B IMPRESIONES"
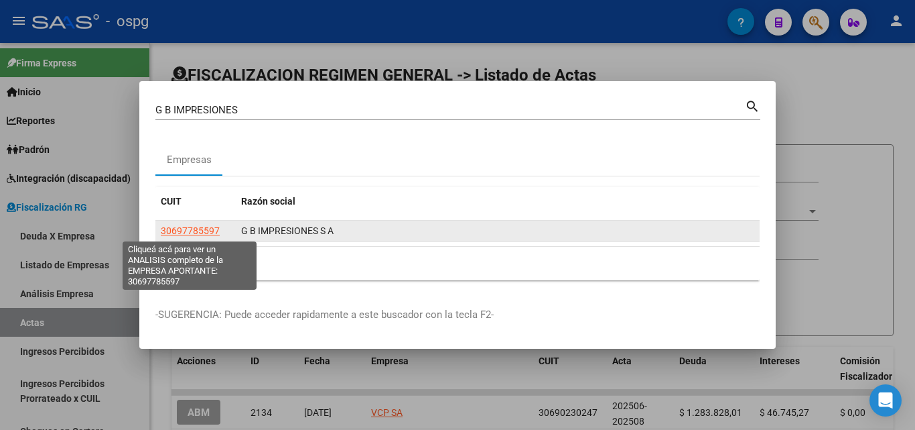
click at [193, 233] on span "30697785597" at bounding box center [190, 230] width 59 height 11
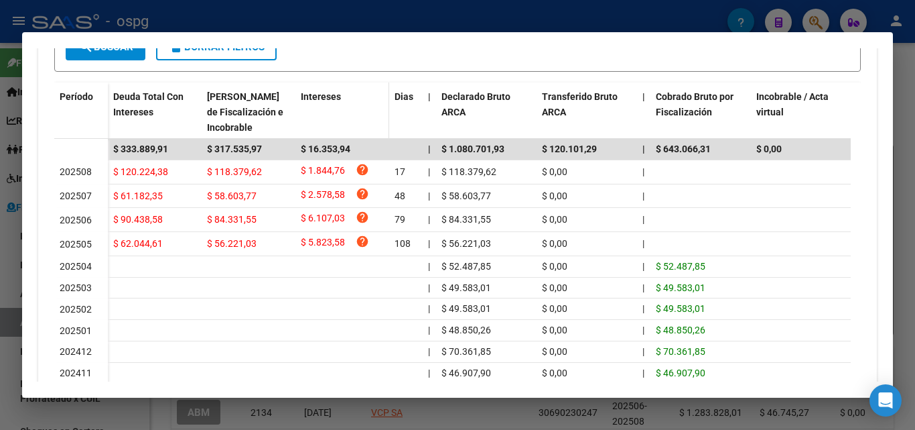
scroll to position [402, 0]
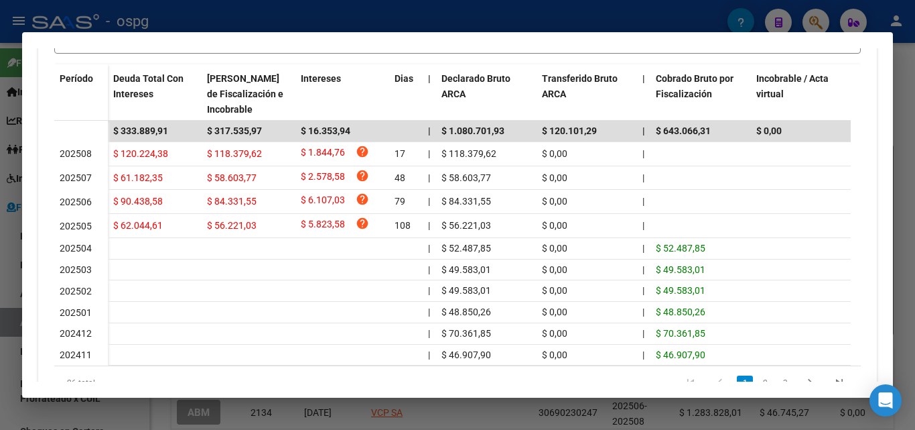
click at [3, 273] on div at bounding box center [457, 215] width 915 height 430
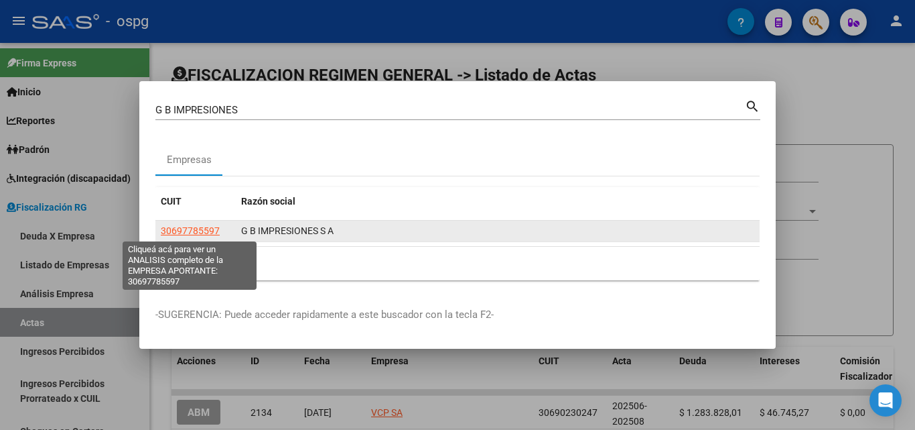
click at [184, 233] on span "30697785597" at bounding box center [190, 230] width 59 height 11
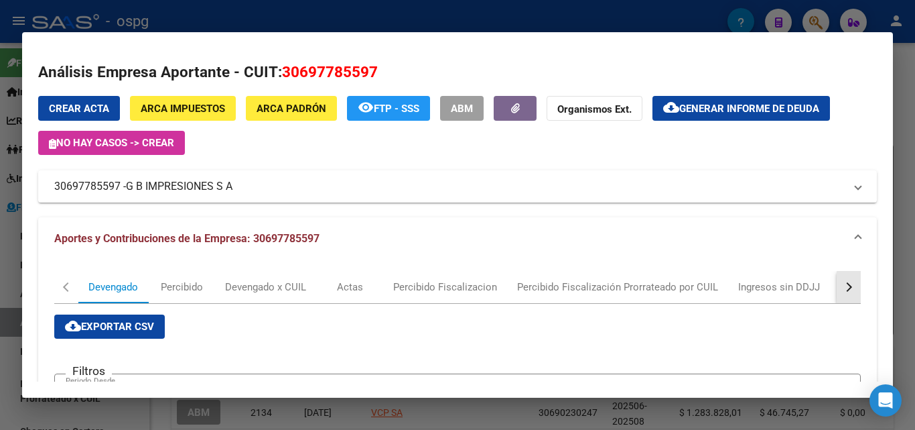
click at [843, 288] on div "button" at bounding box center [847, 286] width 9 height 9
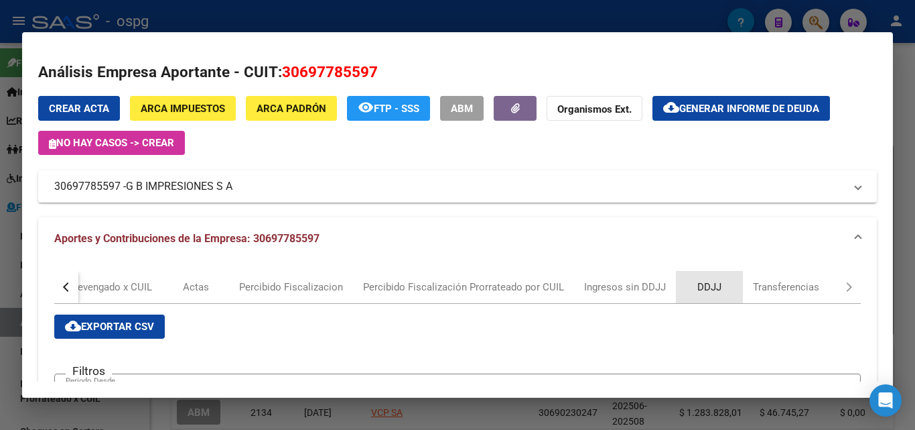
click at [693, 283] on div "DDJJ" at bounding box center [709, 287] width 67 height 32
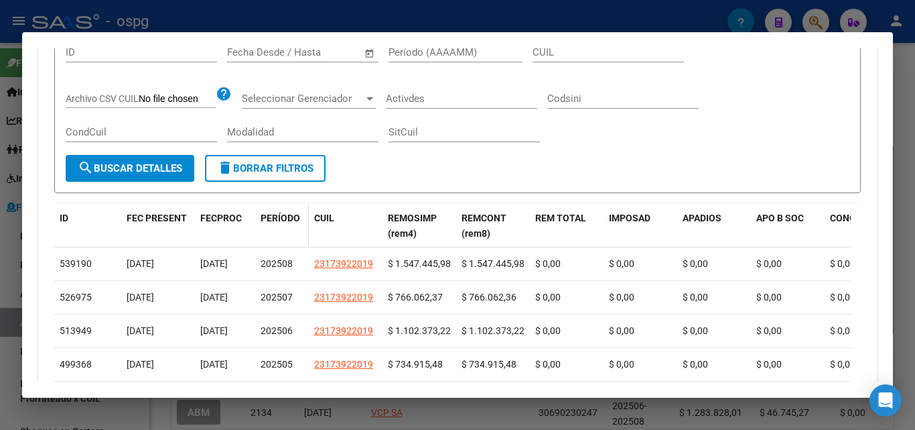
scroll to position [469, 0]
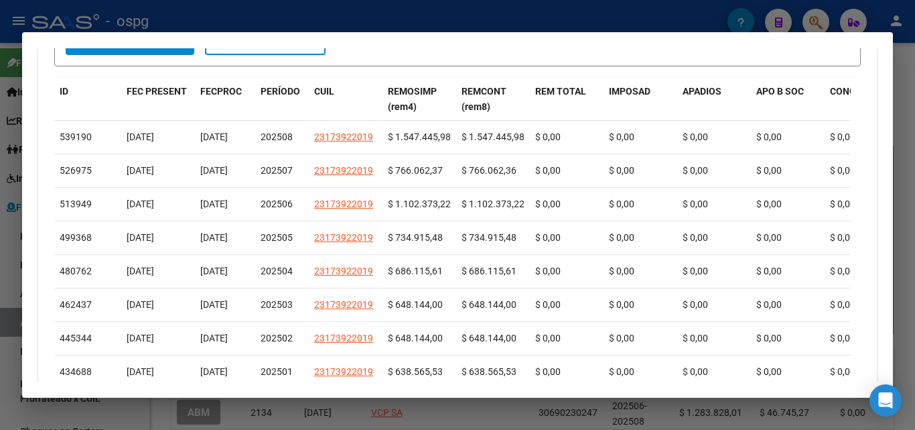
click at [2, 251] on div at bounding box center [457, 215] width 915 height 430
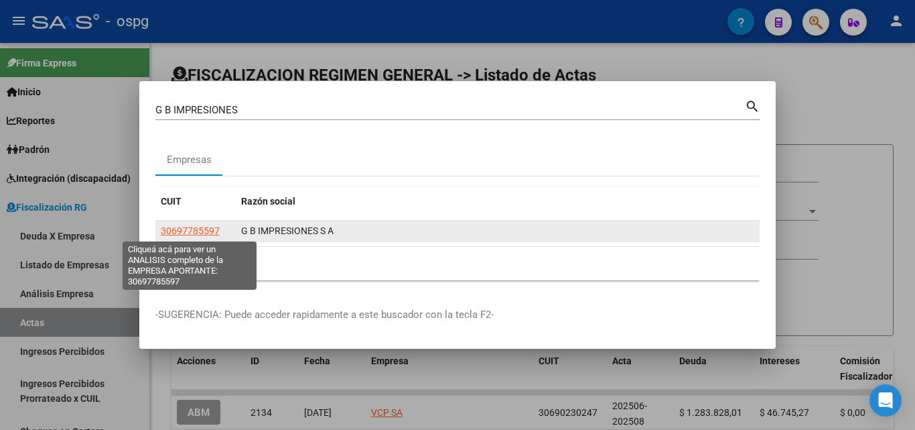
click at [210, 231] on span "30697785597" at bounding box center [190, 230] width 59 height 11
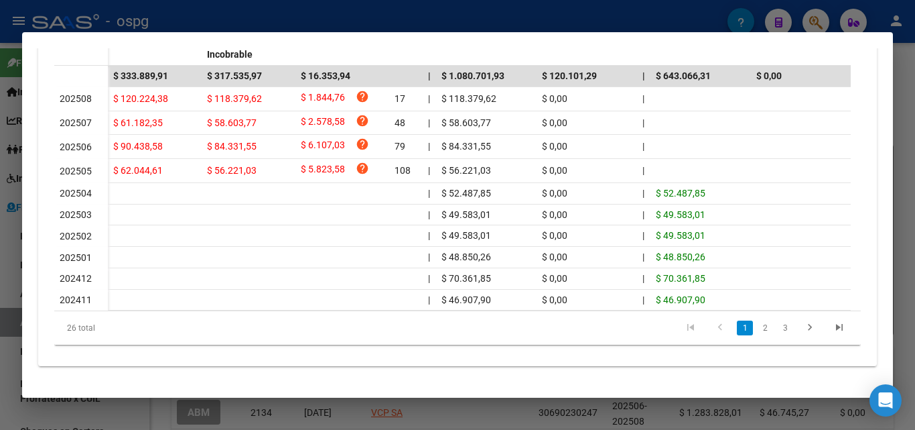
click at [0, 290] on div at bounding box center [457, 215] width 915 height 430
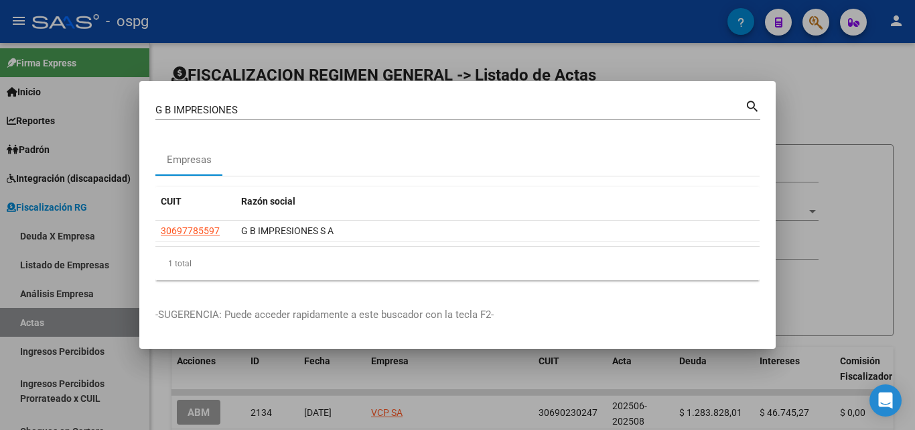
click at [451, 118] on div "G B IMPRESIONES Buscar (apellido, dni, [PERSON_NAME], nro traspaso, cuit, obra …" at bounding box center [450, 110] width 590 height 20
click at [853, 116] on div at bounding box center [457, 215] width 915 height 430
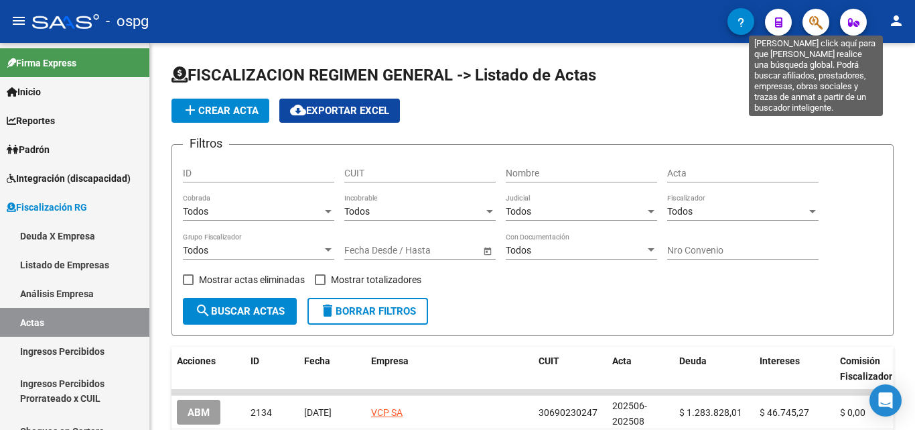
click at [820, 21] on icon "button" at bounding box center [816, 22] width 13 height 15
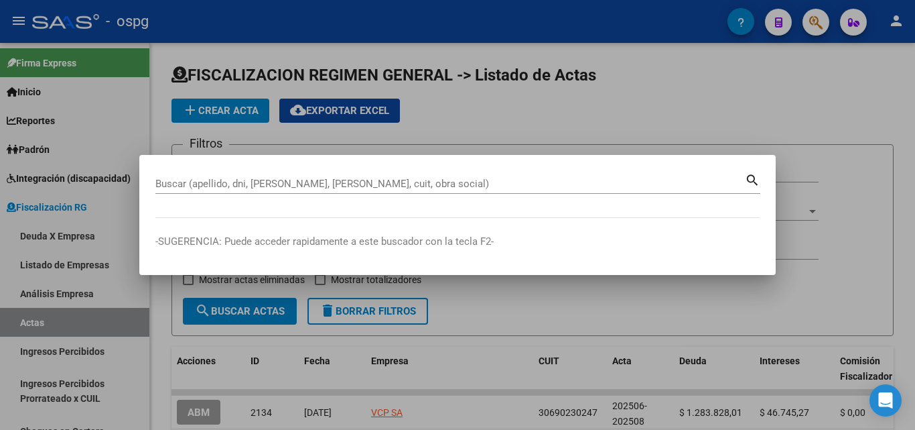
click at [279, 174] on div "Buscar (apellido, dni, [PERSON_NAME], [PERSON_NAME], cuit, obra social)" at bounding box center [450, 184] width 590 height 20
click at [294, 176] on div "Buscar (apellido, dni, [PERSON_NAME], [PERSON_NAME], cuit, obra social)" at bounding box center [450, 184] width 590 height 20
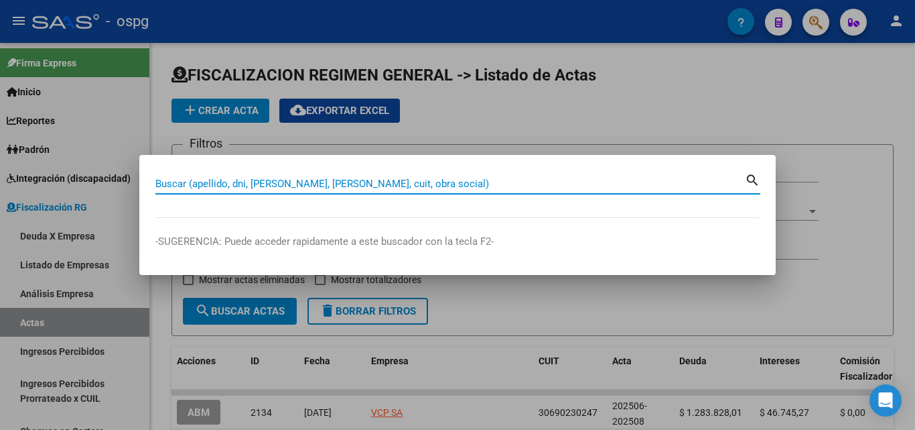
click at [295, 184] on input "Buscar (apellido, dni, [PERSON_NAME], [PERSON_NAME], cuit, obra social)" at bounding box center [450, 184] width 590 height 12
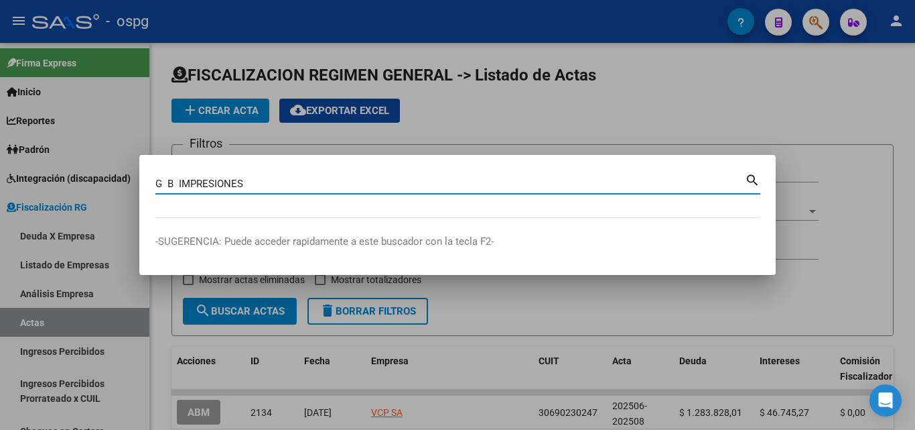
type input "G B IMPRESIONES"
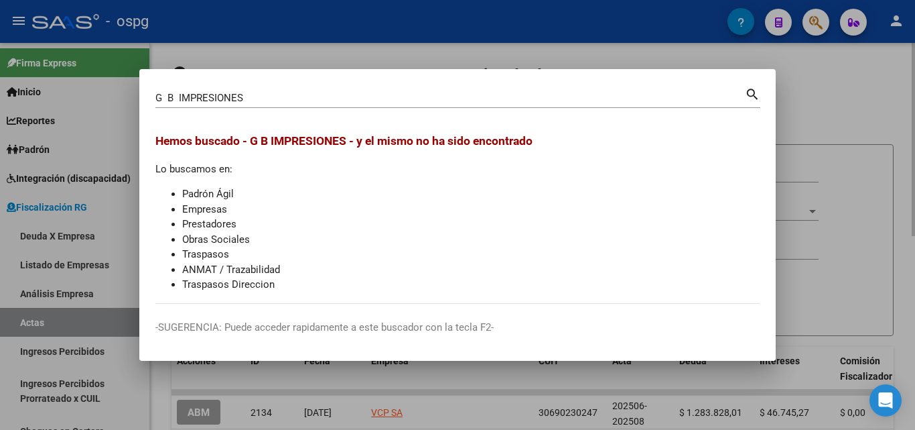
drag, startPoint x: 878, startPoint y: 126, endPoint x: 854, endPoint y: 125, distance: 24.1
click at [870, 126] on div at bounding box center [457, 215] width 915 height 430
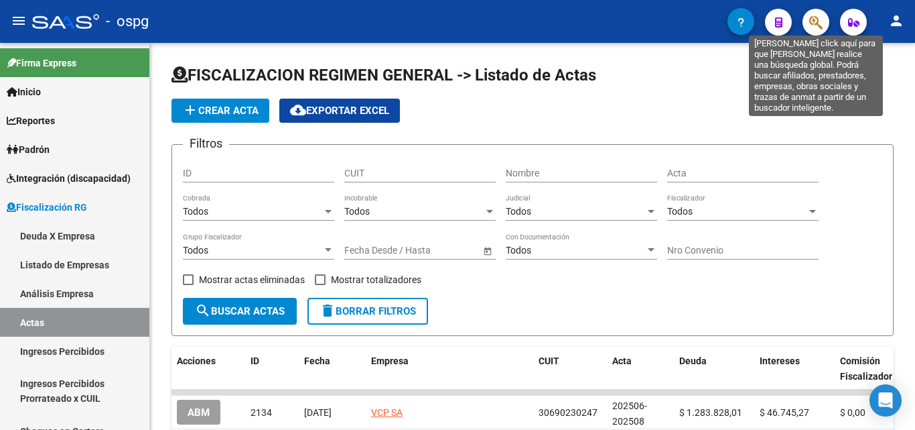
click at [814, 24] on icon "button" at bounding box center [816, 22] width 13 height 15
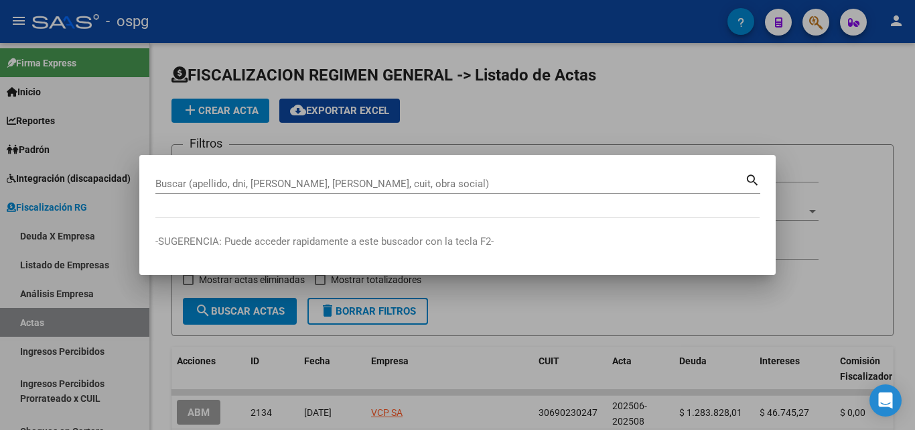
click at [218, 176] on div "Buscar (apellido, dni, [PERSON_NAME], [PERSON_NAME], cuit, obra social)" at bounding box center [450, 184] width 590 height 20
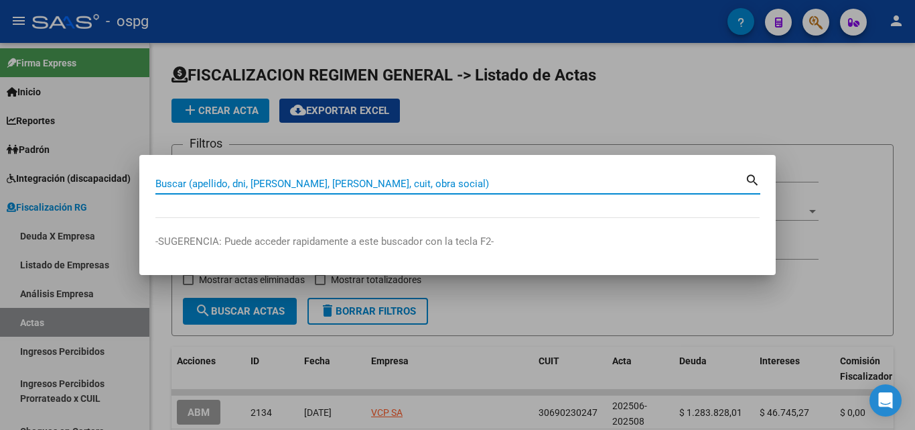
click at [202, 184] on input "Buscar (apellido, dni, [PERSON_NAME], [PERSON_NAME], cuit, obra social)" at bounding box center [450, 184] width 590 height 12
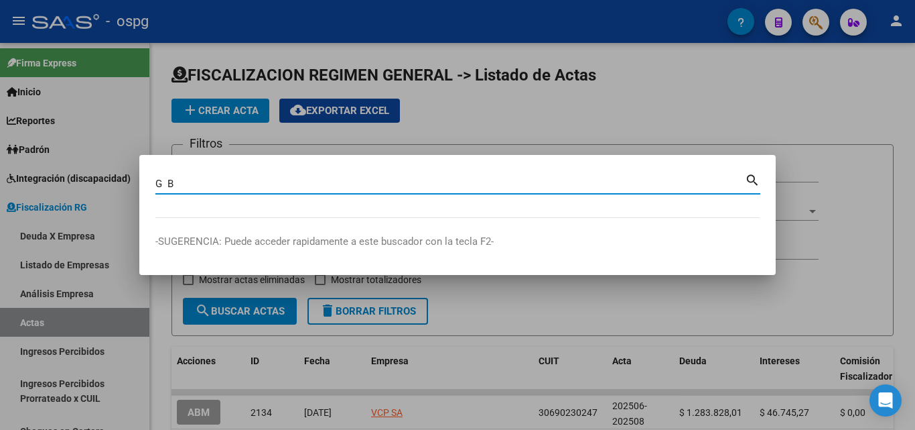
type input "G B"
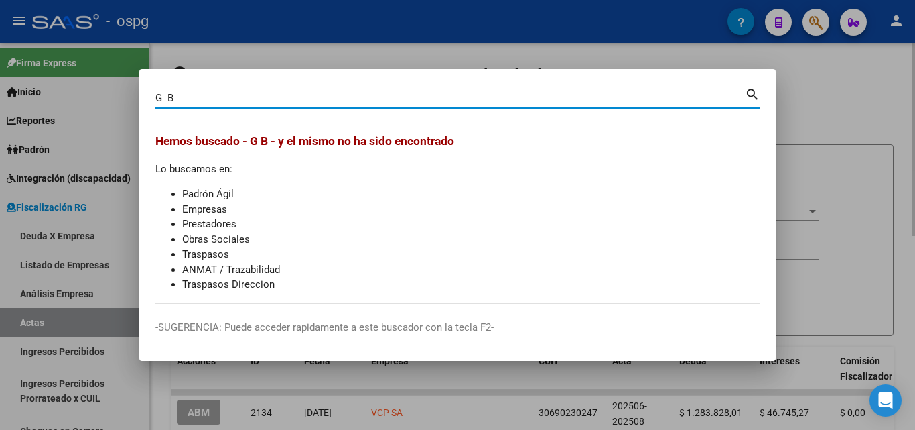
drag, startPoint x: 819, startPoint y: 100, endPoint x: 794, endPoint y: 55, distance: 51.3
click at [814, 94] on div at bounding box center [457, 215] width 915 height 430
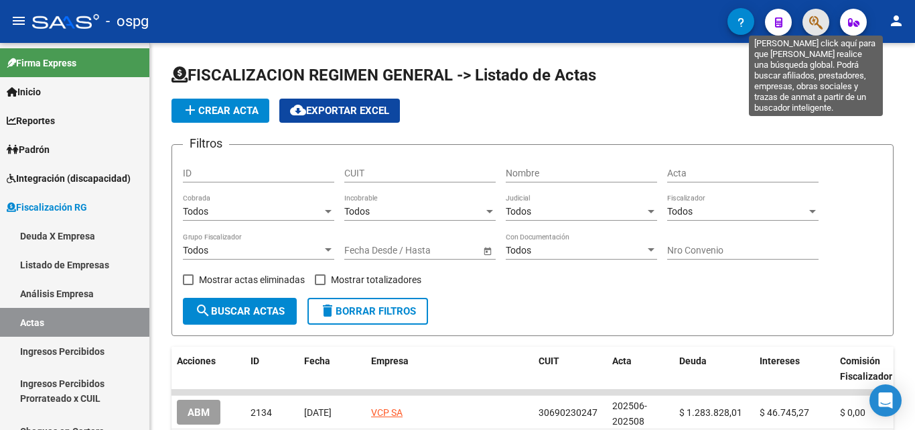
click at [813, 20] on icon "button" at bounding box center [816, 22] width 13 height 15
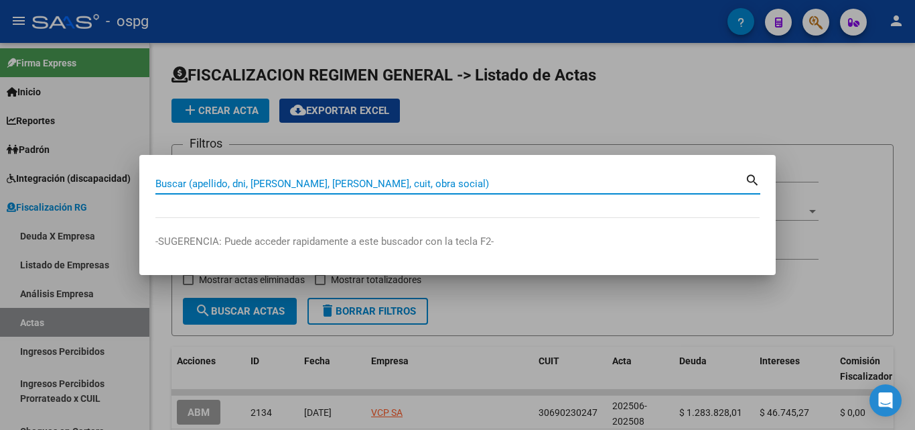
click at [247, 184] on input "Buscar (apellido, dni, [PERSON_NAME], [PERSON_NAME], cuit, obra social)" at bounding box center [450, 184] width 590 height 12
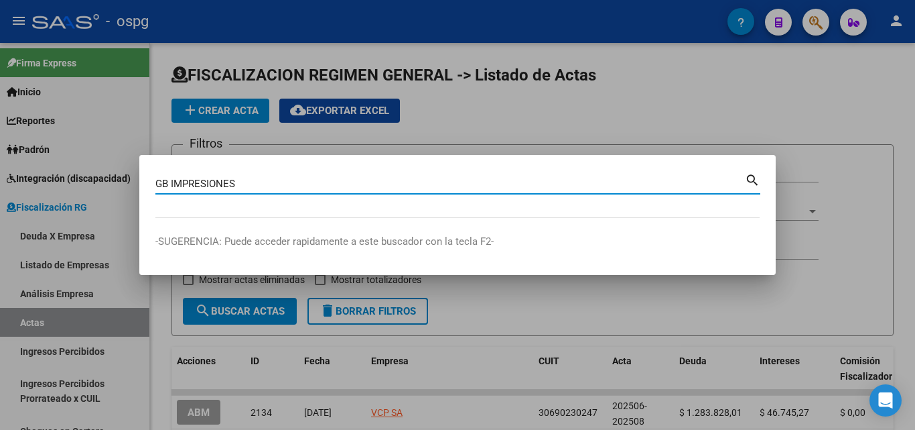
type input "GB IMPRESIONES"
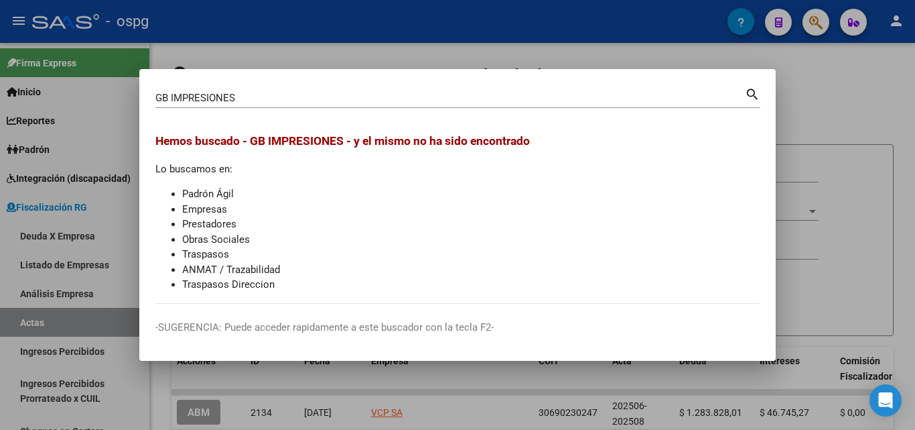
click at [807, 88] on div at bounding box center [457, 215] width 915 height 430
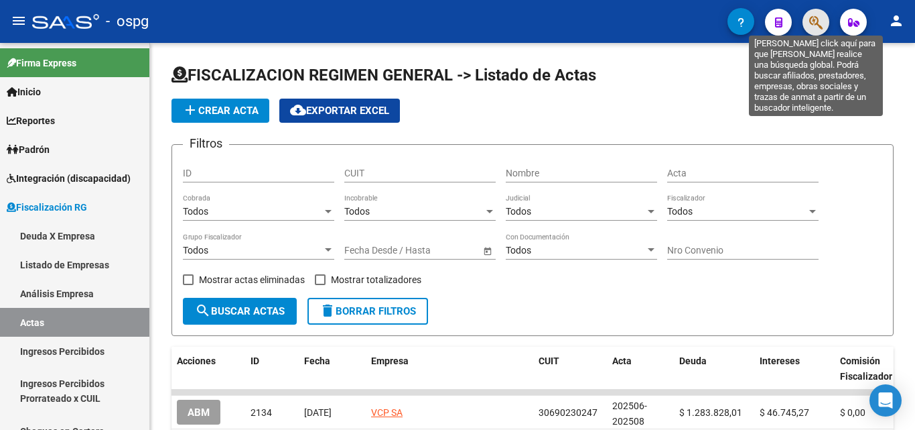
click at [814, 20] on icon "button" at bounding box center [816, 22] width 13 height 15
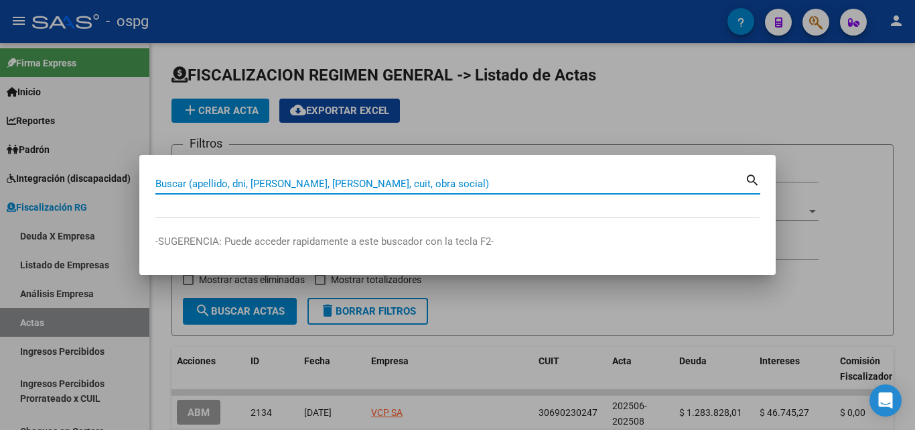
click at [176, 188] on input "Buscar (apellido, dni, [PERSON_NAME], [PERSON_NAME], cuit, obra social)" at bounding box center [450, 184] width 590 height 12
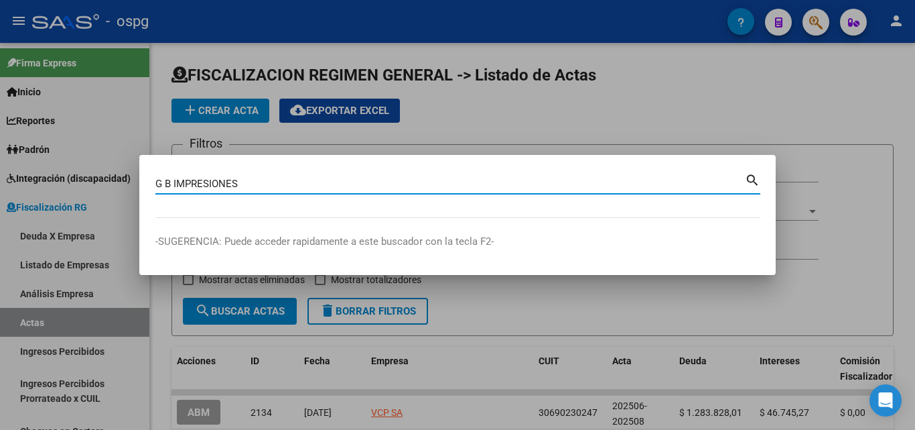
type input "G B IMPRESIONES"
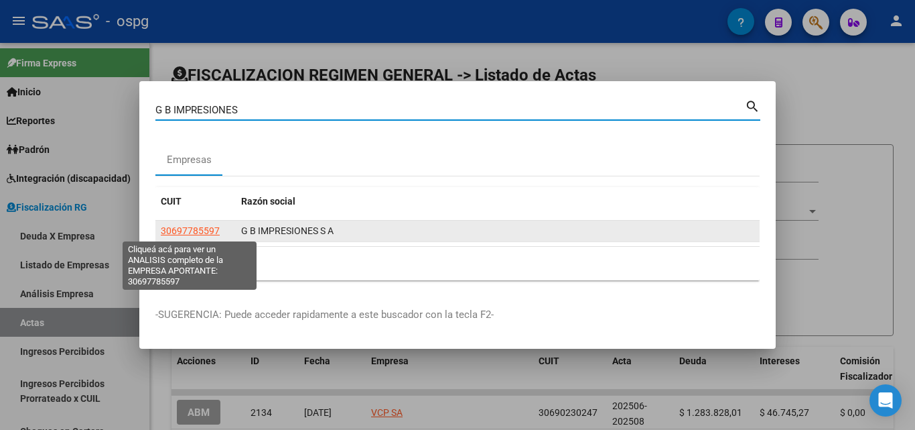
click at [177, 231] on span "30697785597" at bounding box center [190, 230] width 59 height 11
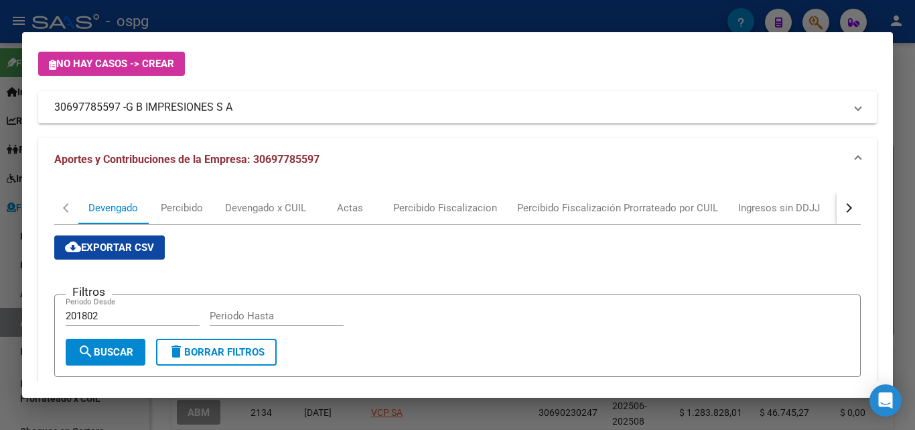
scroll to position [335, 0]
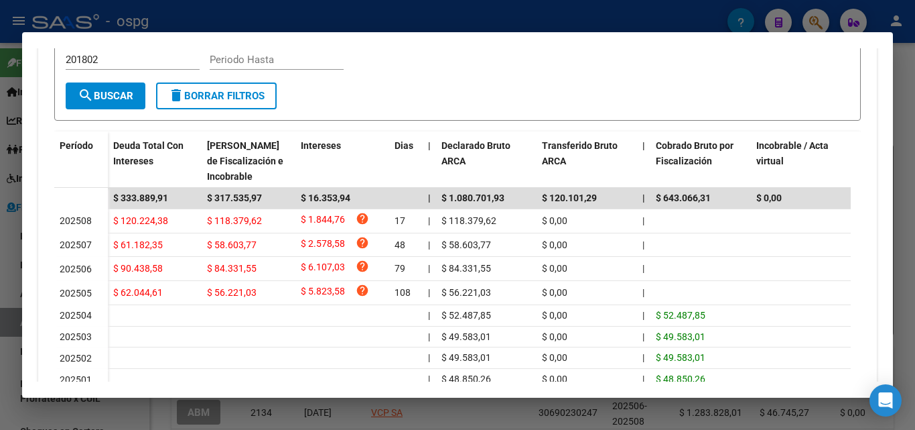
click at [0, 278] on div at bounding box center [457, 215] width 915 height 430
